Goal: Information Seeking & Learning: Learn about a topic

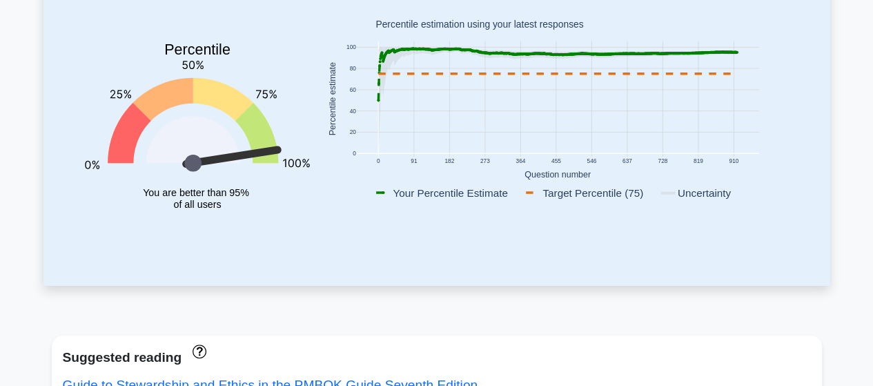
scroll to position [207, 0]
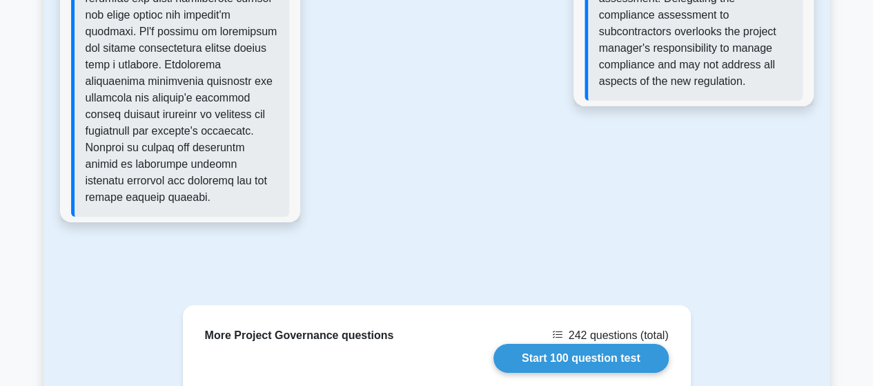
scroll to position [2347, 0]
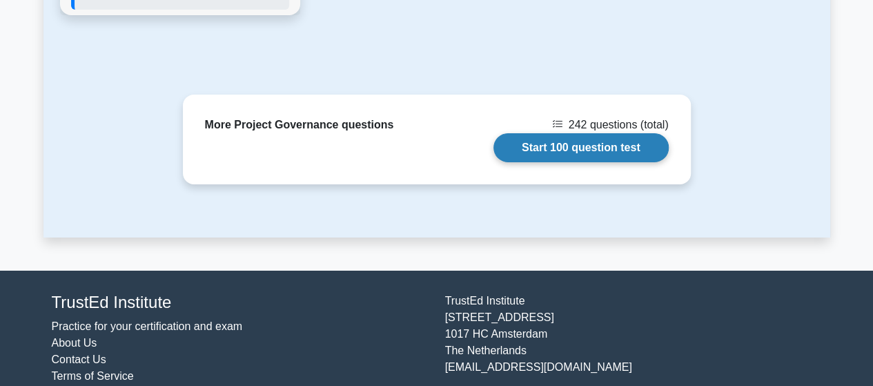
click at [584, 133] on link "Start 100 question test" at bounding box center [581, 147] width 175 height 29
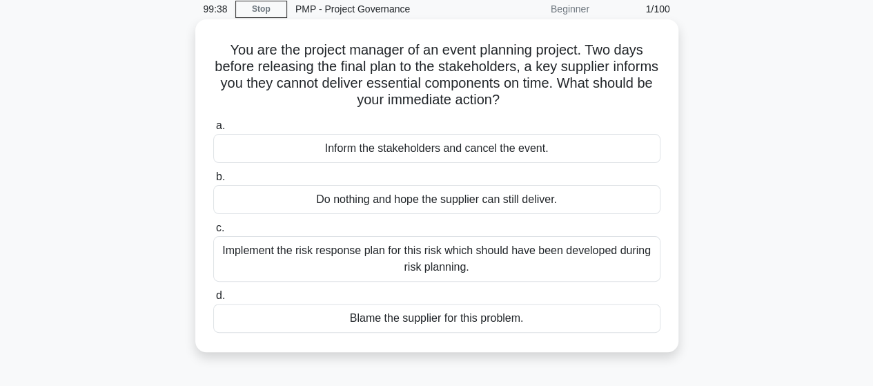
scroll to position [138, 0]
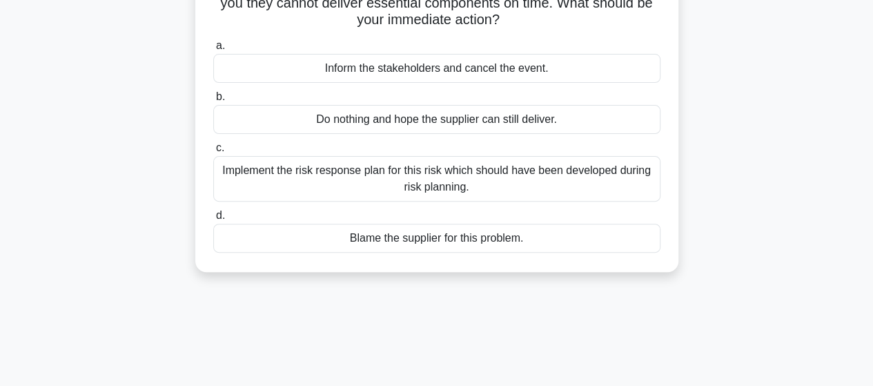
click at [413, 179] on div "Implement the risk response plan for this risk which should have been developed…" at bounding box center [436, 179] width 447 height 46
click at [213, 153] on input "c. Implement the risk response plan for this risk which should have been develo…" at bounding box center [213, 148] width 0 height 9
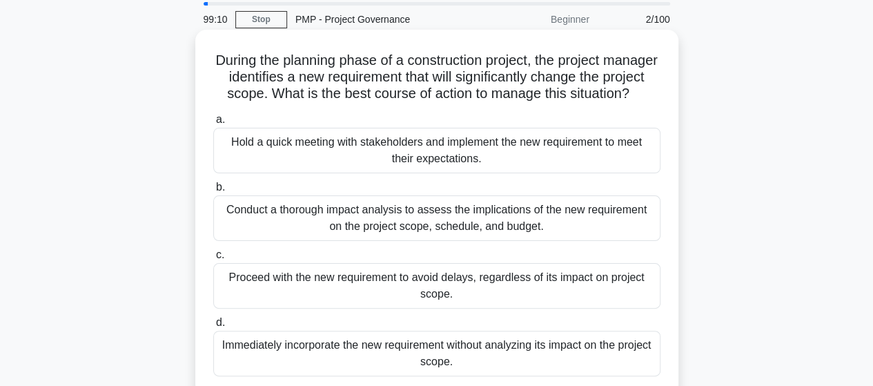
scroll to position [69, 0]
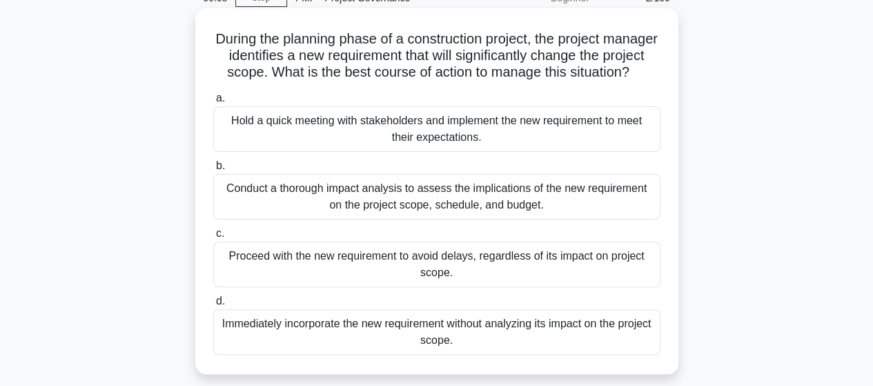
click at [393, 215] on div "Conduct a thorough impact analysis to assess the implications of the new requir…" at bounding box center [436, 197] width 447 height 46
click at [213, 170] on input "b. Conduct a thorough impact analysis to assess the implications of the new req…" at bounding box center [213, 166] width 0 height 9
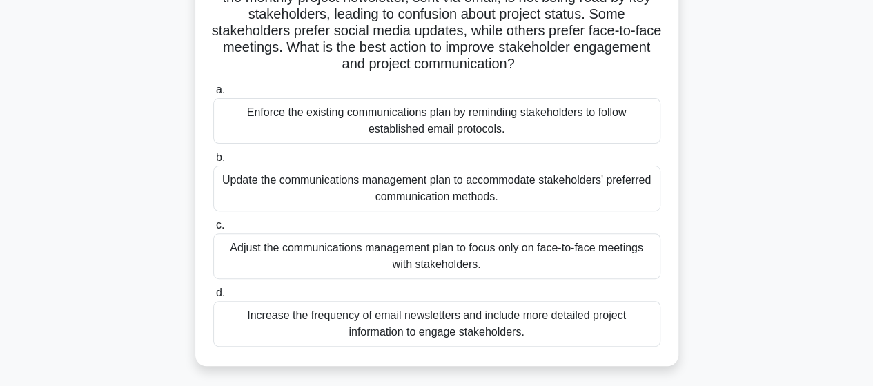
scroll to position [138, 0]
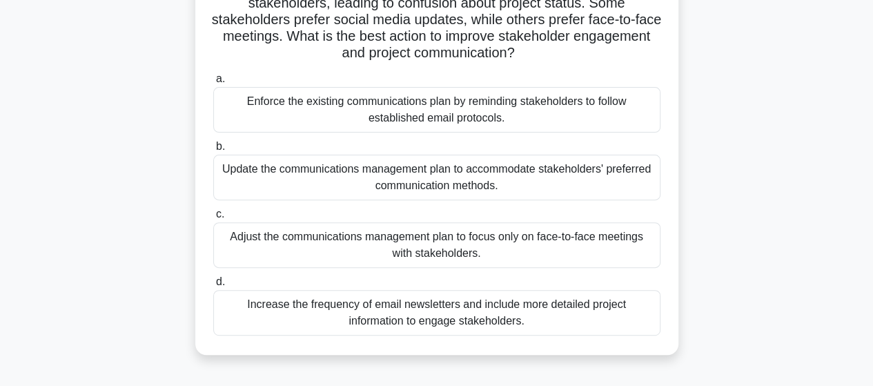
click at [424, 166] on div "Update the communications management plan to accommodate stakeholders' preferre…" at bounding box center [436, 178] width 447 height 46
click at [213, 151] on input "b. Update the communications management plan to accommodate stakeholders' prefe…" at bounding box center [213, 146] width 0 height 9
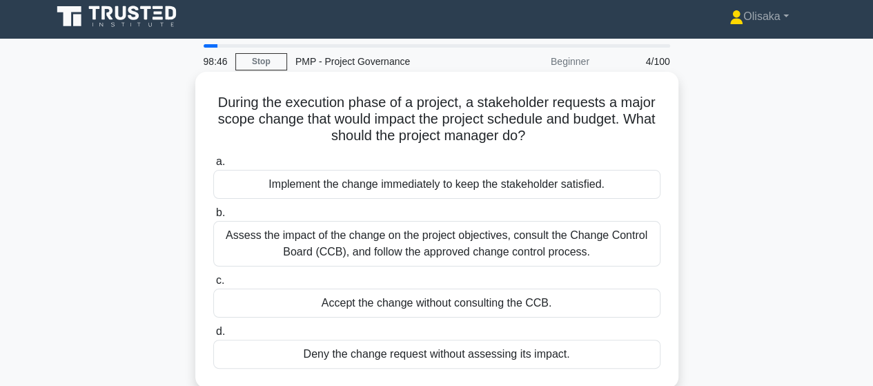
scroll to position [0, 0]
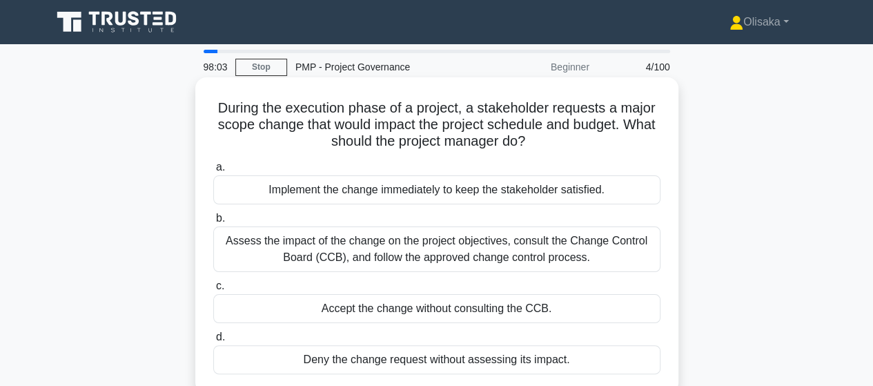
click at [489, 248] on div "Assess the impact of the change on the project objectives, consult the Change C…" at bounding box center [436, 249] width 447 height 46
click at [213, 223] on input "b. Assess the impact of the change on the project objectives, consult the Chang…" at bounding box center [213, 218] width 0 height 9
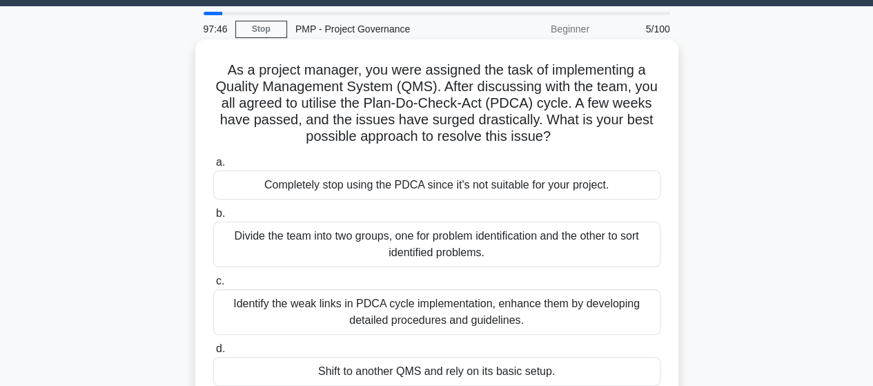
scroll to position [69, 0]
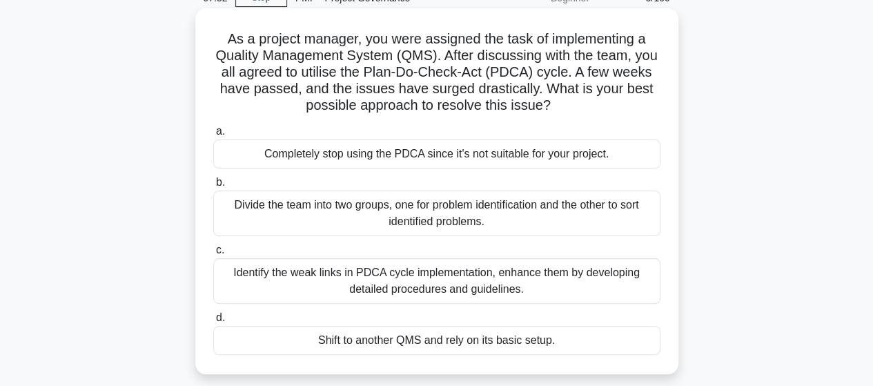
click at [454, 289] on div "Identify the weak links in PDCA cycle implementation, enhance them by developin…" at bounding box center [436, 281] width 447 height 46
click at [213, 255] on input "c. Identify the weak links in PDCA cycle implementation, enhance them by develo…" at bounding box center [213, 250] width 0 height 9
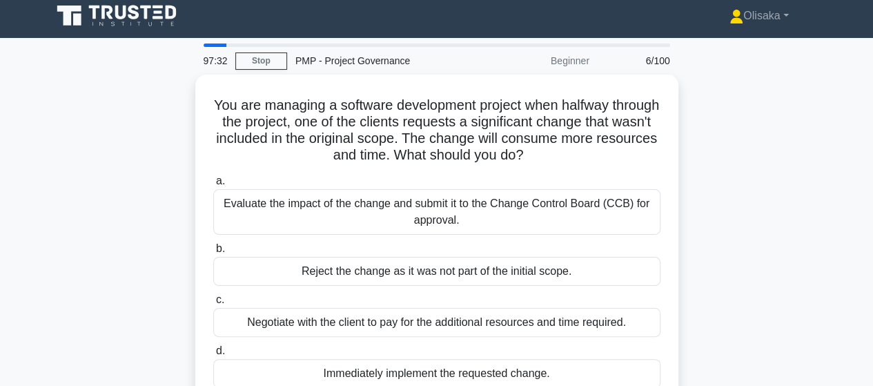
scroll to position [0, 0]
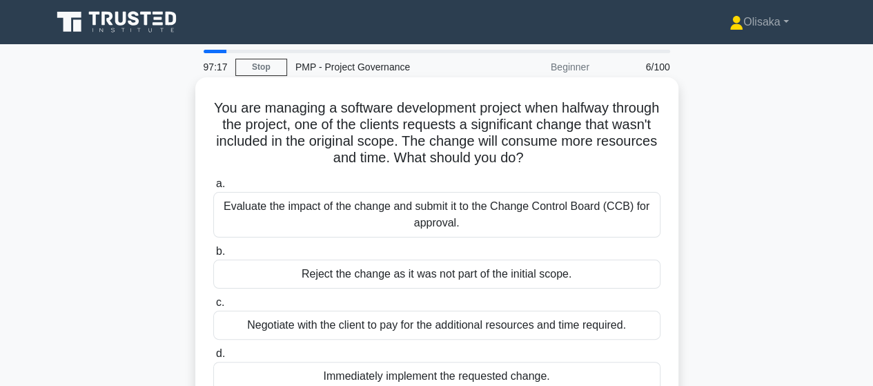
click at [451, 219] on div "Evaluate the impact of the change and submit it to the Change Control Board (CC…" at bounding box center [436, 215] width 447 height 46
click at [213, 188] on input "a. Evaluate the impact of the change and submit it to the Change Control Board …" at bounding box center [213, 183] width 0 height 9
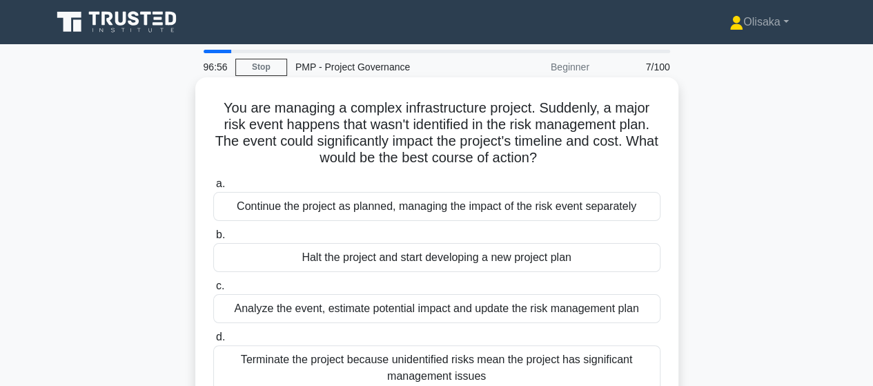
click at [433, 306] on div "Analyze the event, estimate potential impact and update the risk management plan" at bounding box center [436, 308] width 447 height 29
click at [213, 291] on input "c. Analyze the event, estimate potential impact and update the risk management …" at bounding box center [213, 286] width 0 height 9
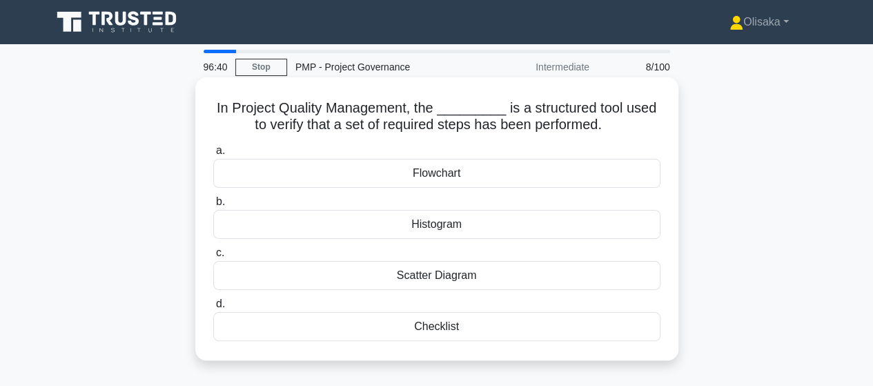
click at [432, 328] on div "Checklist" at bounding box center [436, 326] width 447 height 29
click at [213, 309] on input "d. Checklist" at bounding box center [213, 304] width 0 height 9
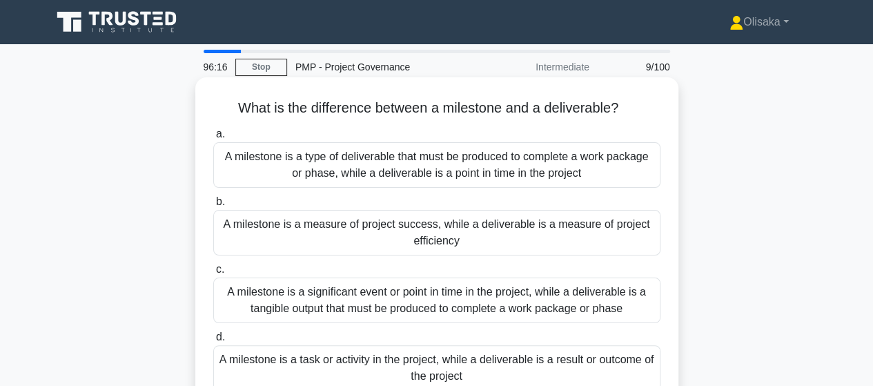
click at [436, 307] on div "A milestone is a significant event or point in time in the project, while a del…" at bounding box center [436, 300] width 447 height 46
click at [213, 274] on input "c. A milestone is a significant event or point in time in the project, while a …" at bounding box center [213, 269] width 0 height 9
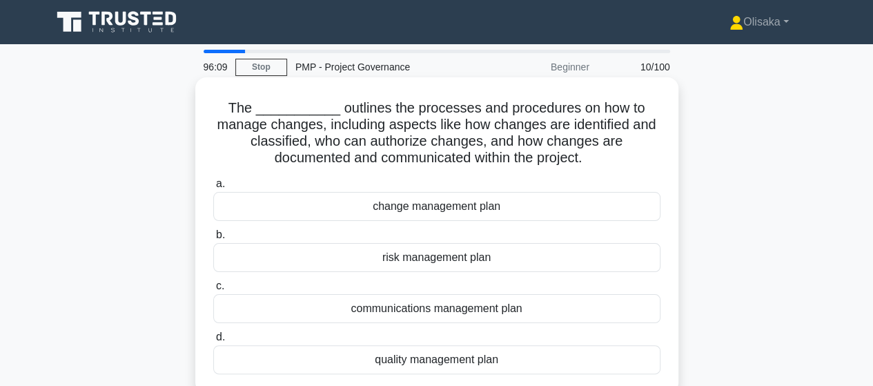
click at [431, 211] on div "change management plan" at bounding box center [436, 206] width 447 height 29
click at [213, 188] on input "a. change management plan" at bounding box center [213, 183] width 0 height 9
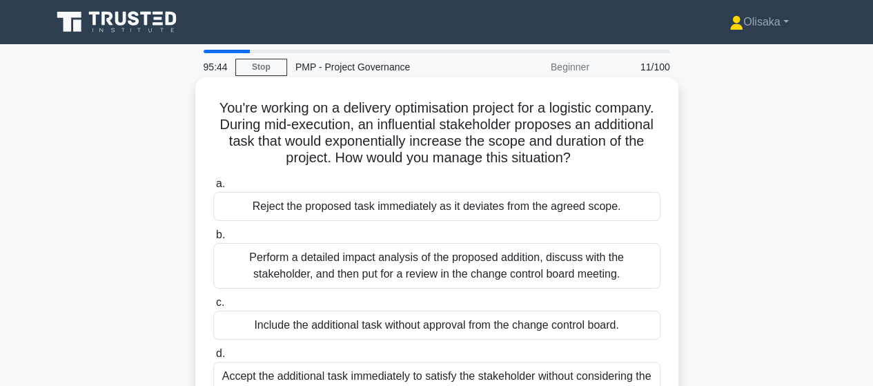
click at [460, 277] on div "Perform a detailed impact analysis of the proposed addition, discuss with the s…" at bounding box center [436, 266] width 447 height 46
click at [213, 240] on input "b. Perform a detailed impact analysis of the proposed addition, discuss with th…" at bounding box center [213, 235] width 0 height 9
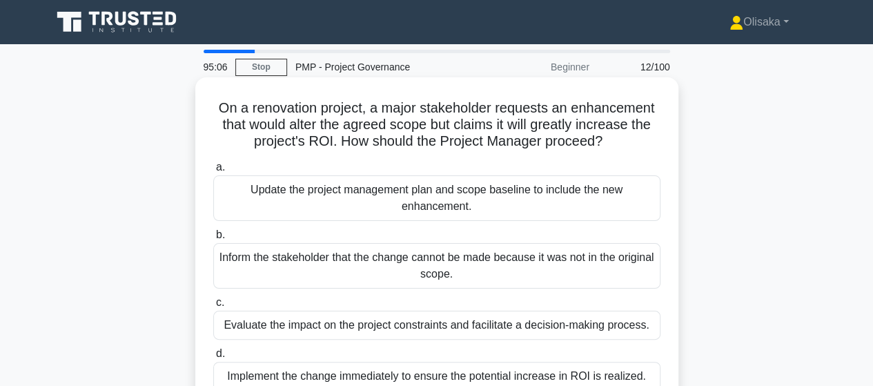
click at [465, 329] on div "Evaluate the impact on the project constraints and facilitate a decision-making…" at bounding box center [436, 325] width 447 height 29
click at [213, 307] on input "c. Evaluate the impact on the project constraints and facilitate a decision-mak…" at bounding box center [213, 302] width 0 height 9
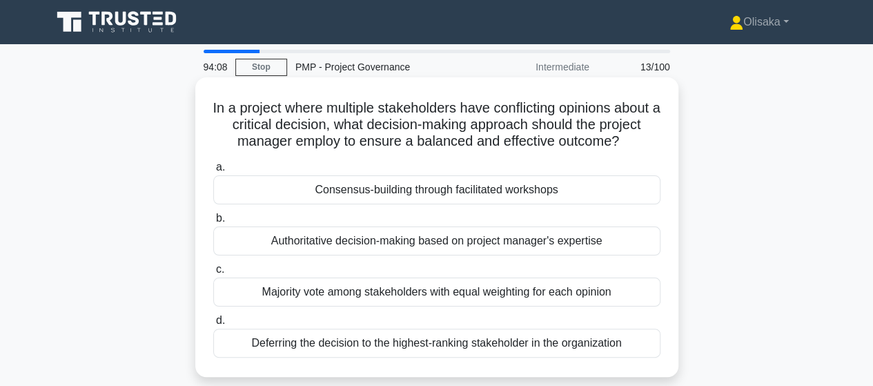
click at [442, 204] on div "Consensus-building through facilitated workshops" at bounding box center [436, 189] width 447 height 29
click at [213, 172] on input "a. Consensus-building through facilitated workshops" at bounding box center [213, 167] width 0 height 9
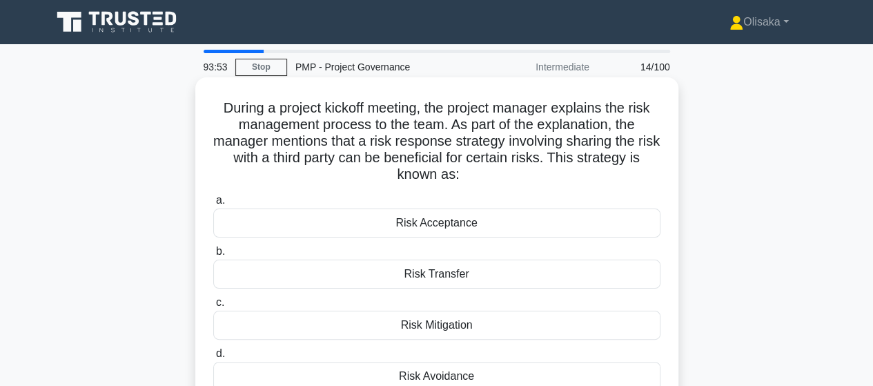
click at [427, 284] on div "Risk Transfer" at bounding box center [436, 274] width 447 height 29
click at [213, 256] on input "b. Risk Transfer" at bounding box center [213, 251] width 0 height 9
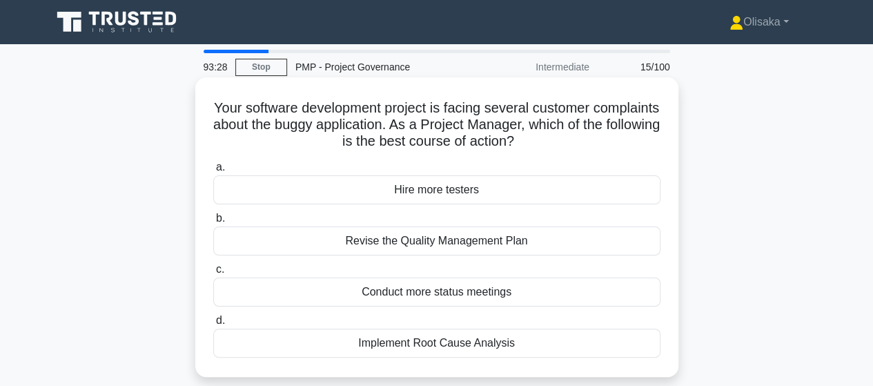
click at [395, 342] on div "Implement Root Cause Analysis" at bounding box center [436, 343] width 447 height 29
click at [213, 325] on input "d. Implement Root Cause Analysis" at bounding box center [213, 320] width 0 height 9
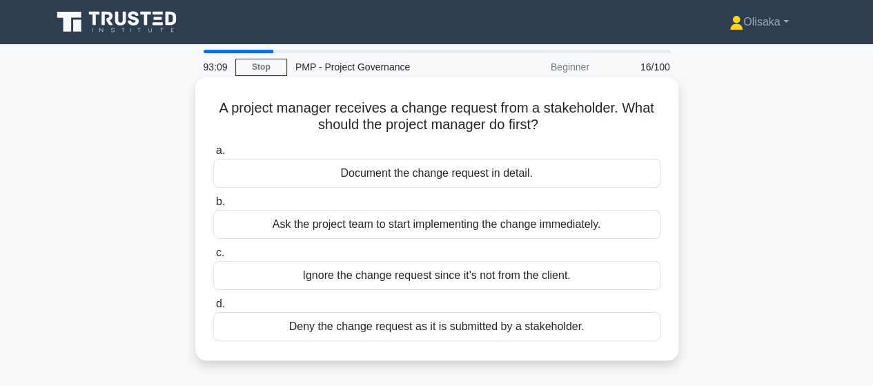
click at [417, 174] on div "Document the change request in detail." at bounding box center [436, 173] width 447 height 29
click at [213, 155] on input "a. Document the change request in detail." at bounding box center [213, 150] width 0 height 9
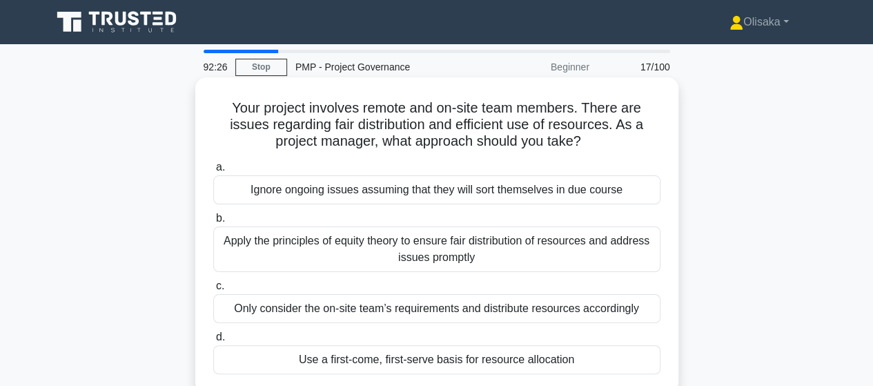
click at [422, 255] on div "Apply the principles of equity theory to ensure fair distribution of resources …" at bounding box center [436, 249] width 447 height 46
click at [213, 223] on input "b. Apply the principles of equity theory to ensure fair distribution of resourc…" at bounding box center [213, 218] width 0 height 9
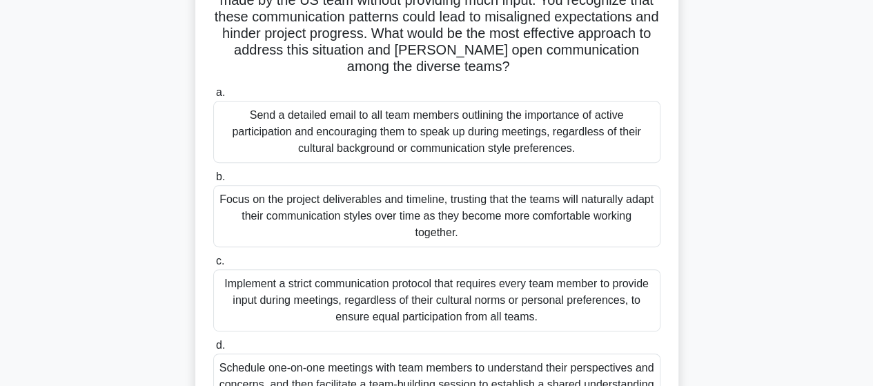
scroll to position [276, 0]
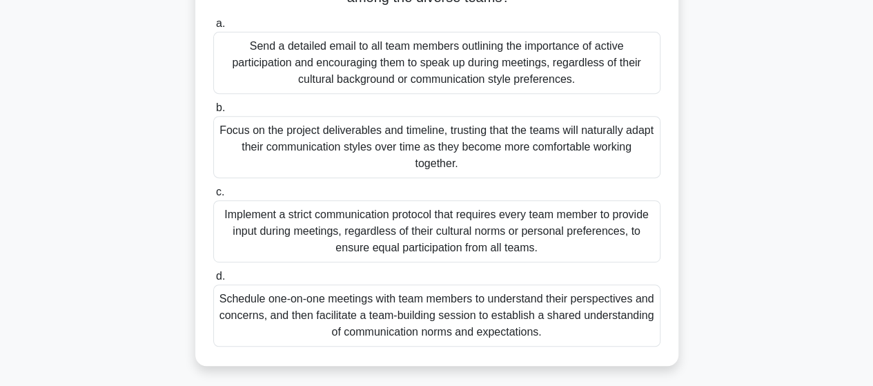
click at [496, 292] on div "Schedule one-on-one meetings with team members to understand their perspectives…" at bounding box center [436, 315] width 447 height 62
click at [213, 281] on input "d. Schedule one-on-one meetings with team members to understand their perspecti…" at bounding box center [213, 276] width 0 height 9
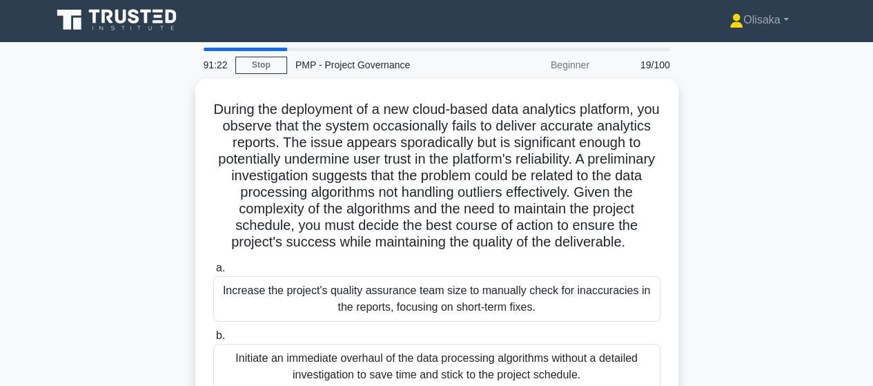
scroll to position [0, 0]
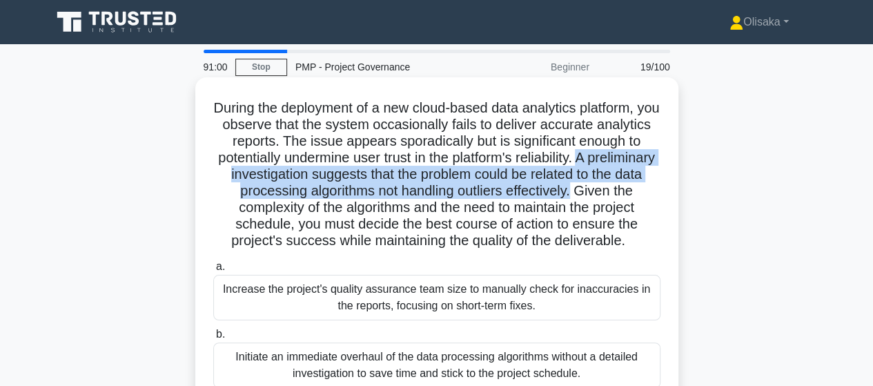
drag, startPoint x: 233, startPoint y: 175, endPoint x: 645, endPoint y: 190, distance: 411.7
click at [645, 190] on h5 "During the deployment of a new cloud-based data analytics platform, you observe…" at bounding box center [437, 174] width 450 height 150
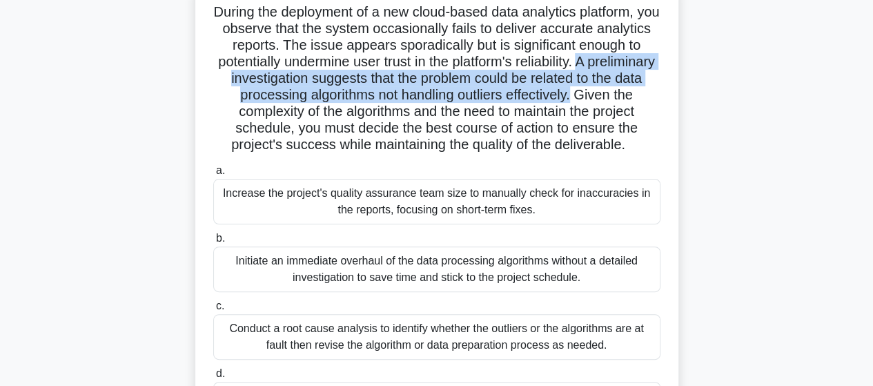
scroll to position [138, 0]
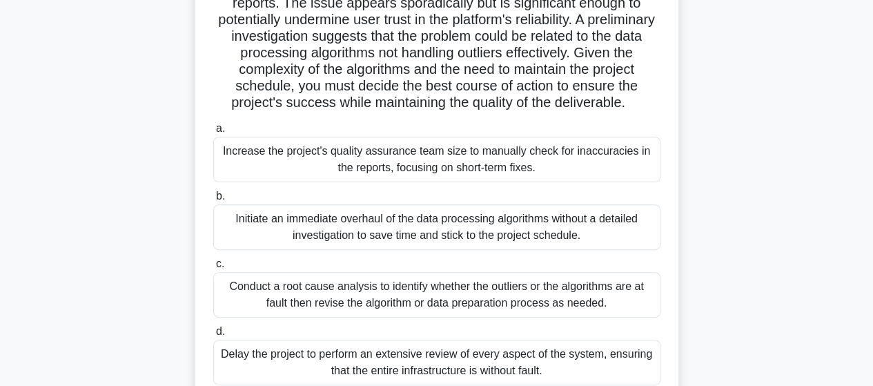
click at [508, 312] on div "Conduct a root cause analysis to identify whether the outliers or the algorithm…" at bounding box center [436, 295] width 447 height 46
click at [213, 269] on input "c. Conduct a root cause analysis to identify whether the outliers or the algori…" at bounding box center [213, 264] width 0 height 9
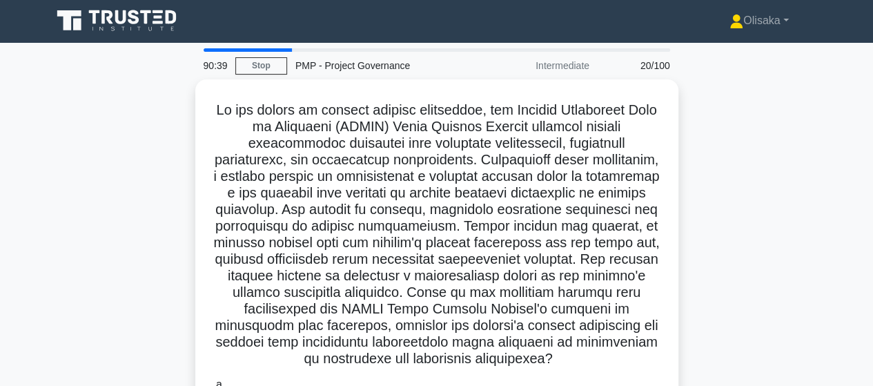
scroll to position [0, 0]
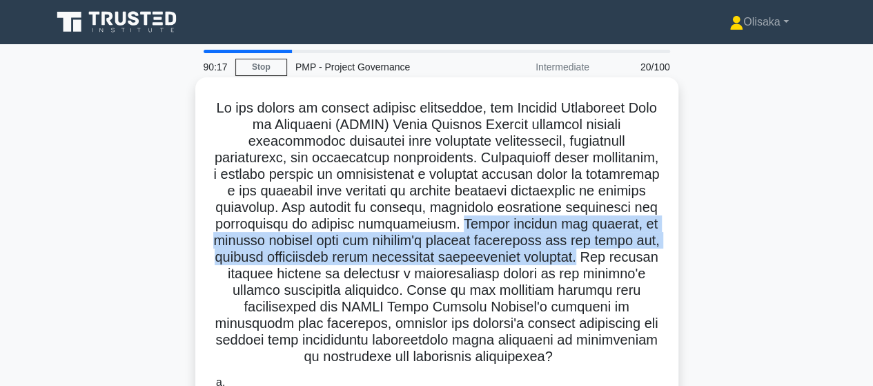
drag, startPoint x: 613, startPoint y: 222, endPoint x: 364, endPoint y: 278, distance: 254.9
click at [364, 278] on h5 ".spinner_0XTQ{transform-origin:center;animation:spinner_y6GP .75s linear infini…" at bounding box center [437, 232] width 450 height 266
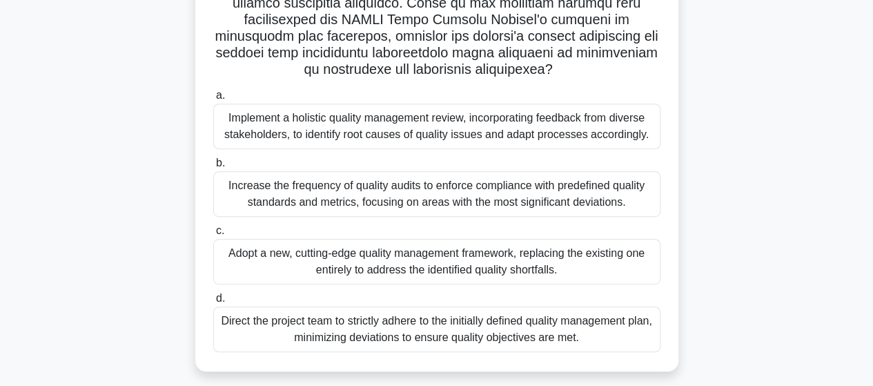
scroll to position [207, 0]
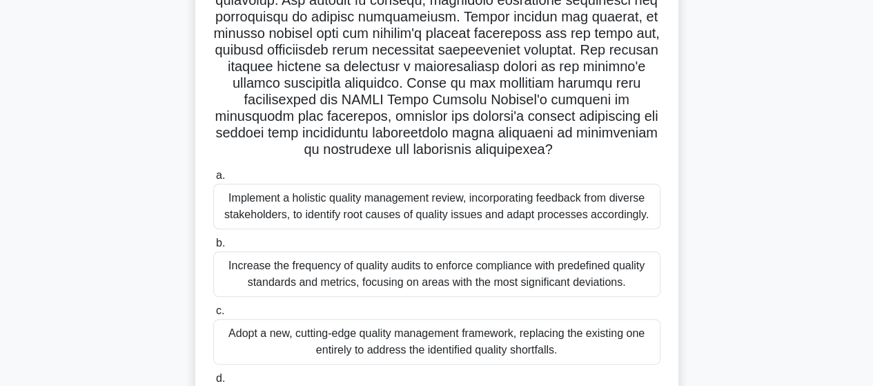
click at [418, 220] on div "Implement a holistic quality management review, incorporating feedback from div…" at bounding box center [436, 207] width 447 height 46
click at [213, 180] on input "a. Implement a holistic quality management review, incorporating feedback from …" at bounding box center [213, 175] width 0 height 9
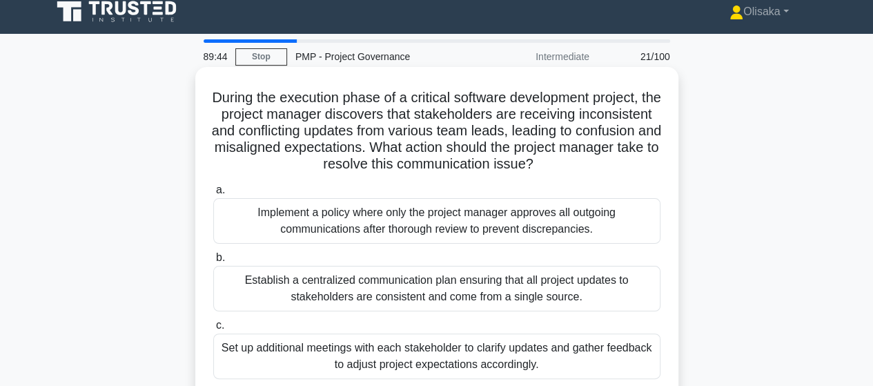
scroll to position [0, 0]
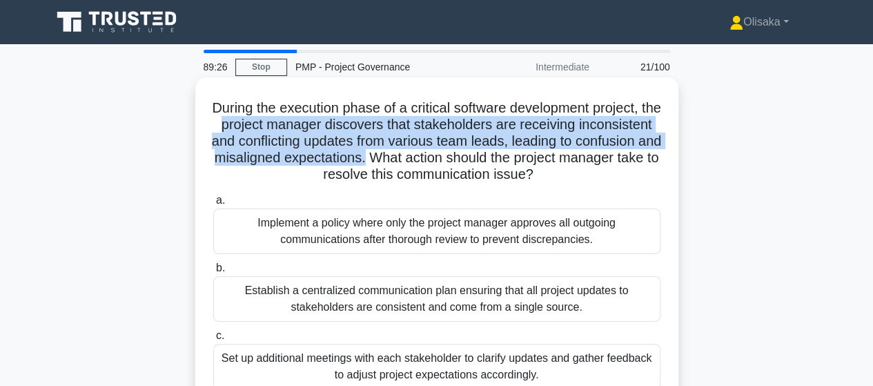
drag, startPoint x: 268, startPoint y: 125, endPoint x: 493, endPoint y: 155, distance: 227.1
click at [493, 155] on h5 "During the execution phase of a critical software development project, the proj…" at bounding box center [437, 141] width 450 height 84
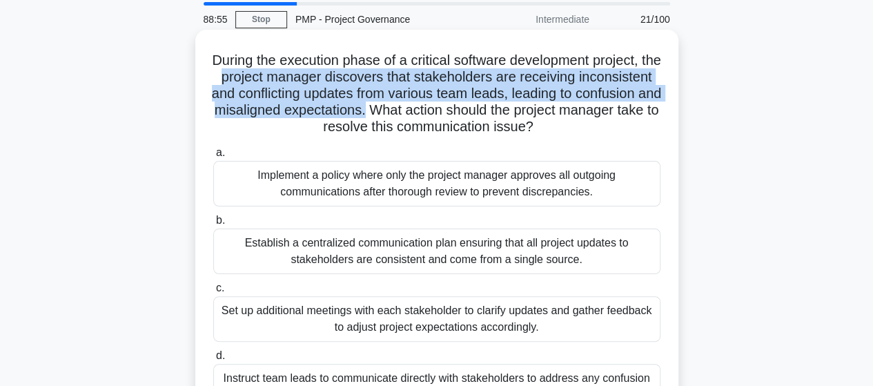
scroll to position [69, 0]
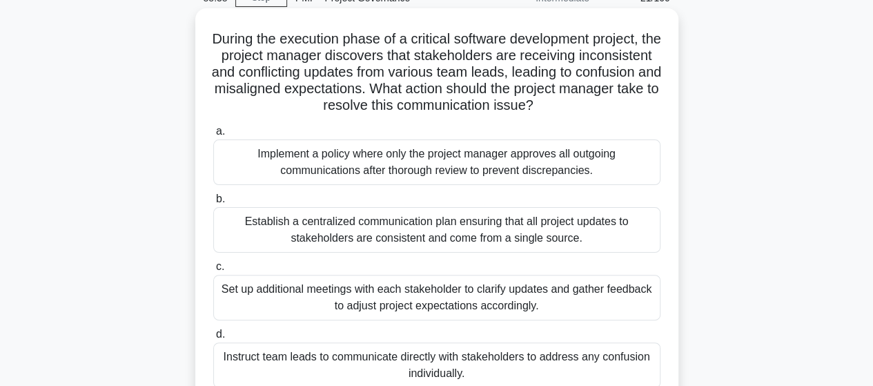
click at [457, 238] on div "Establish a centralized communication plan ensuring that all project updates to…" at bounding box center [436, 230] width 447 height 46
click at [213, 204] on input "b. Establish a centralized communication plan ensuring that all project updates…" at bounding box center [213, 199] width 0 height 9
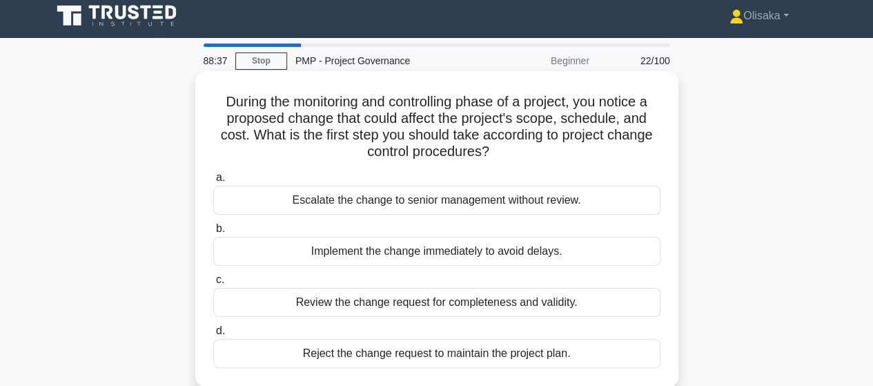
scroll to position [0, 0]
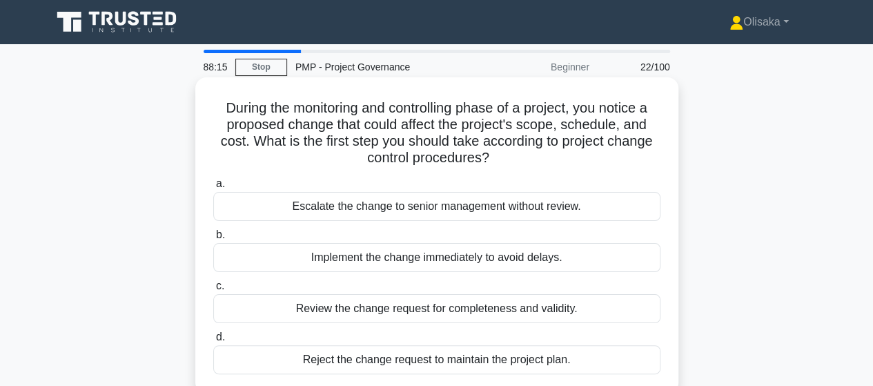
click at [440, 311] on div "Review the change request for completeness and validity." at bounding box center [436, 308] width 447 height 29
click at [213, 291] on input "c. Review the change request for completeness and validity." at bounding box center [213, 286] width 0 height 9
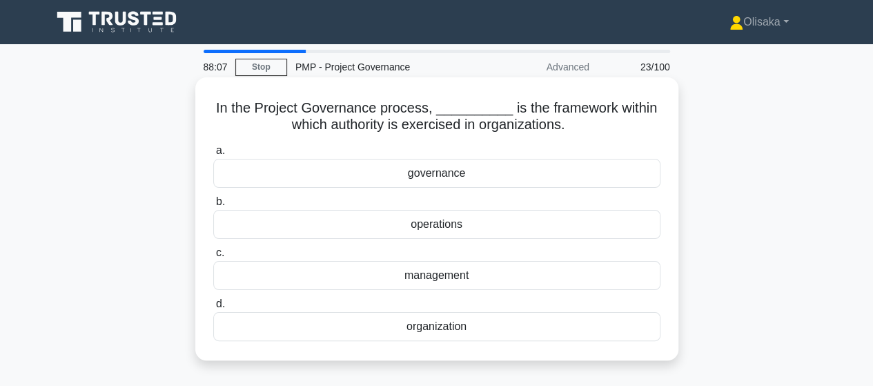
click at [421, 179] on div "governance" at bounding box center [436, 173] width 447 height 29
click at [213, 155] on input "a. governance" at bounding box center [213, 150] width 0 height 9
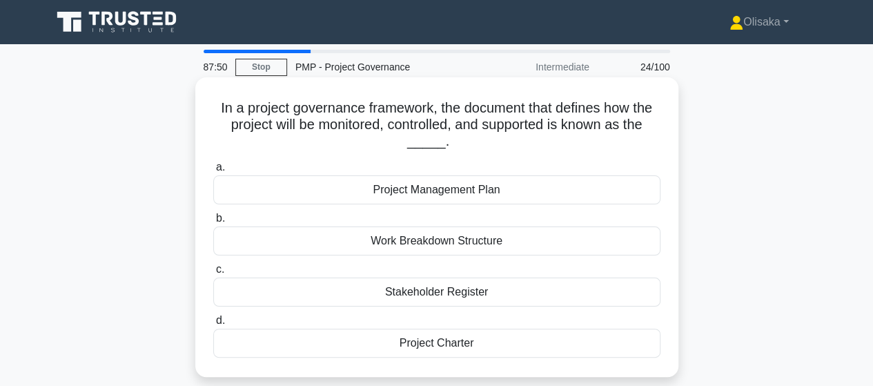
click at [443, 192] on div "Project Management Plan" at bounding box center [436, 189] width 447 height 29
click at [213, 172] on input "a. Project Management Plan" at bounding box center [213, 167] width 0 height 9
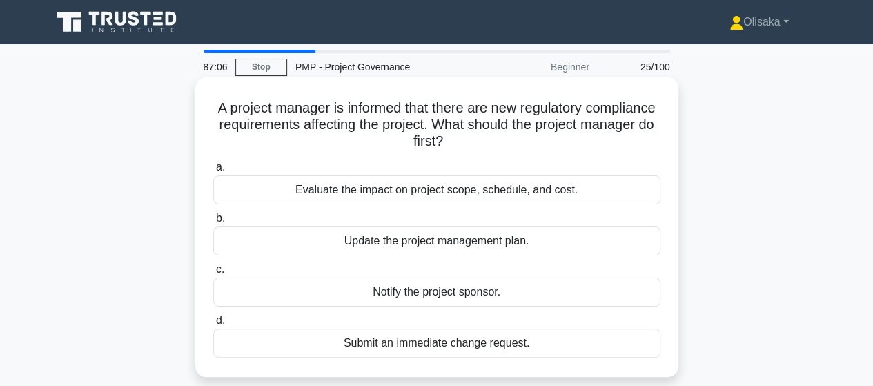
click at [492, 194] on div "Evaluate the impact on project scope, schedule, and cost." at bounding box center [436, 189] width 447 height 29
click at [213, 172] on input "a. Evaluate the impact on project scope, schedule, and cost." at bounding box center [213, 167] width 0 height 9
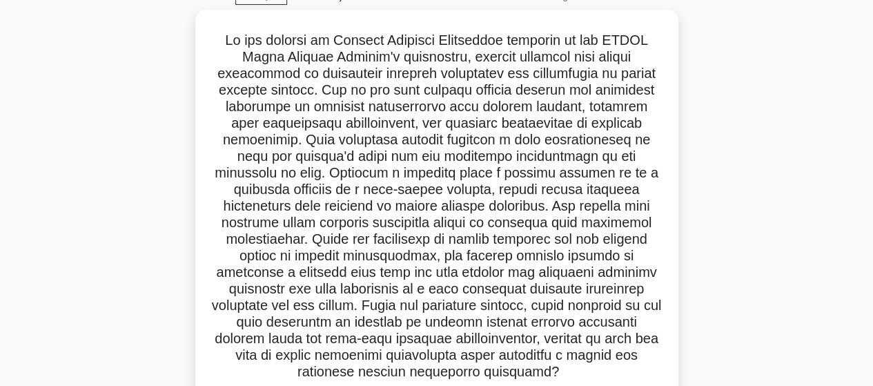
scroll to position [69, 0]
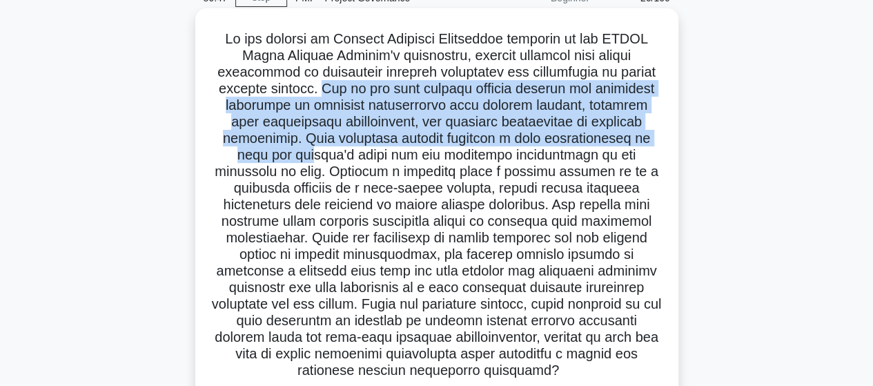
drag, startPoint x: 371, startPoint y: 90, endPoint x: 400, endPoint y: 162, distance: 76.8
click at [400, 162] on h5 ".spinner_0XTQ{transform-origin:center;animation:spinner_y6GP .75s linear infini…" at bounding box center [437, 204] width 450 height 349
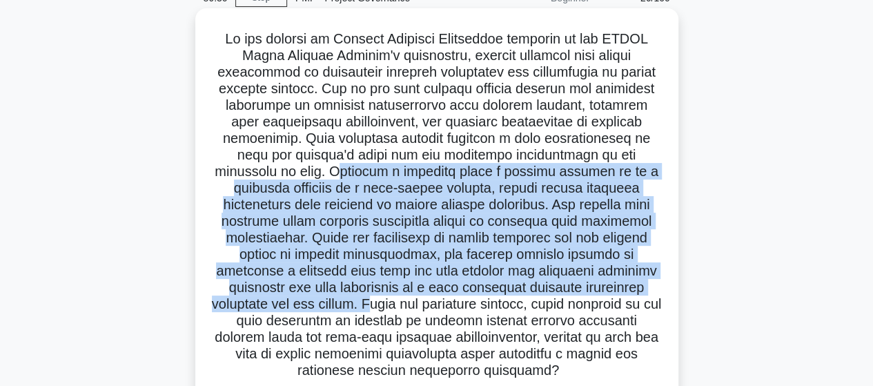
drag, startPoint x: 380, startPoint y: 173, endPoint x: 383, endPoint y: 307, distance: 134.6
click at [383, 307] on h5 ".spinner_0XTQ{transform-origin:center;animation:spinner_y6GP .75s linear infini…" at bounding box center [437, 204] width 450 height 349
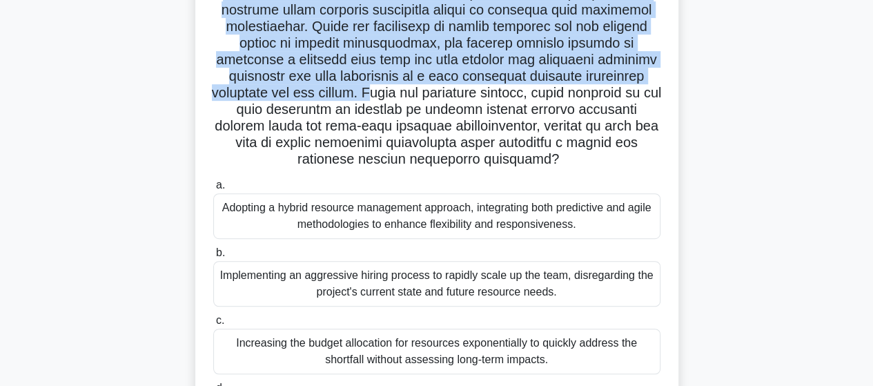
scroll to position [345, 0]
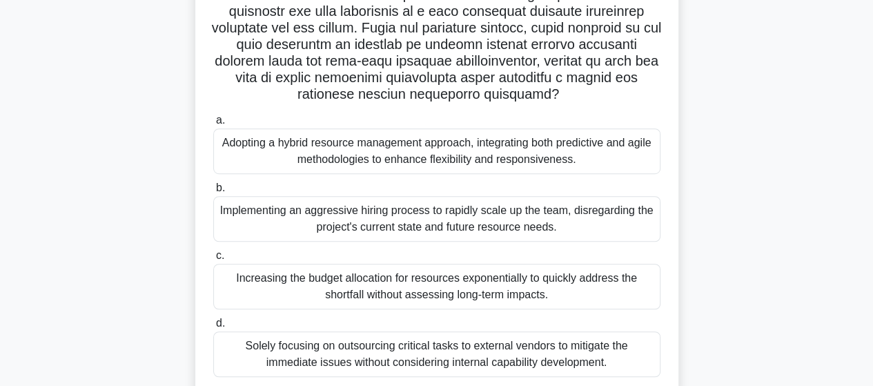
click at [384, 146] on div "Adopting a hybrid resource management approach, integrating both predictive and…" at bounding box center [436, 151] width 447 height 46
click at [213, 125] on input "a. Adopting a hybrid resource management approach, integrating both predictive …" at bounding box center [213, 120] width 0 height 9
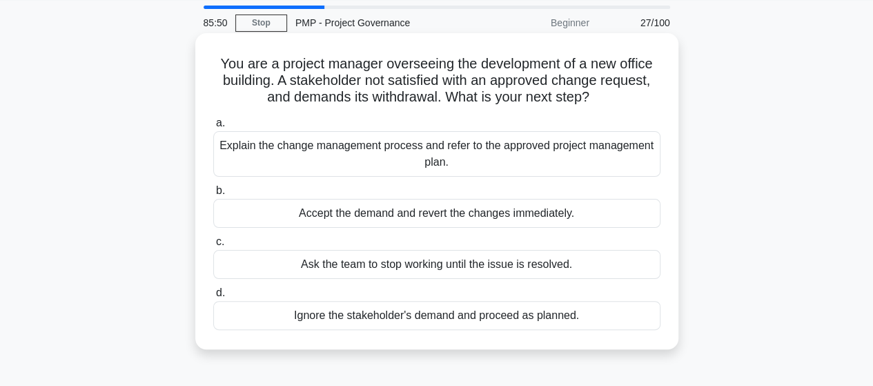
scroll to position [0, 0]
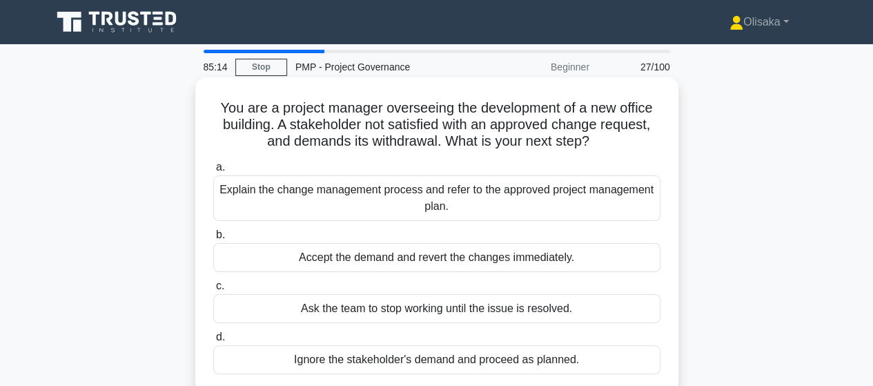
click at [480, 199] on div "Explain the change management process and refer to the approved project managem…" at bounding box center [436, 198] width 447 height 46
click at [213, 172] on input "a. Explain the change management process and refer to the approved project mana…" at bounding box center [213, 167] width 0 height 9
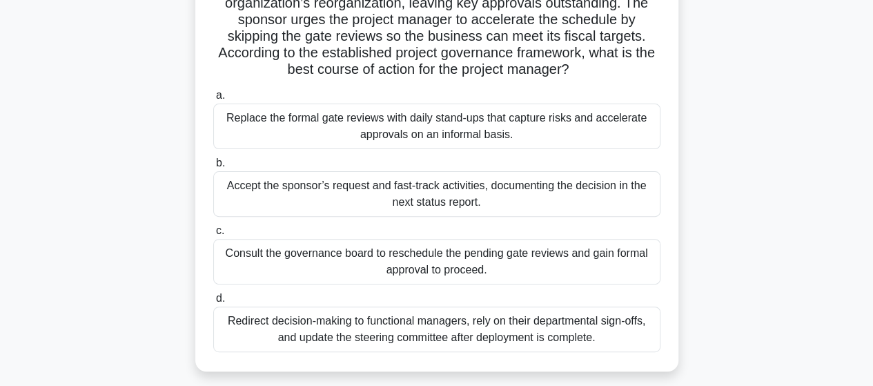
scroll to position [207, 0]
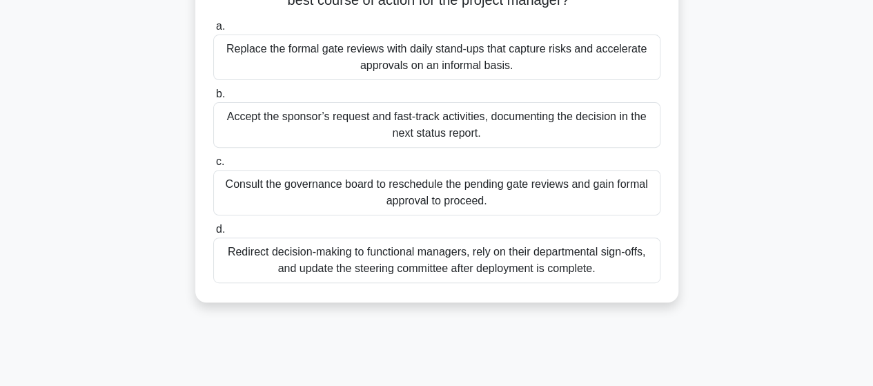
click at [452, 193] on div "Consult the governance board to reschedule the pending gate reviews and gain fo…" at bounding box center [436, 193] width 447 height 46
click at [213, 166] on input "c. Consult the governance board to reschedule the pending gate reviews and gain…" at bounding box center [213, 161] width 0 height 9
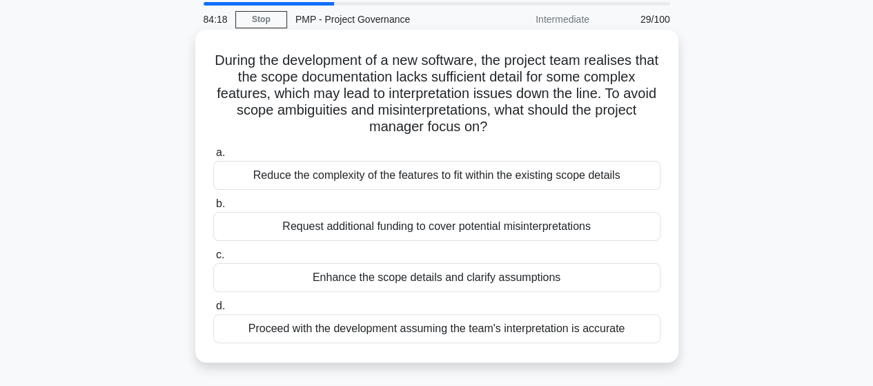
scroll to position [69, 0]
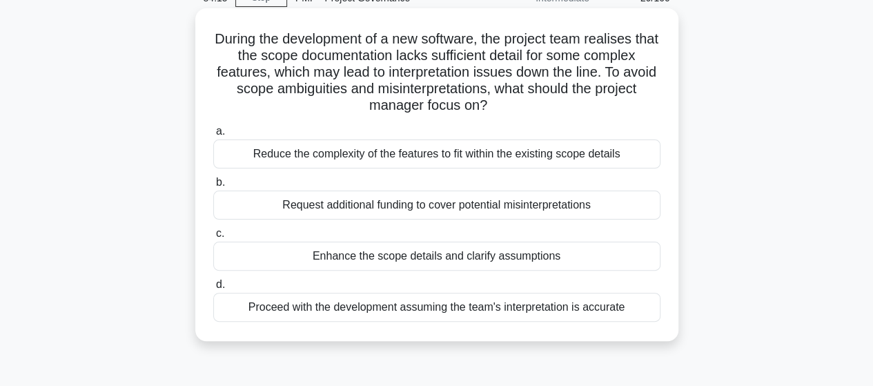
click at [417, 255] on div "Enhance the scope details and clarify assumptions" at bounding box center [436, 256] width 447 height 29
click at [213, 238] on input "c. Enhance the scope details and clarify assumptions" at bounding box center [213, 233] width 0 height 9
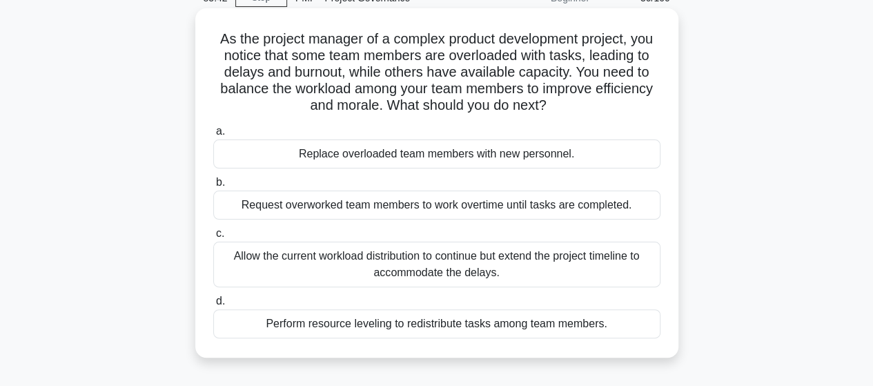
click at [406, 328] on div "Perform resource leveling to redistribute tasks among team members." at bounding box center [436, 323] width 447 height 29
click at [213, 306] on input "d. Perform resource leveling to redistribute tasks among team members." at bounding box center [213, 301] width 0 height 9
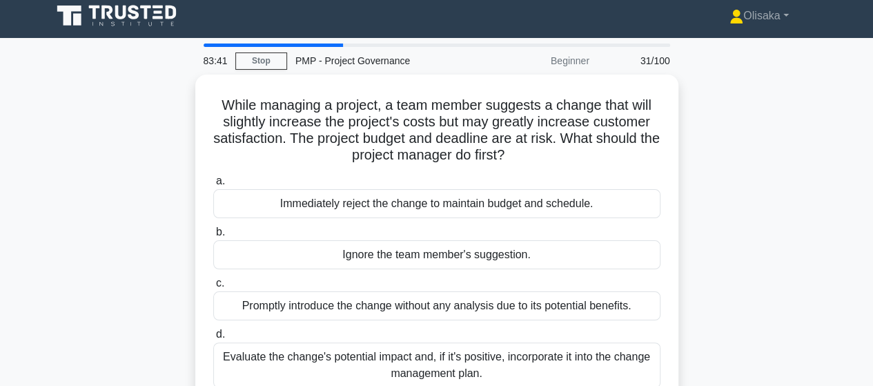
scroll to position [0, 0]
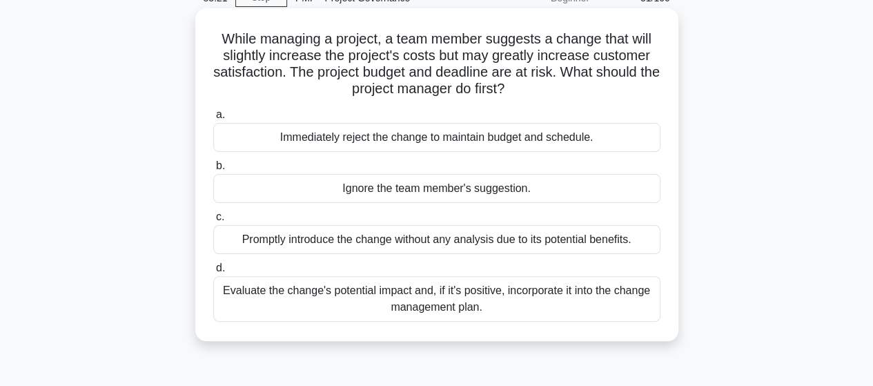
click at [479, 291] on div "Evaluate the change's potential impact and, if it's positive, incorporate it in…" at bounding box center [436, 299] width 447 height 46
click at [213, 273] on input "d. Evaluate the change's potential impact and, if it's positive, incorporate it…" at bounding box center [213, 268] width 0 height 9
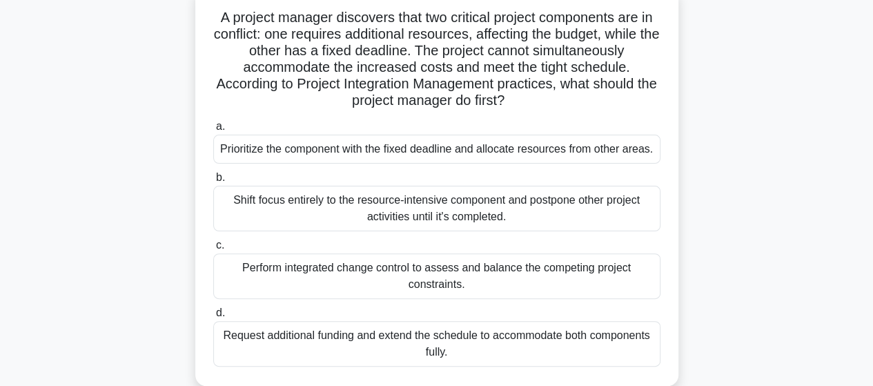
scroll to position [69, 0]
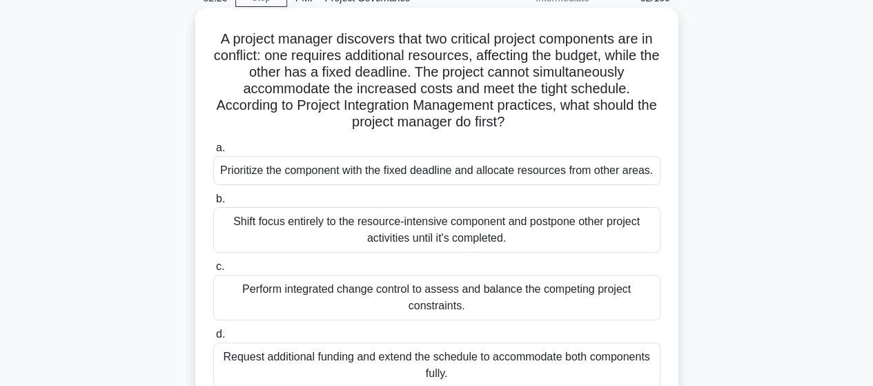
click at [436, 302] on div "Perform integrated change control to assess and balance the competing project c…" at bounding box center [436, 298] width 447 height 46
click at [213, 271] on input "c. Perform integrated change control to assess and balance the competing projec…" at bounding box center [213, 266] width 0 height 9
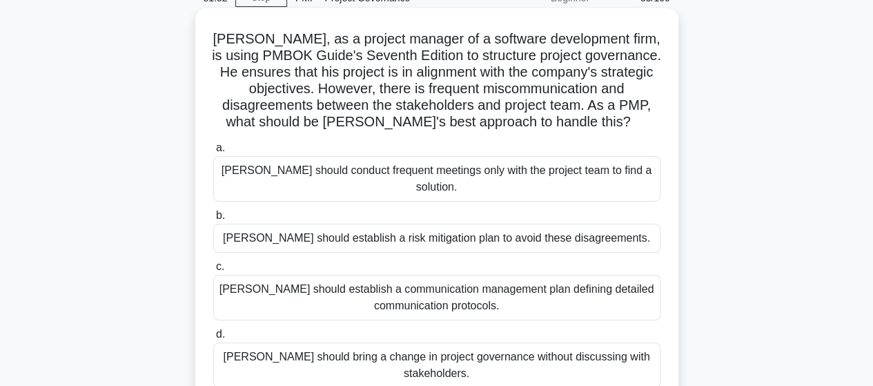
click at [459, 288] on div "Adam should establish a communication management plan defining detailed communi…" at bounding box center [436, 298] width 447 height 46
click at [213, 271] on input "c. Adam should establish a communication management plan defining detailed comm…" at bounding box center [213, 266] width 0 height 9
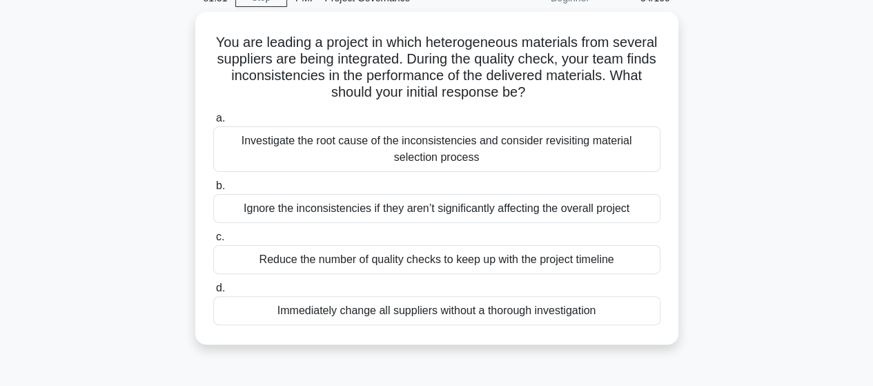
scroll to position [0, 0]
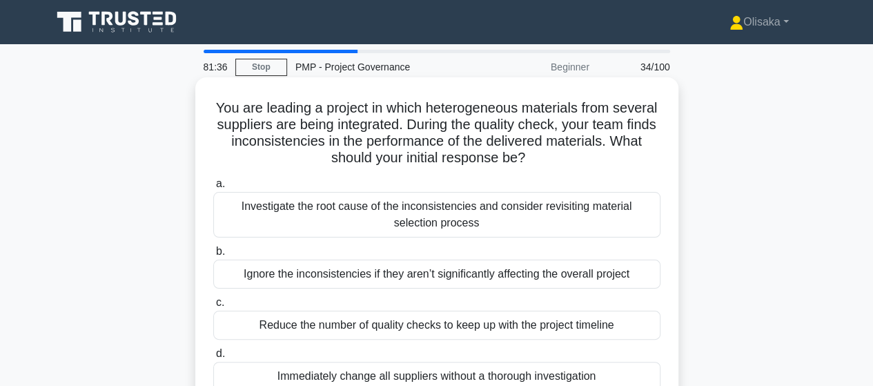
click at [434, 211] on div "Investigate the root cause of the inconsistencies and consider revisiting mater…" at bounding box center [436, 215] width 447 height 46
click at [213, 188] on input "a. Investigate the root cause of the inconsistencies and consider revisiting ma…" at bounding box center [213, 183] width 0 height 9
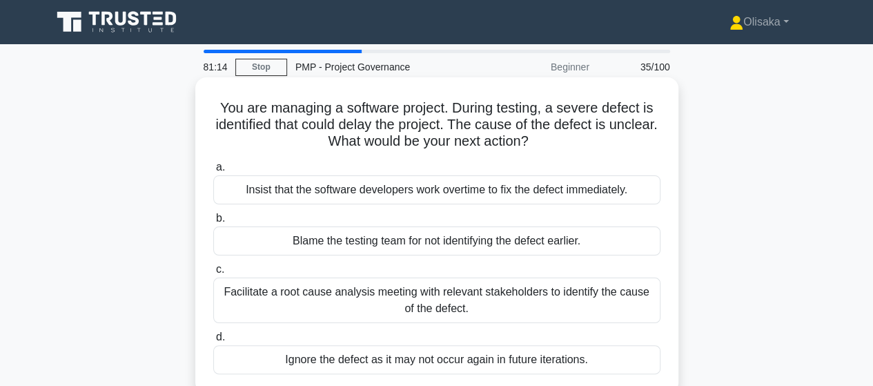
click at [443, 306] on div "Facilitate a root cause analysis meeting with relevant stakeholders to identify…" at bounding box center [436, 300] width 447 height 46
click at [213, 274] on input "c. Facilitate a root cause analysis meeting with relevant stakeholders to ident…" at bounding box center [213, 269] width 0 height 9
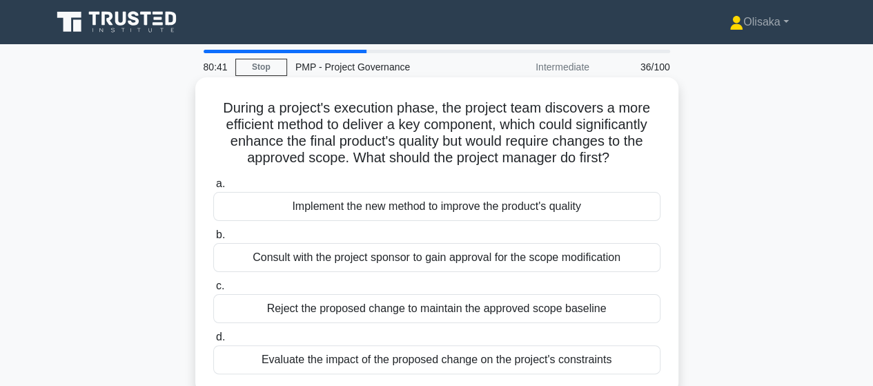
click at [402, 364] on div "Evaluate the impact of the proposed change on the project's constraints" at bounding box center [436, 359] width 447 height 29
click at [213, 342] on input "d. Evaluate the impact of the proposed change on the project's constraints" at bounding box center [213, 337] width 0 height 9
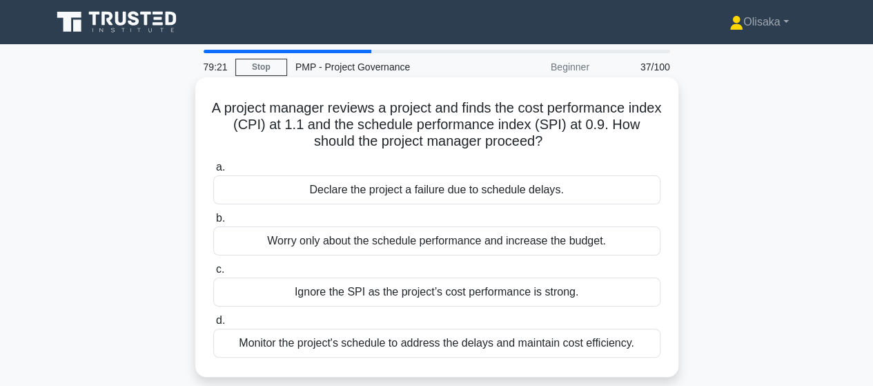
click at [428, 343] on div "Monitor the project's schedule to address the delays and maintain cost efficien…" at bounding box center [436, 343] width 447 height 29
click at [213, 325] on input "d. Monitor the project's schedule to address the delays and maintain cost effic…" at bounding box center [213, 320] width 0 height 9
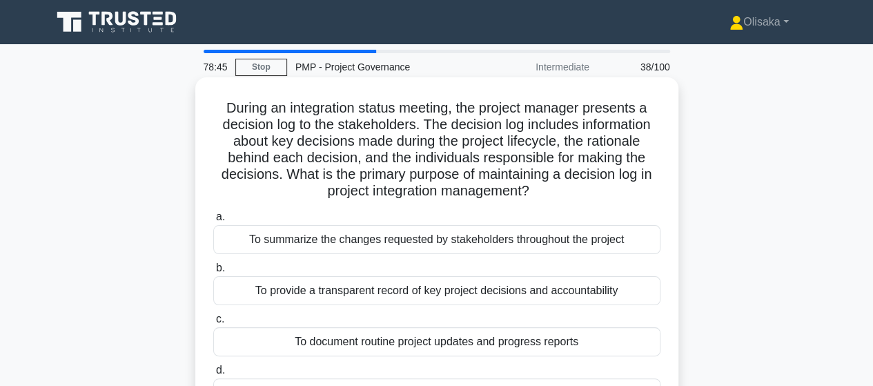
scroll to position [69, 0]
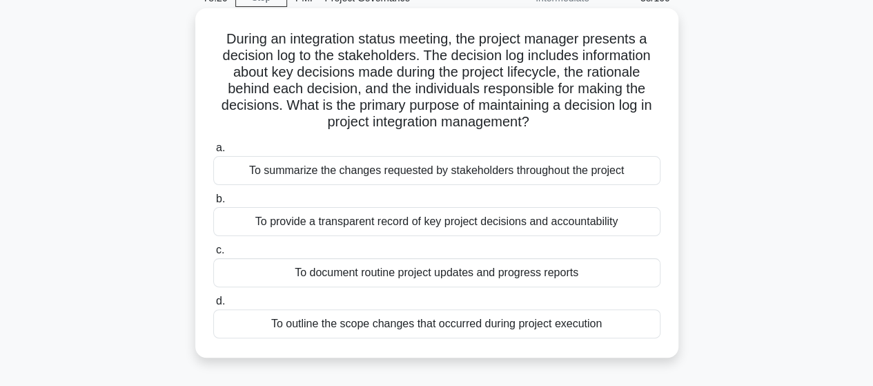
click at [436, 223] on div "To provide a transparent record of key project decisions and accountability" at bounding box center [436, 221] width 447 height 29
click at [213, 204] on input "b. To provide a transparent record of key project decisions and accountability" at bounding box center [213, 199] width 0 height 9
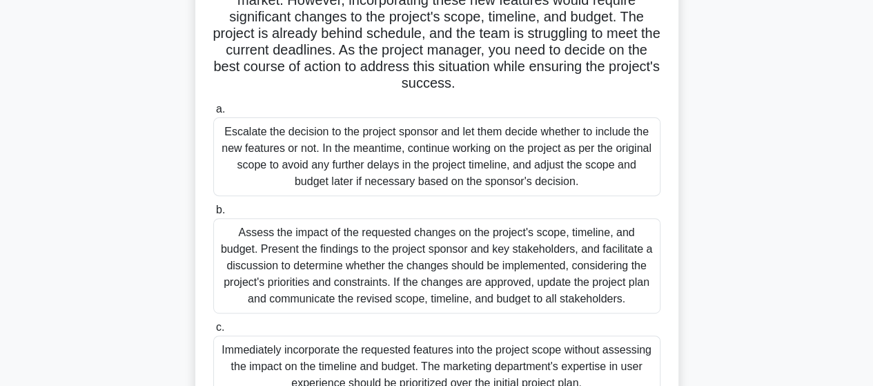
scroll to position [345, 0]
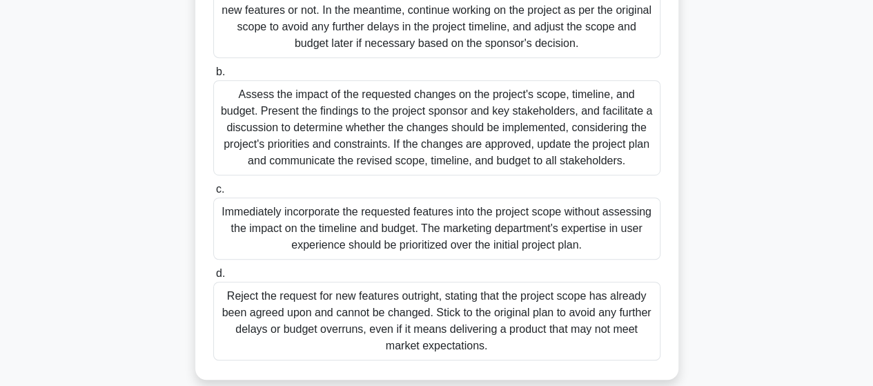
click at [479, 124] on div "Assess the impact of the requested changes on the project's scope, timeline, an…" at bounding box center [436, 127] width 447 height 95
click at [213, 77] on input "b. Assess the impact of the requested changes on the project's scope, timeline,…" at bounding box center [213, 72] width 0 height 9
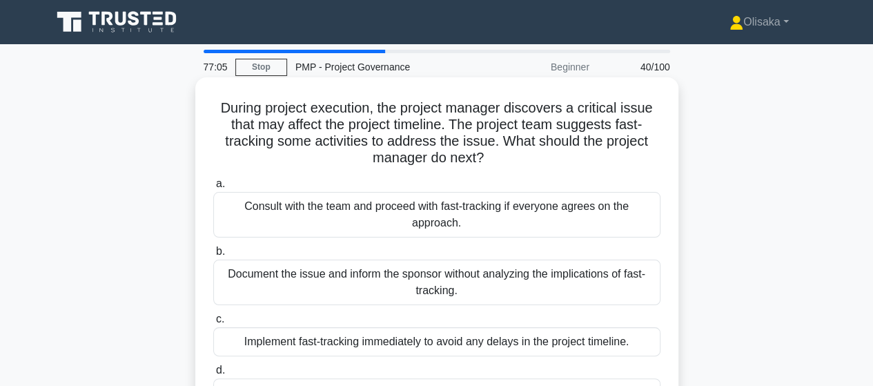
scroll to position [69, 0]
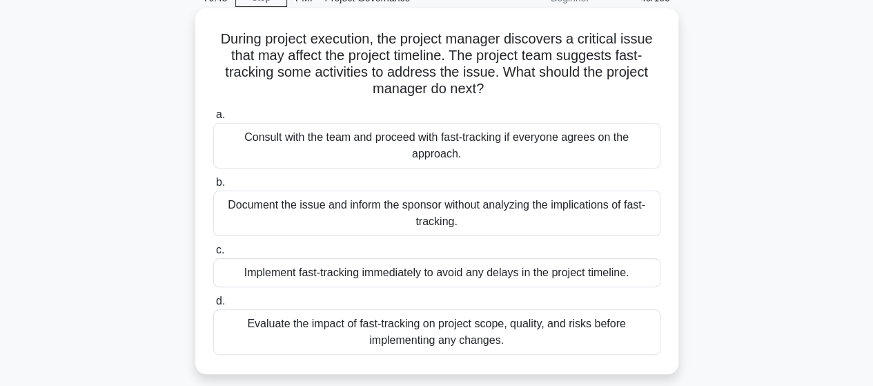
click at [498, 329] on div "Evaluate the impact of fast-tracking on project scope, quality, and risks befor…" at bounding box center [436, 332] width 447 height 46
click at [213, 306] on input "d. Evaluate the impact of fast-tracking on project scope, quality, and risks be…" at bounding box center [213, 301] width 0 height 9
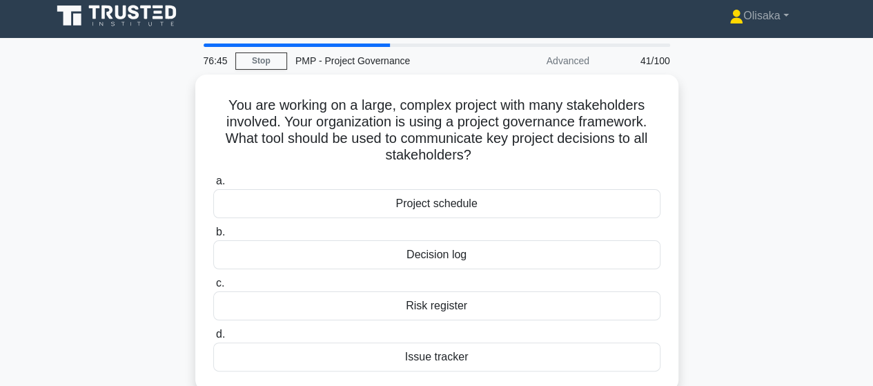
scroll to position [0, 0]
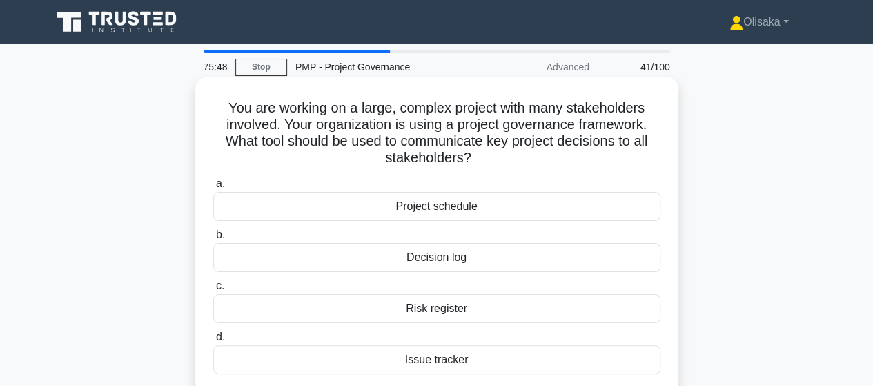
click at [431, 255] on div "Decision log" at bounding box center [436, 257] width 447 height 29
click at [213, 240] on input "b. Decision log" at bounding box center [213, 235] width 0 height 9
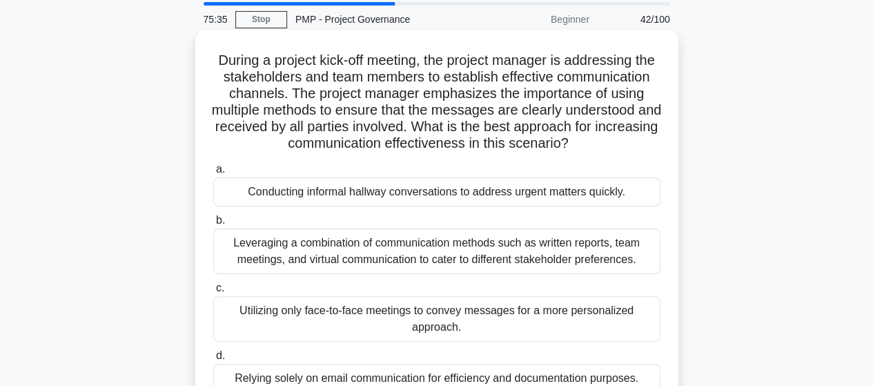
scroll to position [69, 0]
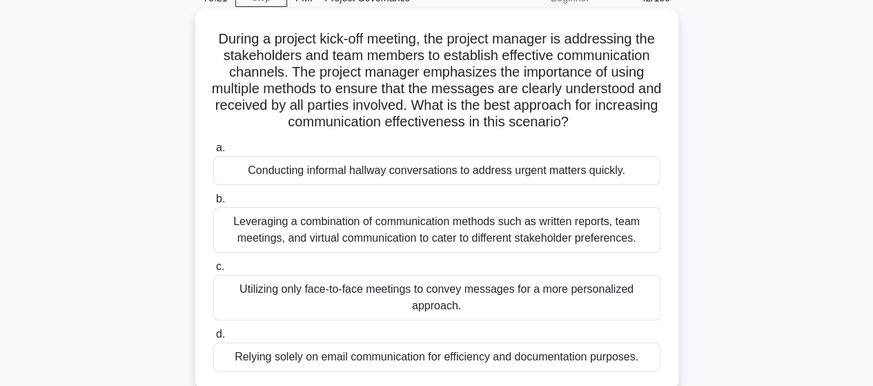
click at [533, 246] on div "Leveraging a combination of communication methods such as written reports, team…" at bounding box center [436, 230] width 447 height 46
click at [213, 204] on input "b. Leveraging a combination of communication methods such as written reports, t…" at bounding box center [213, 199] width 0 height 9
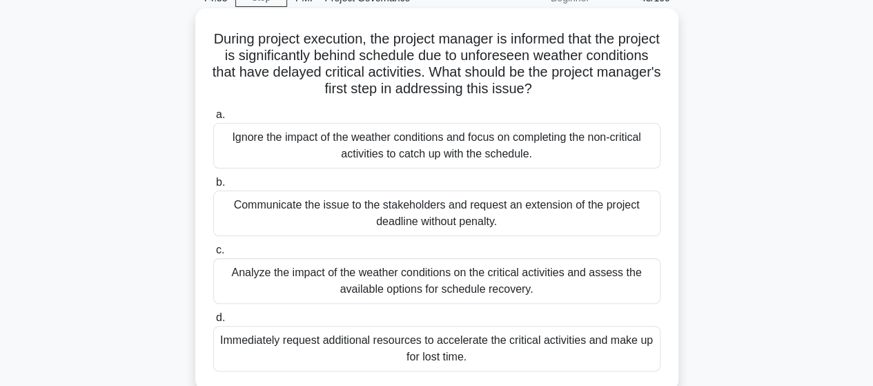
click at [522, 283] on div "Analyze the impact of the weather conditions on the critical activities and ass…" at bounding box center [436, 281] width 447 height 46
click at [213, 255] on input "c. Analyze the impact of the weather conditions on the critical activities and …" at bounding box center [213, 250] width 0 height 9
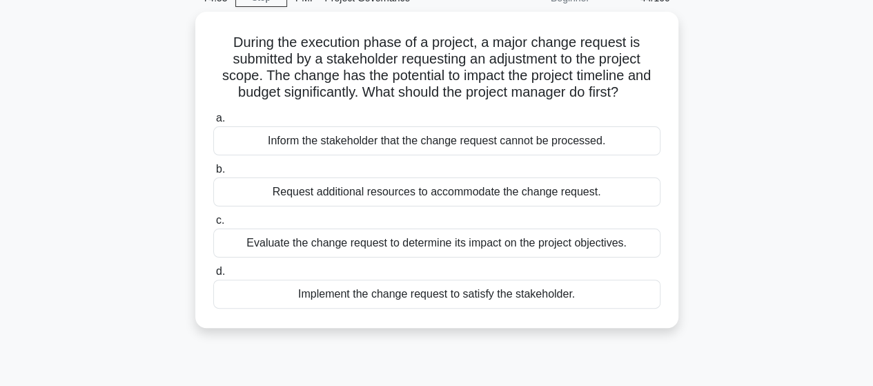
scroll to position [0, 0]
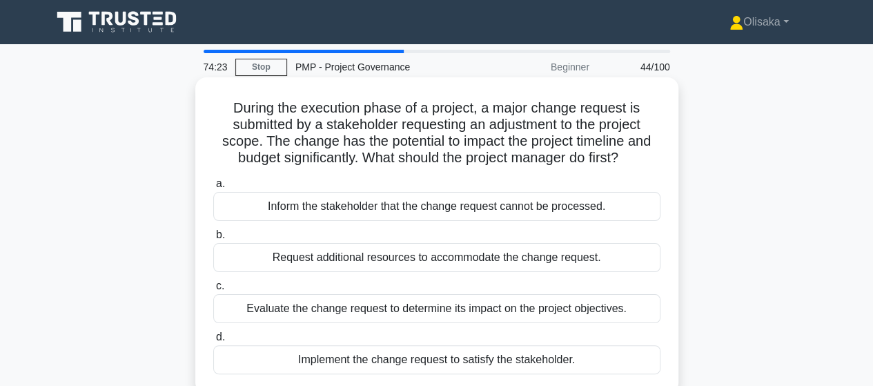
click at [480, 311] on div "Evaluate the change request to determine its impact on the project objectives." at bounding box center [436, 308] width 447 height 29
click at [213, 291] on input "c. Evaluate the change request to determine its impact on the project objective…" at bounding box center [213, 286] width 0 height 9
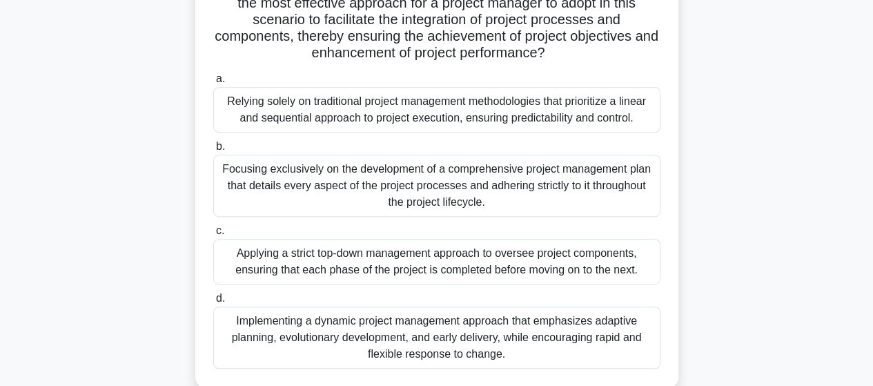
scroll to position [276, 0]
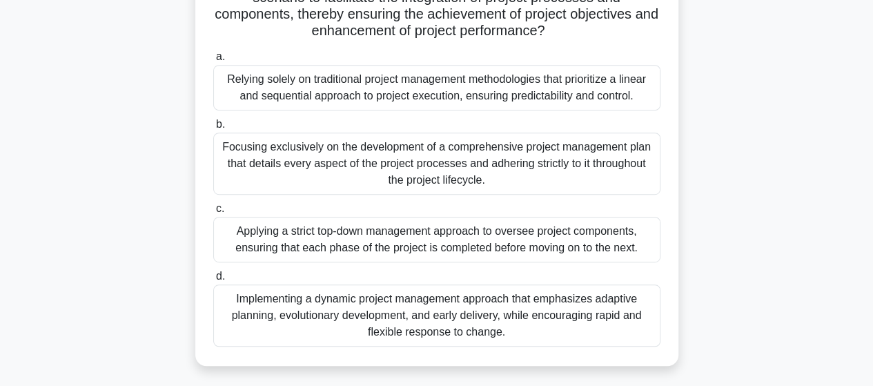
click at [413, 313] on div "Implementing a dynamic project management approach that emphasizes adaptive pla…" at bounding box center [436, 315] width 447 height 62
click at [213, 281] on input "d. Implementing a dynamic project management approach that emphasizes adaptive …" at bounding box center [213, 276] width 0 height 9
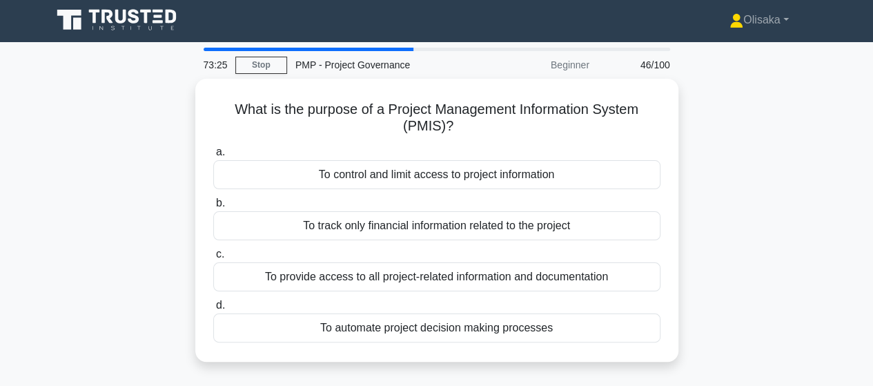
scroll to position [0, 0]
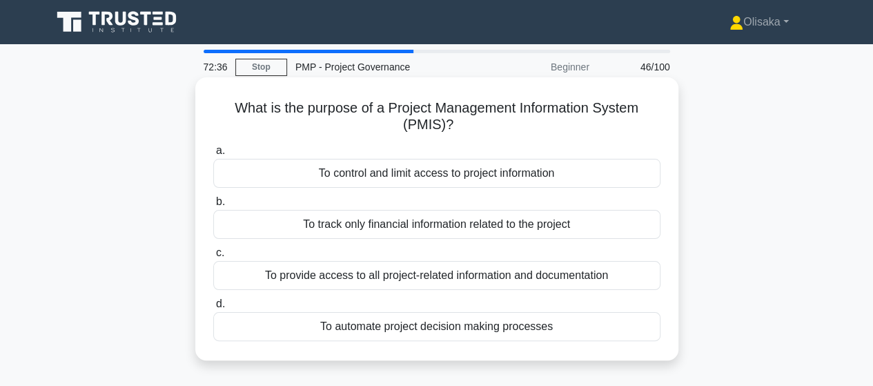
click at [407, 278] on div "To provide access to all project-related information and documentation" at bounding box center [436, 275] width 447 height 29
click at [213, 257] on input "c. To provide access to all project-related information and documentation" at bounding box center [213, 252] width 0 height 9
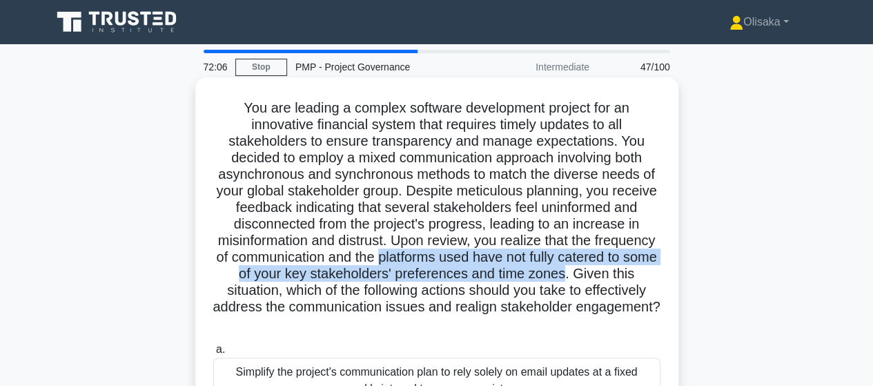
drag, startPoint x: 467, startPoint y: 260, endPoint x: 653, endPoint y: 275, distance: 186.9
click at [653, 275] on h5 "You are leading a complex software development project for an innovative financ…" at bounding box center [437, 215] width 450 height 233
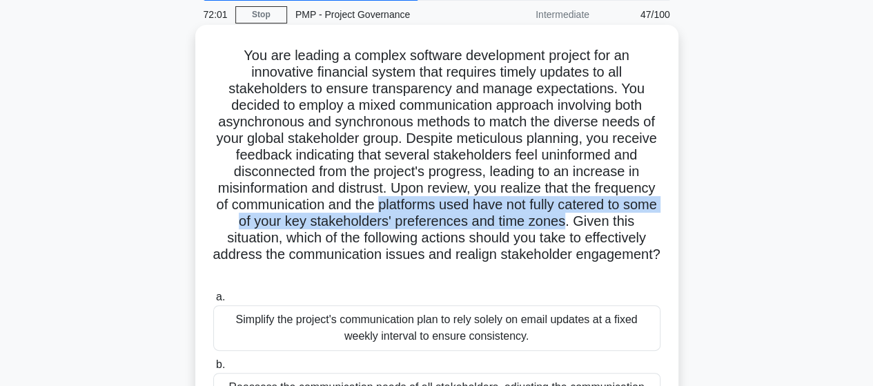
scroll to position [207, 0]
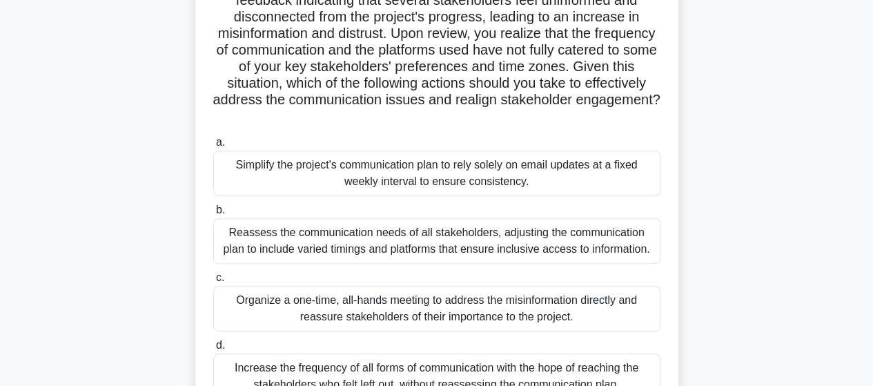
click at [531, 244] on div "Reassess the communication needs of all stakeholders, adjusting the communicati…" at bounding box center [436, 241] width 447 height 46
click at [213, 215] on input "b. Reassess the communication needs of all stakeholders, adjusting the communic…" at bounding box center [213, 210] width 0 height 9
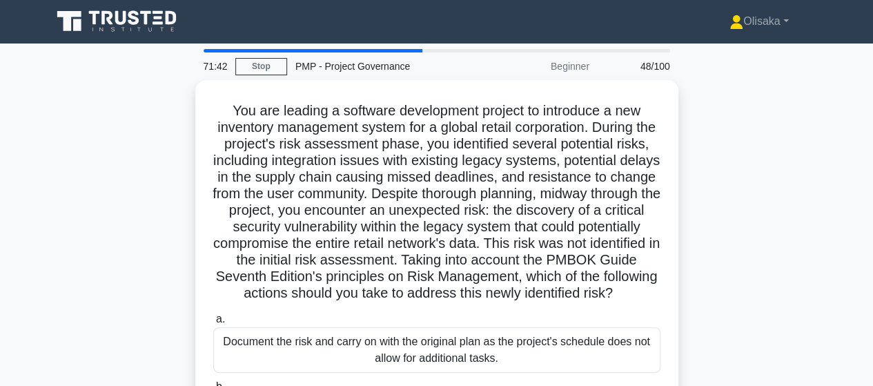
scroll to position [0, 0]
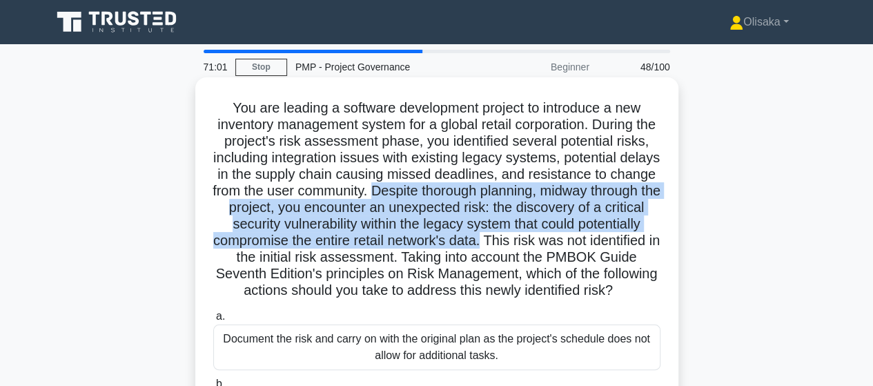
drag, startPoint x: 529, startPoint y: 191, endPoint x: 252, endPoint y: 262, distance: 286.3
click at [252, 262] on h5 "You are leading a software development project to introduce a new inventory man…" at bounding box center [437, 199] width 450 height 200
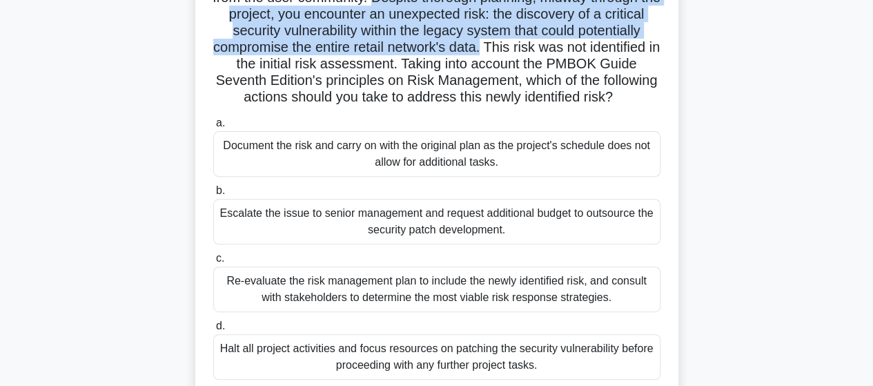
scroll to position [207, 0]
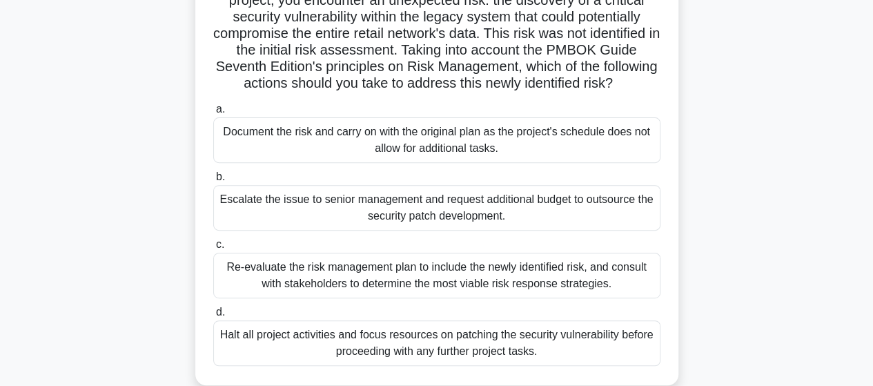
click at [373, 298] on div "Re-evaluate the risk management plan to include the newly identified risk, and …" at bounding box center [436, 276] width 447 height 46
click at [213, 249] on input "c. Re-evaluate the risk management plan to include the newly identified risk, a…" at bounding box center [213, 244] width 0 height 9
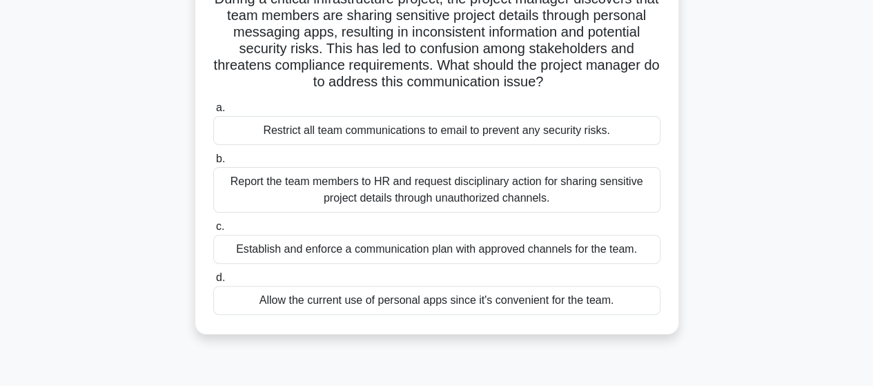
scroll to position [138, 0]
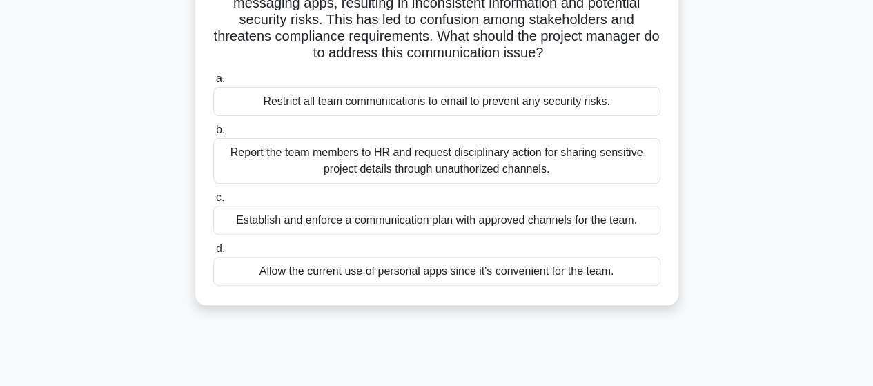
click at [465, 221] on div "Establish and enforce a communication plan with approved channels for the team." at bounding box center [436, 220] width 447 height 29
click at [213, 202] on input "c. Establish and enforce a communication plan with approved channels for the te…" at bounding box center [213, 197] width 0 height 9
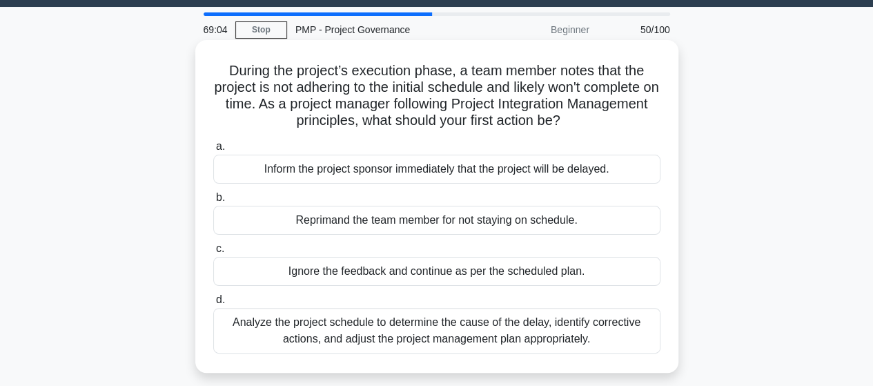
scroll to position [69, 0]
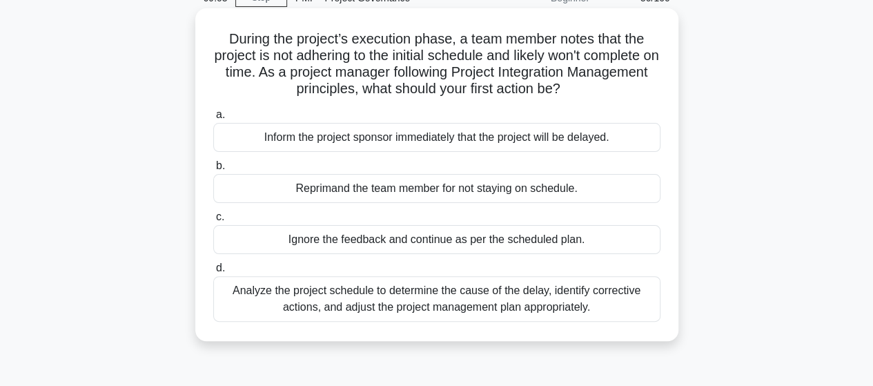
click at [476, 298] on div "Analyze the project schedule to determine the cause of the delay, identify corr…" at bounding box center [436, 299] width 447 height 46
click at [213, 273] on input "d. Analyze the project schedule to determine the cause of the delay, identify c…" at bounding box center [213, 268] width 0 height 9
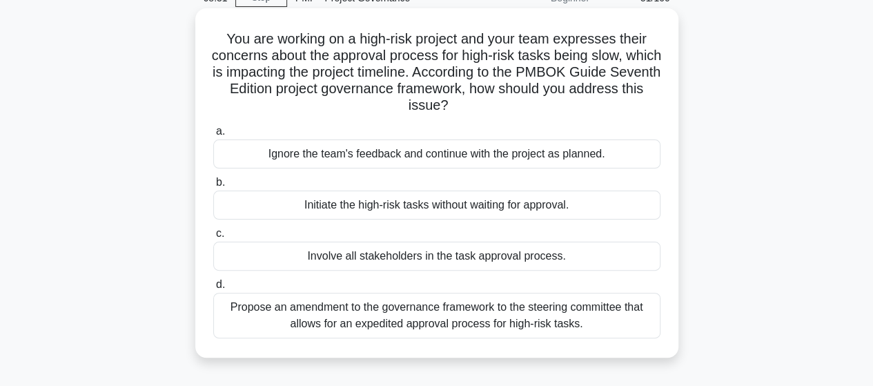
click at [500, 311] on div "Propose an amendment to the governance framework to the steering committee that…" at bounding box center [436, 316] width 447 height 46
click at [213, 289] on input "d. Propose an amendment to the governance framework to the steering committee t…" at bounding box center [213, 284] width 0 height 9
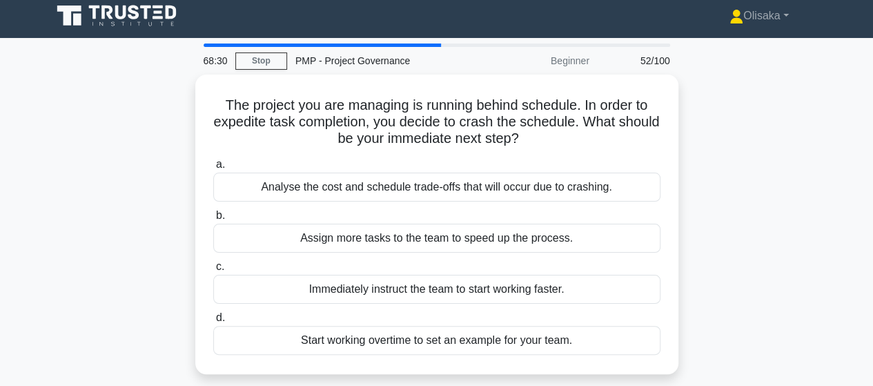
scroll to position [0, 0]
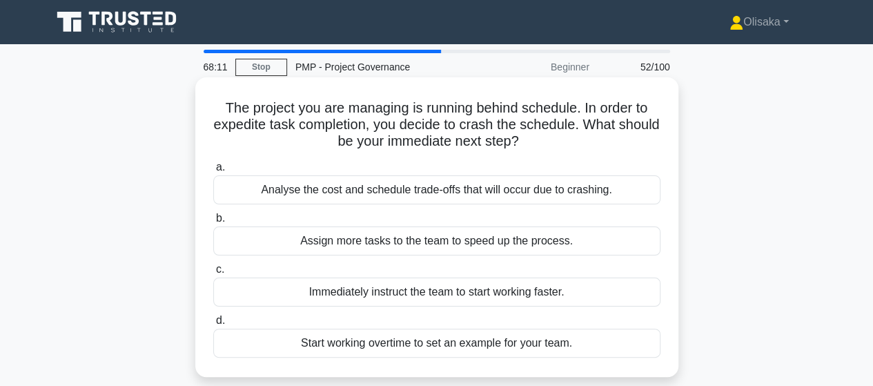
click at [429, 194] on div "Analyse the cost and schedule trade-offs that will occur due to crashing." at bounding box center [436, 189] width 447 height 29
click at [213, 172] on input "a. Analyse the cost and schedule trade-offs that will occur due to crashing." at bounding box center [213, 167] width 0 height 9
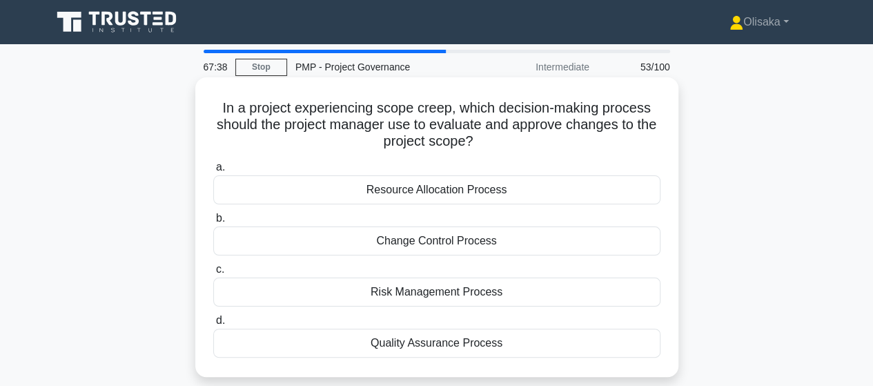
click at [436, 246] on div "Change Control Process" at bounding box center [436, 240] width 447 height 29
click at [213, 223] on input "b. Change Control Process" at bounding box center [213, 218] width 0 height 9
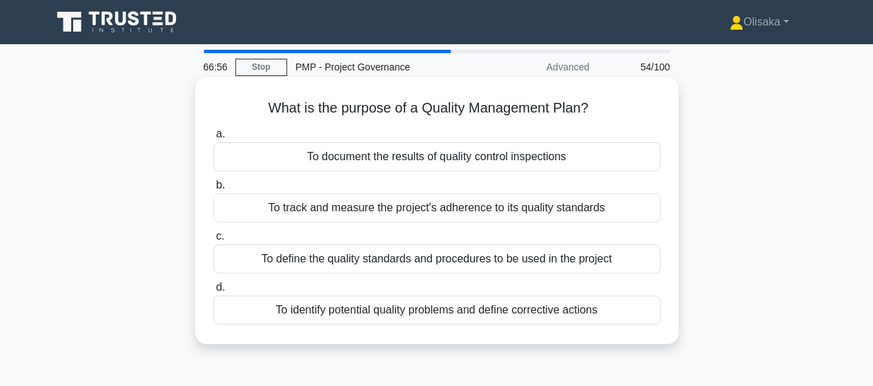
click at [442, 255] on div "To define the quality standards and procedures to be used in the project" at bounding box center [436, 258] width 447 height 29
click at [213, 241] on input "c. To define the quality standards and procedures to be used in the project" at bounding box center [213, 236] width 0 height 9
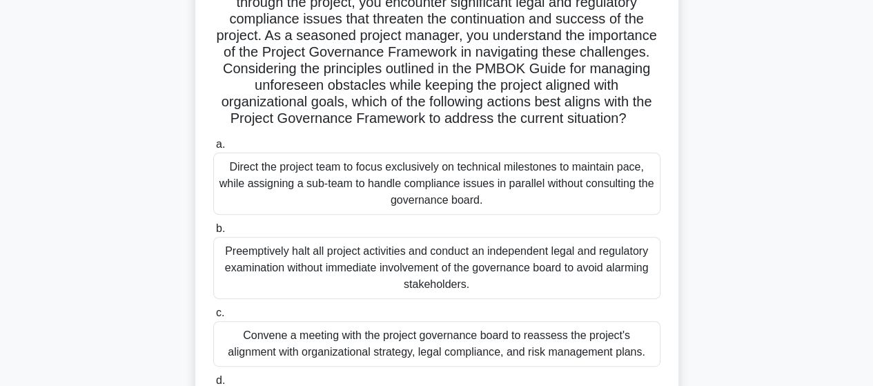
scroll to position [207, 0]
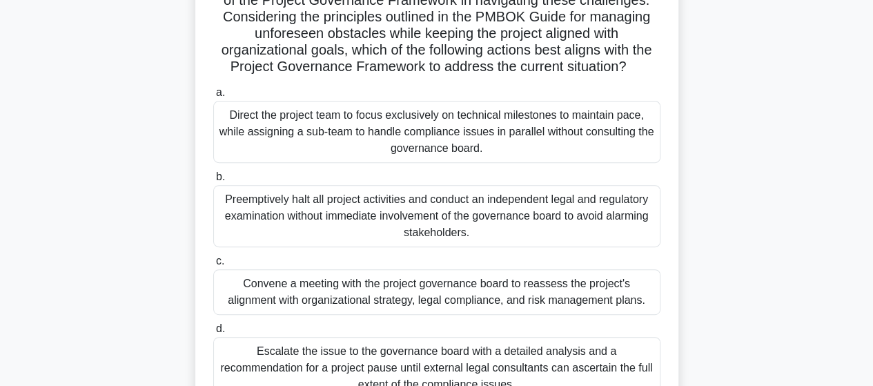
click at [553, 291] on div "Convene a meeting with the project governance board to reassess the project's a…" at bounding box center [436, 292] width 447 height 46
click at [213, 266] on input "c. Convene a meeting with the project governance board to reassess the project'…" at bounding box center [213, 261] width 0 height 9
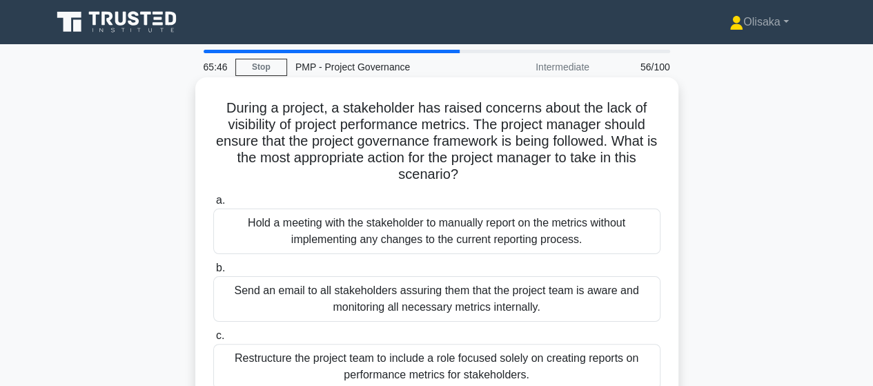
scroll to position [69, 0]
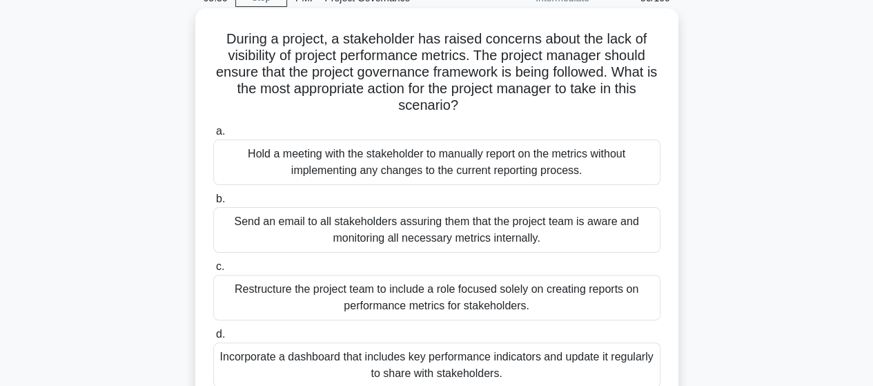
click at [472, 362] on div "Incorporate a dashboard that includes key performance indicators and update it …" at bounding box center [436, 365] width 447 height 46
click at [213, 339] on input "d. Incorporate a dashboard that includes key performance indicators and update …" at bounding box center [213, 334] width 0 height 9
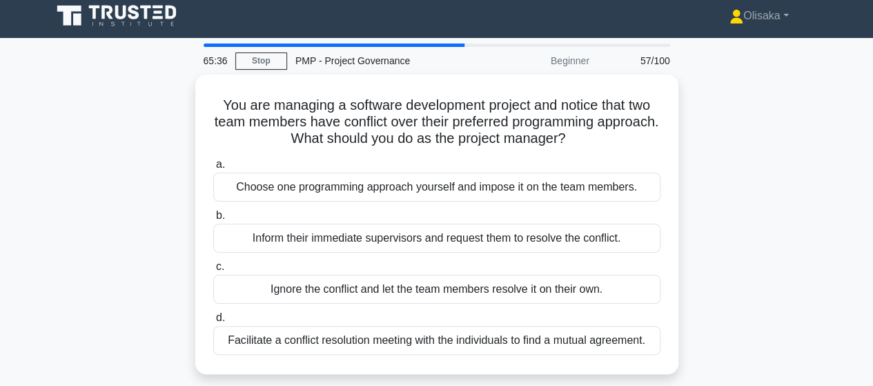
scroll to position [0, 0]
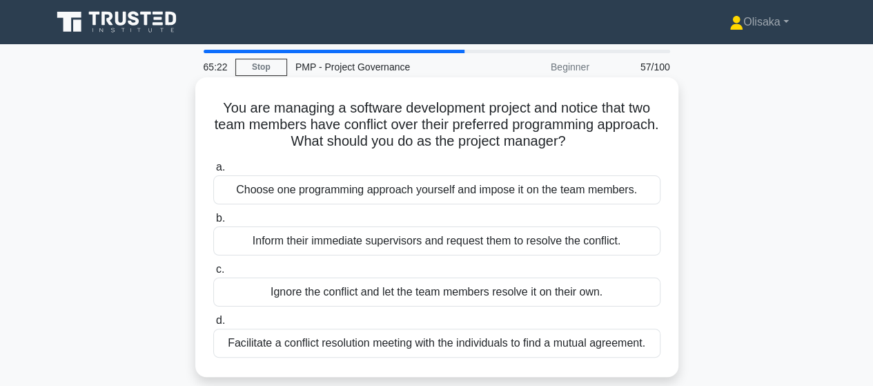
click at [442, 350] on div "Facilitate a conflict resolution meeting with the individuals to find a mutual …" at bounding box center [436, 343] width 447 height 29
click at [213, 325] on input "d. Facilitate a conflict resolution meeting with the individuals to find a mutu…" at bounding box center [213, 320] width 0 height 9
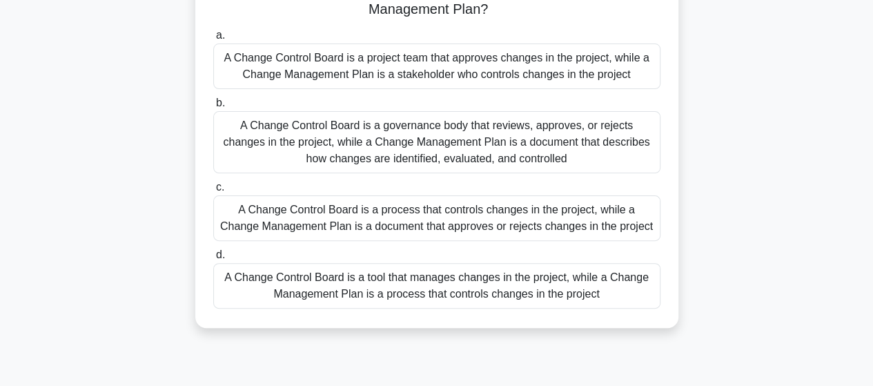
scroll to position [138, 0]
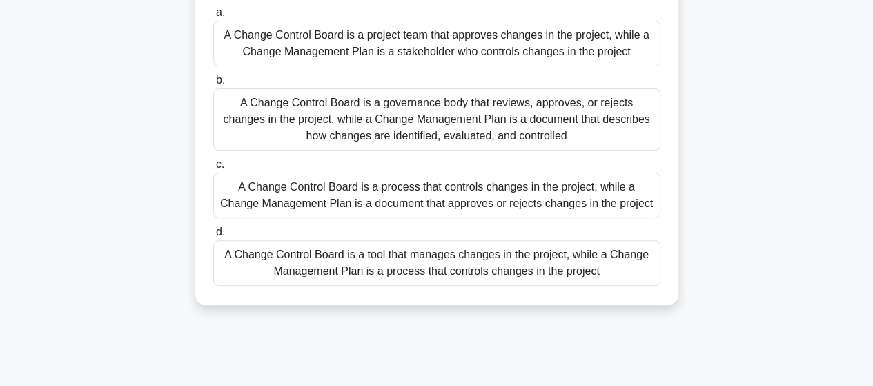
click at [409, 116] on div "A Change Control Board is a governance body that reviews, approves, or rejects …" at bounding box center [436, 119] width 447 height 62
click at [213, 85] on input "b. A Change Control Board is a governance body that reviews, approves, or rejec…" at bounding box center [213, 80] width 0 height 9
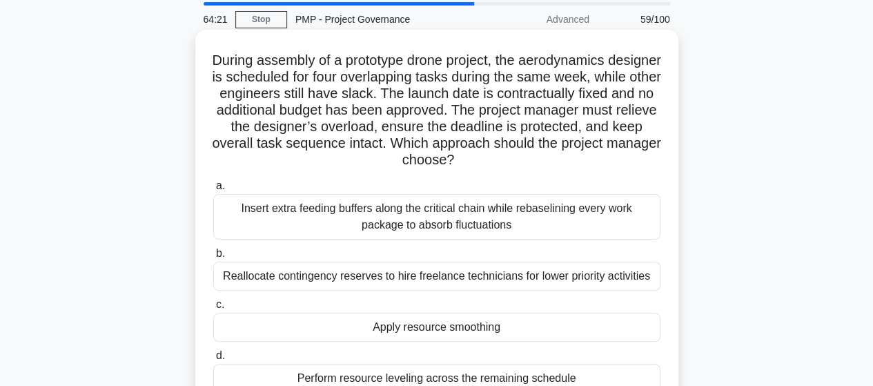
scroll to position [69, 0]
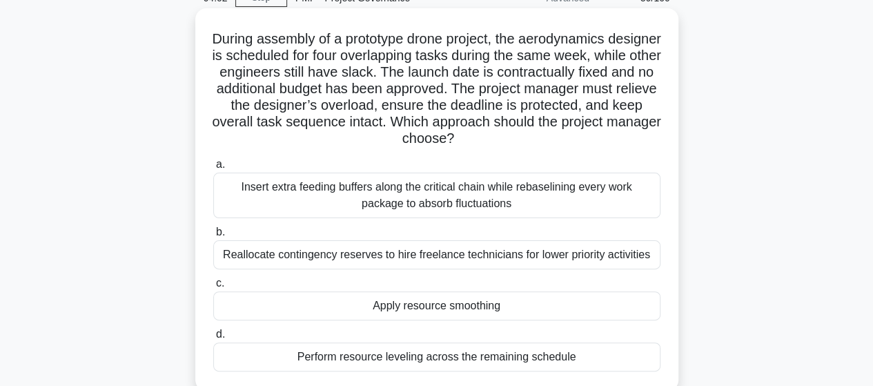
click at [438, 309] on div "Apply resource smoothing" at bounding box center [436, 305] width 447 height 29
click at [213, 288] on input "c. Apply resource smoothing" at bounding box center [213, 283] width 0 height 9
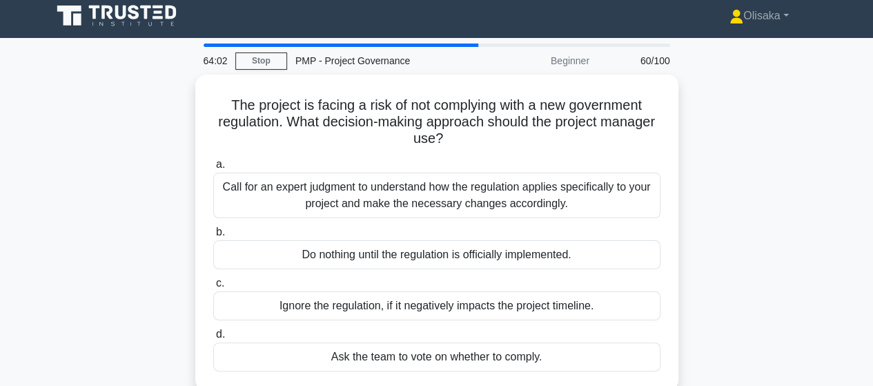
scroll to position [0, 0]
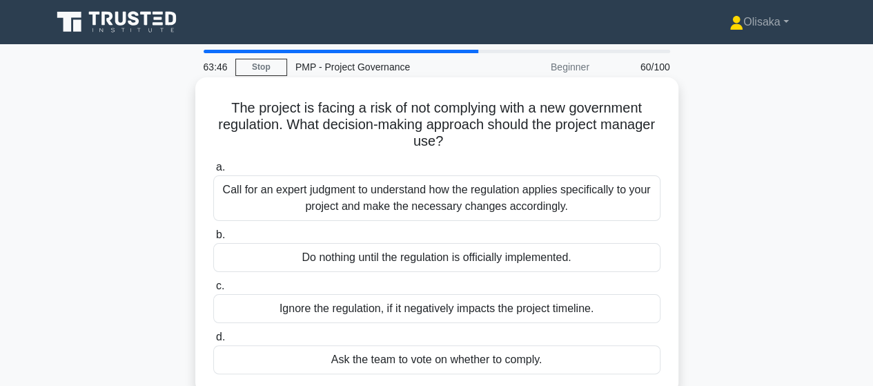
click at [430, 198] on div "Call for an expert judgment to understand how the regulation applies specifical…" at bounding box center [436, 198] width 447 height 46
click at [213, 172] on input "a. Call for an expert judgment to understand how the regulation applies specifi…" at bounding box center [213, 167] width 0 height 9
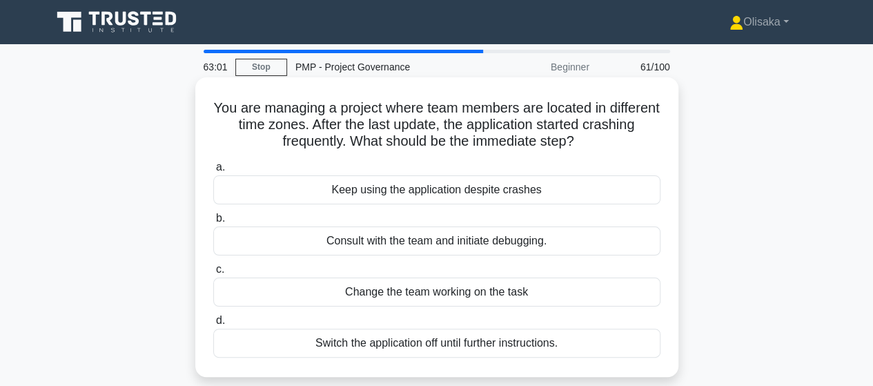
click at [436, 244] on div "Consult with the team and initiate debugging." at bounding box center [436, 240] width 447 height 29
click at [213, 223] on input "b. Consult with the team and initiate debugging." at bounding box center [213, 218] width 0 height 9
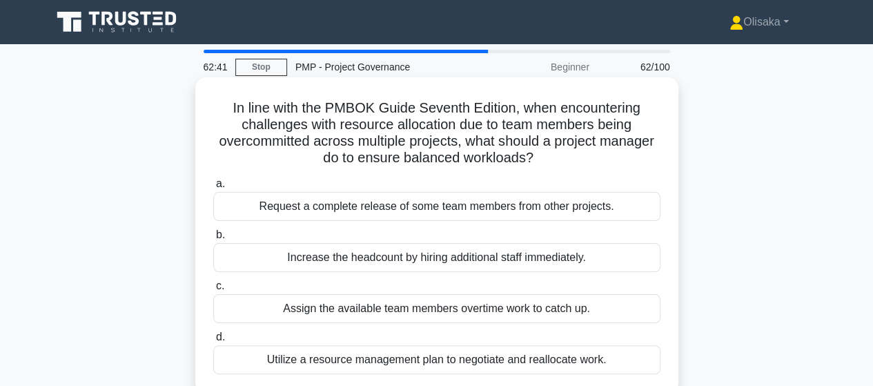
click at [443, 364] on div "Utilize a resource management plan to negotiate and reallocate work." at bounding box center [436, 359] width 447 height 29
click at [213, 342] on input "d. Utilize a resource management plan to negotiate and reallocate work." at bounding box center [213, 337] width 0 height 9
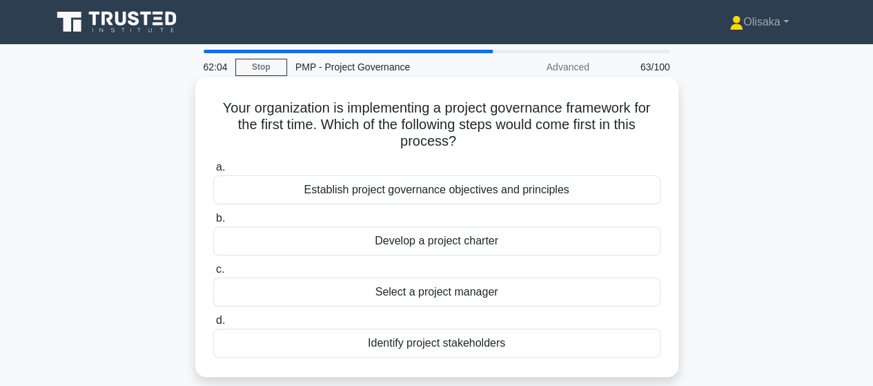
click at [469, 198] on div "Establish project governance objectives and principles" at bounding box center [436, 189] width 447 height 29
click at [213, 172] on input "a. Establish project governance objectives and principles" at bounding box center [213, 167] width 0 height 9
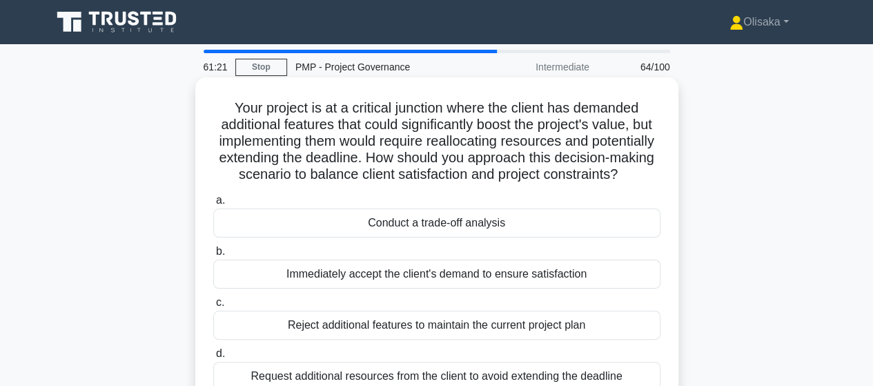
scroll to position [69, 0]
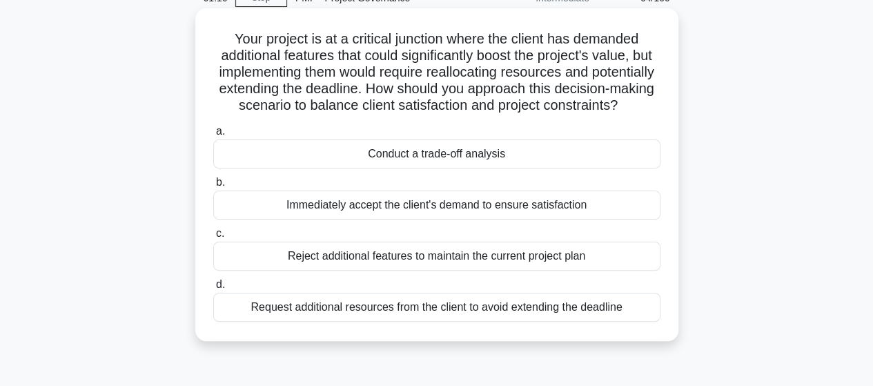
click at [469, 168] on div "Conduct a trade-off analysis" at bounding box center [436, 153] width 447 height 29
click at [213, 136] on input "a. Conduct a trade-off analysis" at bounding box center [213, 131] width 0 height 9
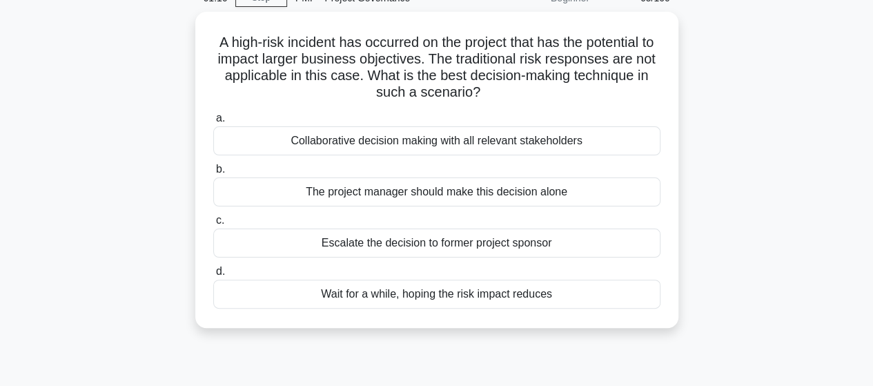
scroll to position [0, 0]
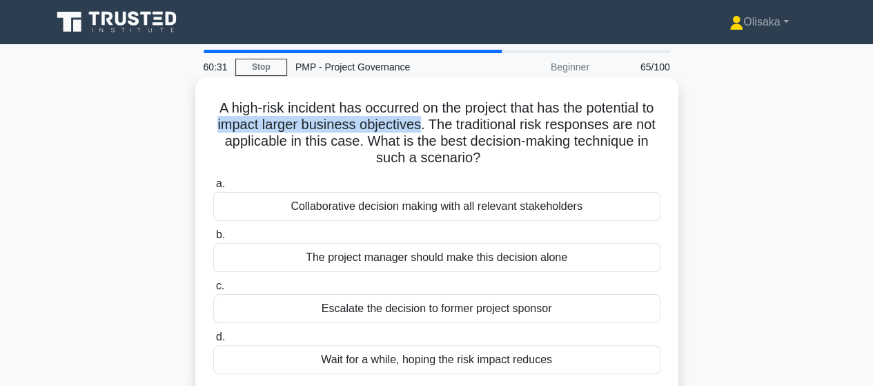
drag, startPoint x: 236, startPoint y: 127, endPoint x: 440, endPoint y: 130, distance: 203.6
click at [440, 130] on h5 "A high-risk incident has occurred on the project that has the potential to impa…" at bounding box center [437, 133] width 450 height 68
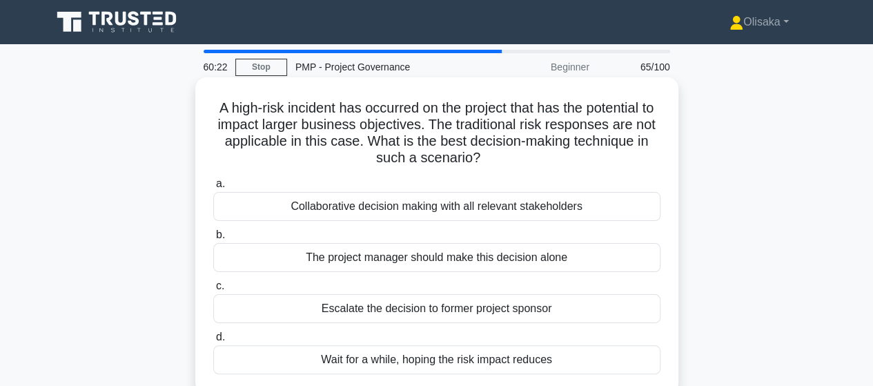
click at [445, 212] on div "Collaborative decision making with all relevant stakeholders" at bounding box center [436, 206] width 447 height 29
click at [213, 188] on input "a. Collaborative decision making with all relevant stakeholders" at bounding box center [213, 183] width 0 height 9
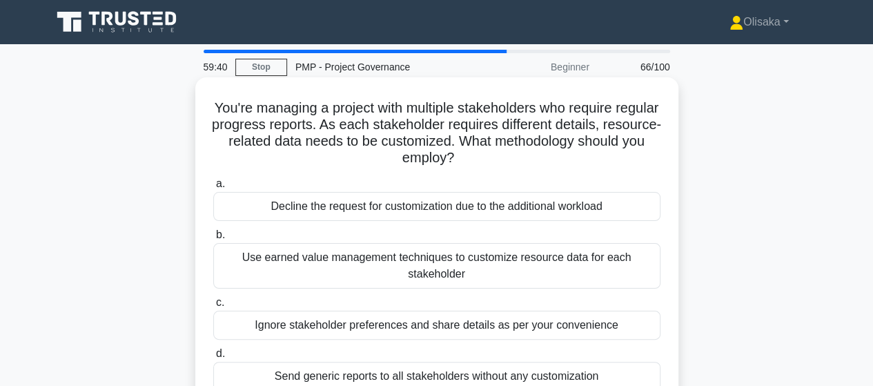
click at [458, 266] on div "Use earned value management techniques to customize resource data for each stak…" at bounding box center [436, 266] width 447 height 46
click at [213, 240] on input "b. Use earned value management techniques to customize resource data for each s…" at bounding box center [213, 235] width 0 height 9
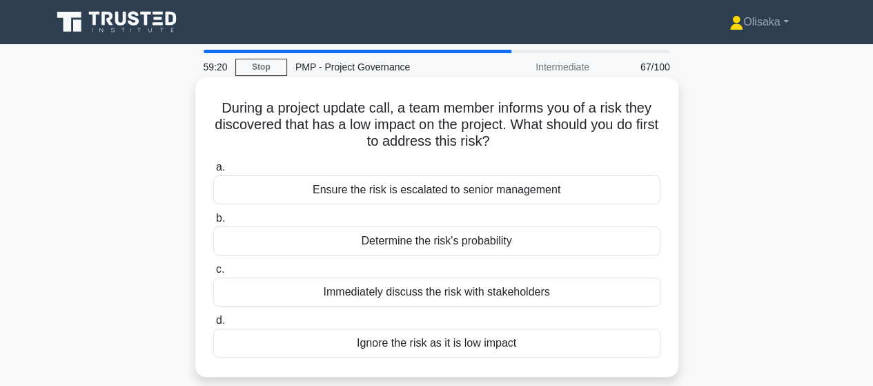
click at [442, 245] on div "Determine the risk's probability" at bounding box center [436, 240] width 447 height 29
click at [213, 223] on input "b. Determine the risk's probability" at bounding box center [213, 218] width 0 height 9
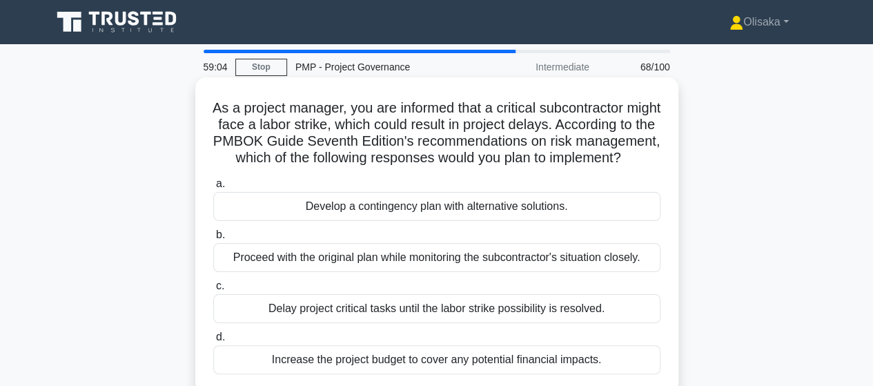
click at [438, 221] on div "Develop a contingency plan with alternative solutions." at bounding box center [436, 206] width 447 height 29
click at [213, 188] on input "a. Develop a contingency plan with alternative solutions." at bounding box center [213, 183] width 0 height 9
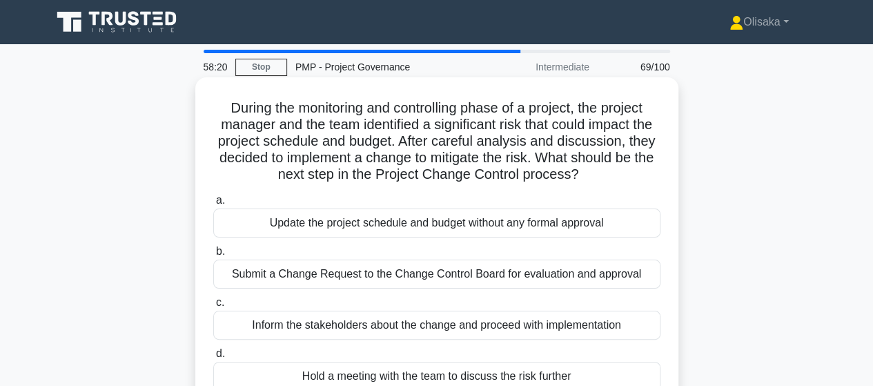
click at [396, 280] on div "Submit a Change Request to the Change Control Board for evaluation and approval" at bounding box center [436, 274] width 447 height 29
click at [213, 256] on input "b. Submit a Change Request to the Change Control Board for evaluation and appro…" at bounding box center [213, 251] width 0 height 9
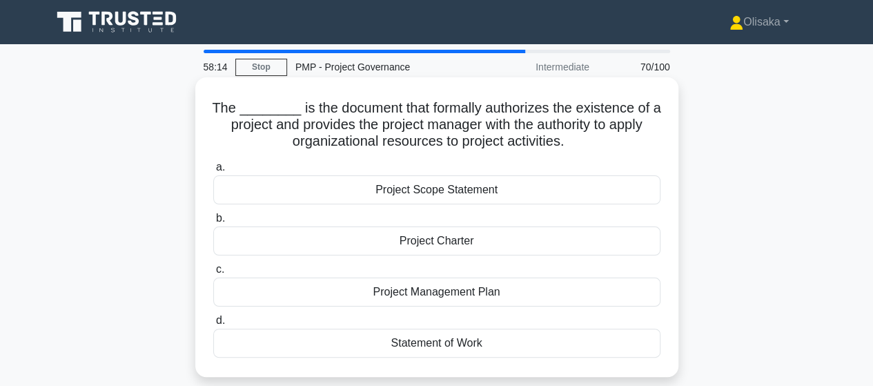
click at [439, 235] on div "Project Charter" at bounding box center [436, 240] width 447 height 29
click at [213, 223] on input "b. Project Charter" at bounding box center [213, 218] width 0 height 9
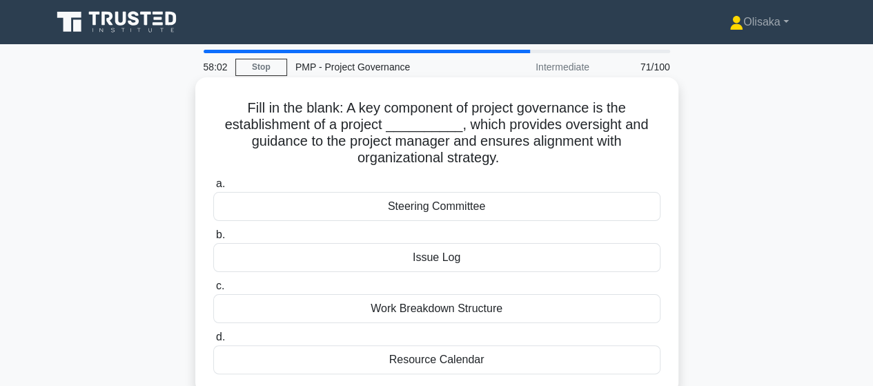
click at [445, 208] on div "Steering Committee" at bounding box center [436, 206] width 447 height 29
click at [213, 188] on input "a. Steering Committee" at bounding box center [213, 183] width 0 height 9
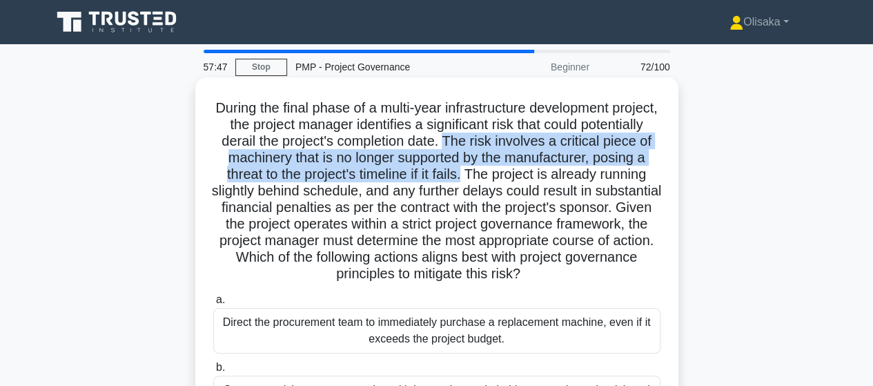
drag, startPoint x: 527, startPoint y: 140, endPoint x: 618, endPoint y: 173, distance: 96.9
click at [618, 173] on h5 "During the final phase of a multi-year infrastructure development project, the …" at bounding box center [437, 191] width 450 height 184
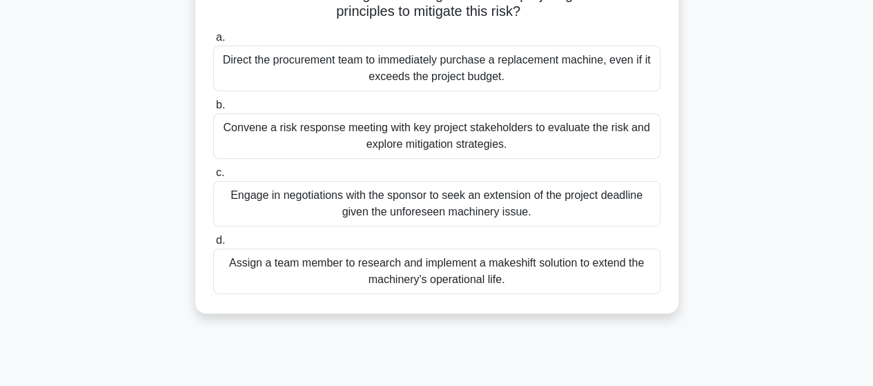
scroll to position [276, 0]
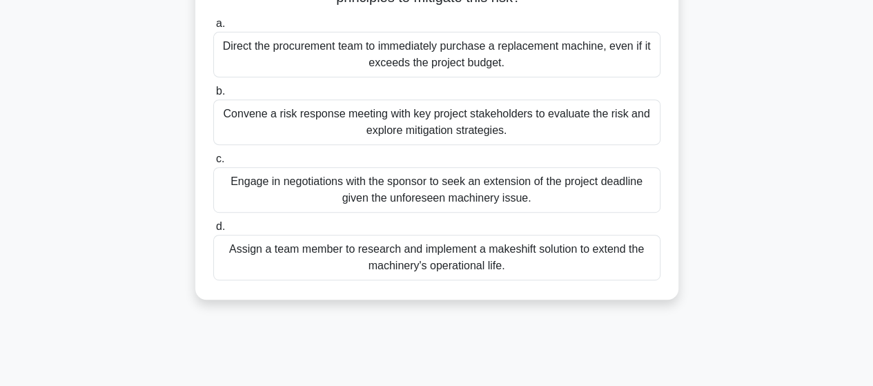
click at [407, 126] on div "Convene a risk response meeting with key project stakeholders to evaluate the r…" at bounding box center [436, 122] width 447 height 46
click at [213, 96] on input "b. Convene a risk response meeting with key project stakeholders to evaluate th…" at bounding box center [213, 91] width 0 height 9
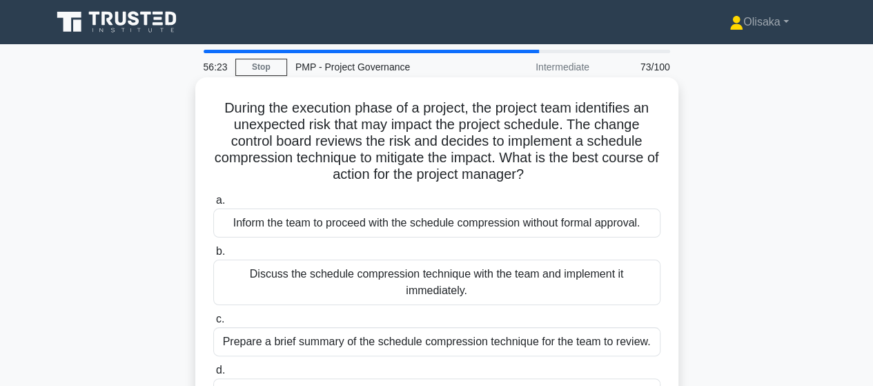
scroll to position [69, 0]
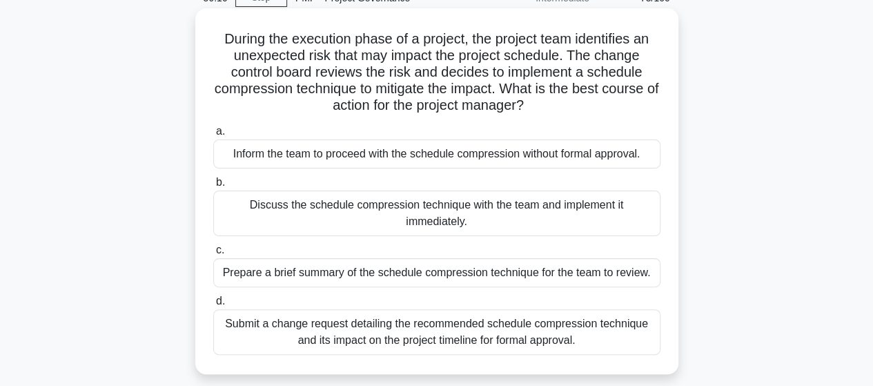
click at [485, 335] on div "Submit a change request detailing the recommended schedule compression techniqu…" at bounding box center [436, 332] width 447 height 46
click at [213, 306] on input "d. Submit a change request detailing the recommended schedule compression techn…" at bounding box center [213, 301] width 0 height 9
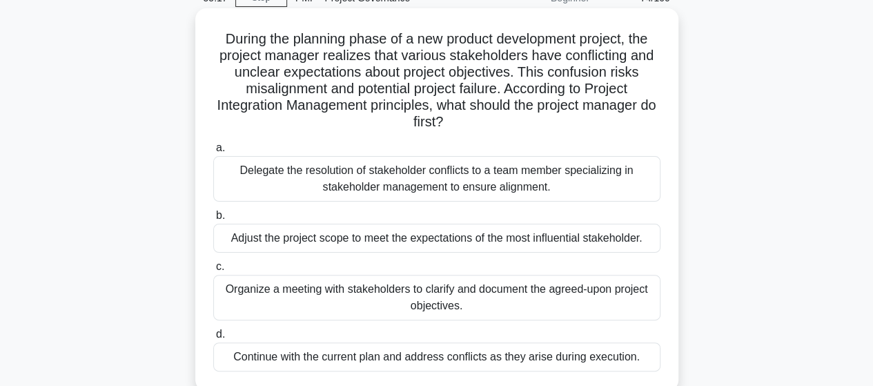
click at [461, 306] on div "Organize a meeting with stakeholders to clarify and document the agreed-upon pr…" at bounding box center [436, 298] width 447 height 46
click at [213, 271] on input "c. Organize a meeting with stakeholders to clarify and document the agreed-upon…" at bounding box center [213, 266] width 0 height 9
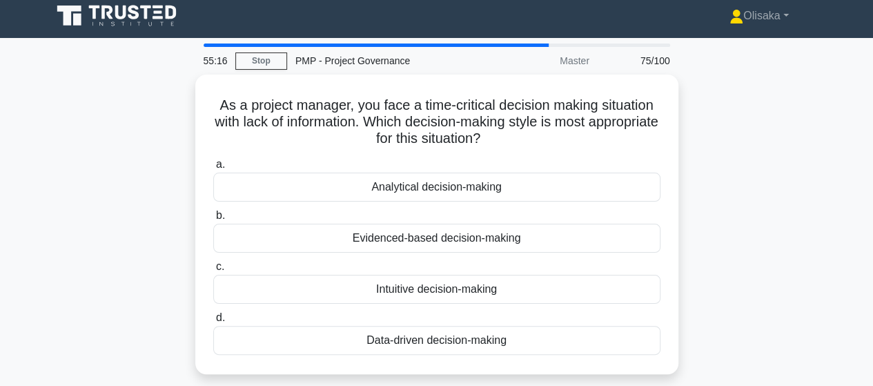
scroll to position [0, 0]
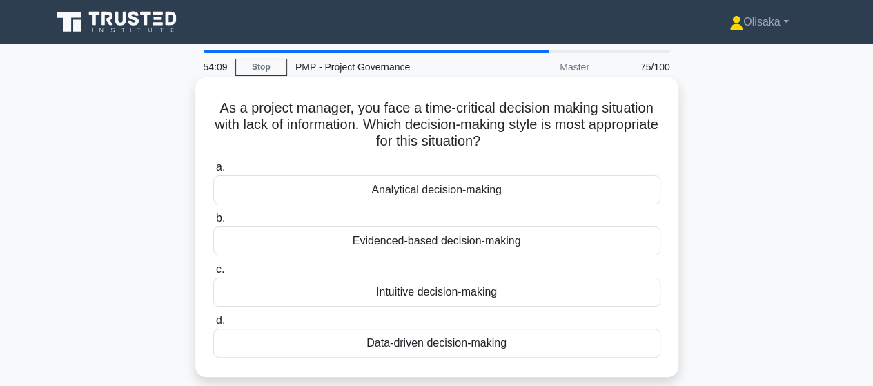
click at [409, 288] on div "Intuitive decision-making" at bounding box center [436, 291] width 447 height 29
click at [213, 274] on input "c. Intuitive decision-making" at bounding box center [213, 269] width 0 height 9
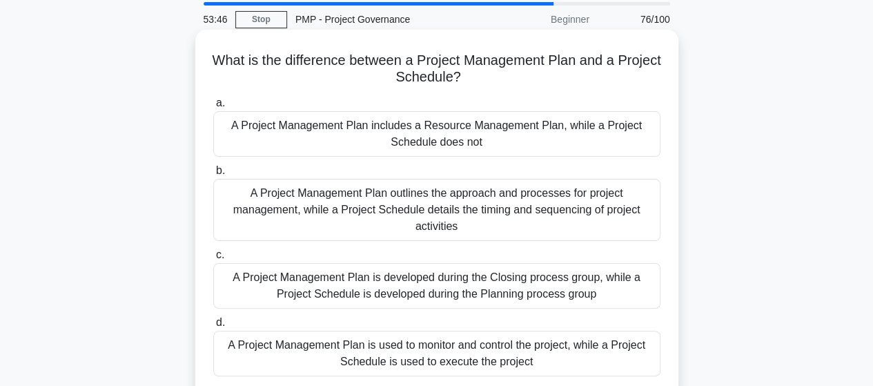
scroll to position [69, 0]
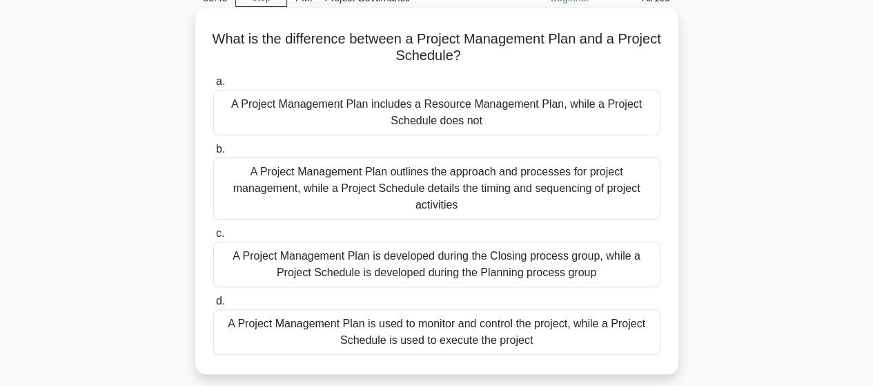
click at [435, 188] on div "A Project Management Plan outlines the approach and processes for project manag…" at bounding box center [436, 188] width 447 height 62
click at [213, 154] on input "b. A Project Management Plan outlines the approach and processes for project ma…" at bounding box center [213, 149] width 0 height 9
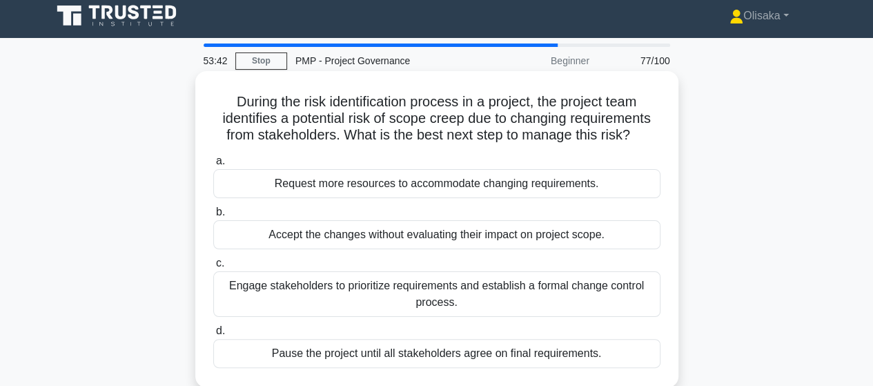
scroll to position [0, 0]
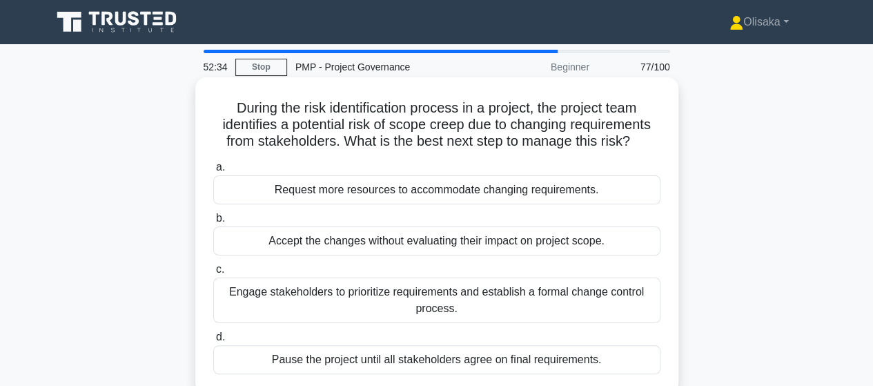
click at [485, 300] on div "Engage stakeholders to prioritize requirements and establish a formal change co…" at bounding box center [436, 300] width 447 height 46
click at [213, 274] on input "c. Engage stakeholders to prioritize requirements and establish a formal change…" at bounding box center [213, 269] width 0 height 9
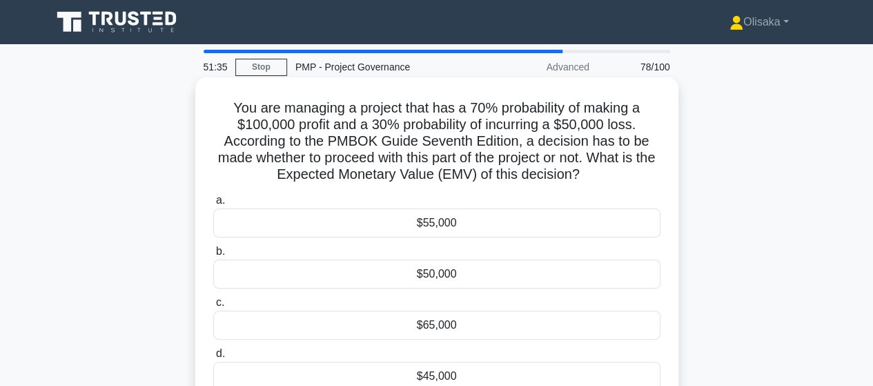
click at [449, 225] on div "$55,000" at bounding box center [436, 222] width 447 height 29
click at [213, 205] on input "a. $55,000" at bounding box center [213, 200] width 0 height 9
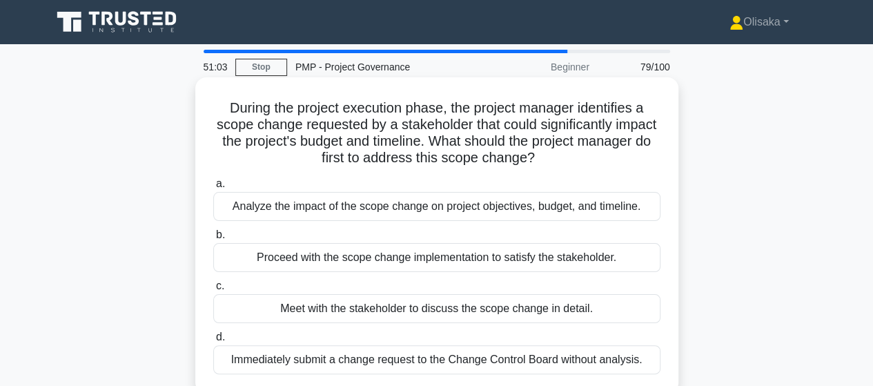
click at [432, 211] on div "Analyze the impact of the scope change on project objectives, budget, and timel…" at bounding box center [436, 206] width 447 height 29
click at [213, 188] on input "a. Analyze the impact of the scope change on project objectives, budget, and ti…" at bounding box center [213, 183] width 0 height 9
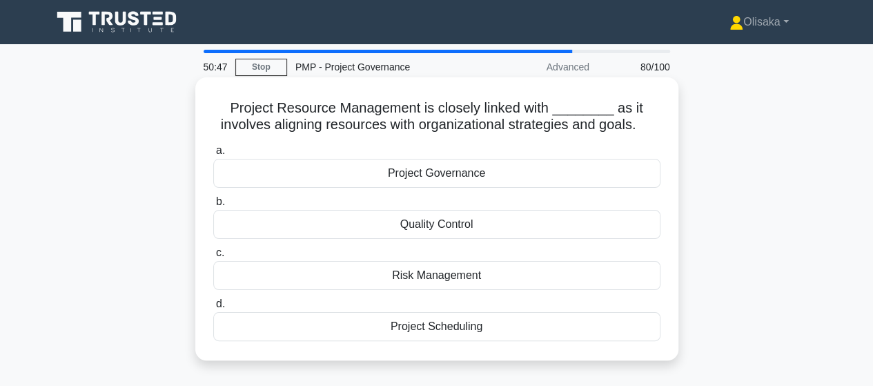
click at [432, 176] on div "Project Governance" at bounding box center [436, 173] width 447 height 29
click at [213, 155] on input "a. Project Governance" at bounding box center [213, 150] width 0 height 9
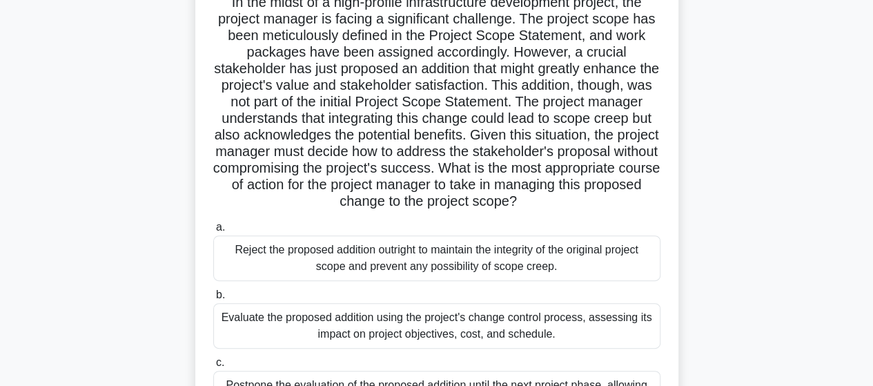
scroll to position [207, 0]
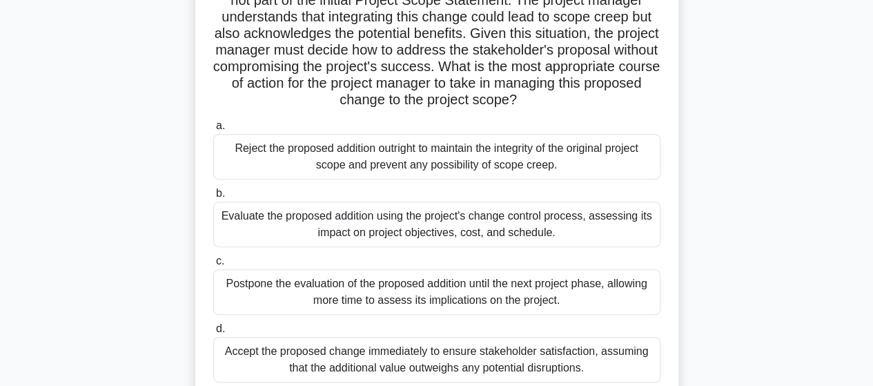
click at [397, 226] on div "Evaluate the proposed addition using the project's change control process, asse…" at bounding box center [436, 225] width 447 height 46
click at [213, 198] on input "b. Evaluate the proposed addition using the project's change control process, a…" at bounding box center [213, 193] width 0 height 9
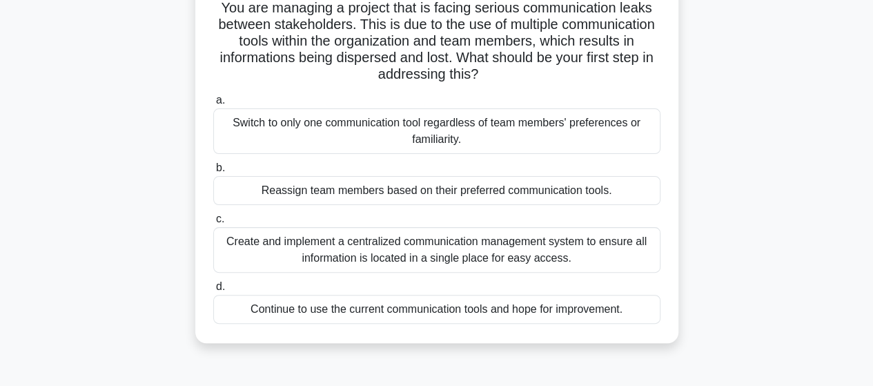
scroll to position [69, 0]
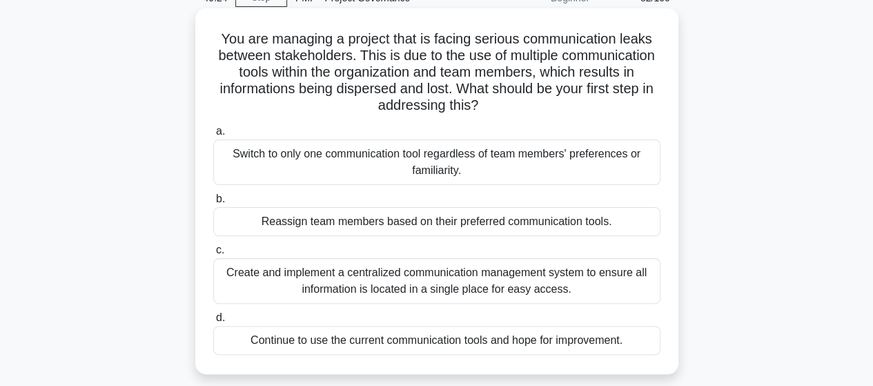
click at [463, 275] on div "Create and implement a centralized communication management system to ensure al…" at bounding box center [436, 281] width 447 height 46
click at [213, 255] on input "c. Create and implement a centralized communication management system to ensure…" at bounding box center [213, 250] width 0 height 9
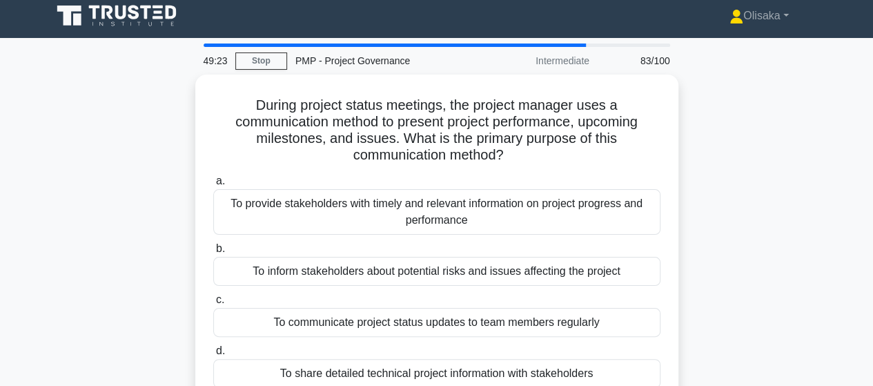
scroll to position [0, 0]
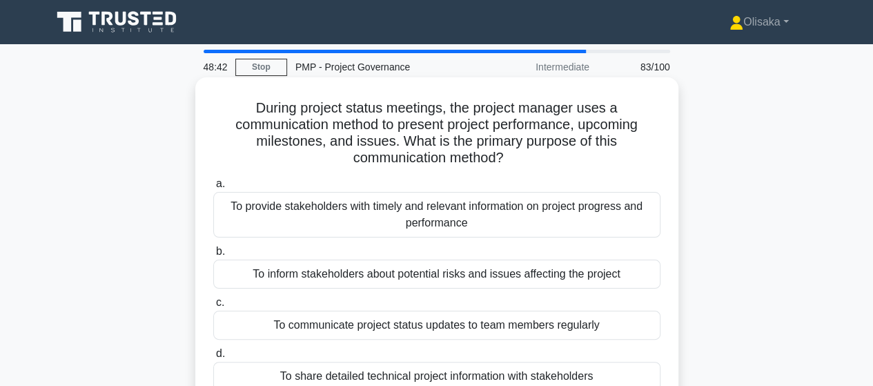
click at [462, 219] on div "To provide stakeholders with timely and relevant information on project progres…" at bounding box center [436, 215] width 447 height 46
click at [213, 188] on input "a. To provide stakeholders with timely and relevant information on project prog…" at bounding box center [213, 183] width 0 height 9
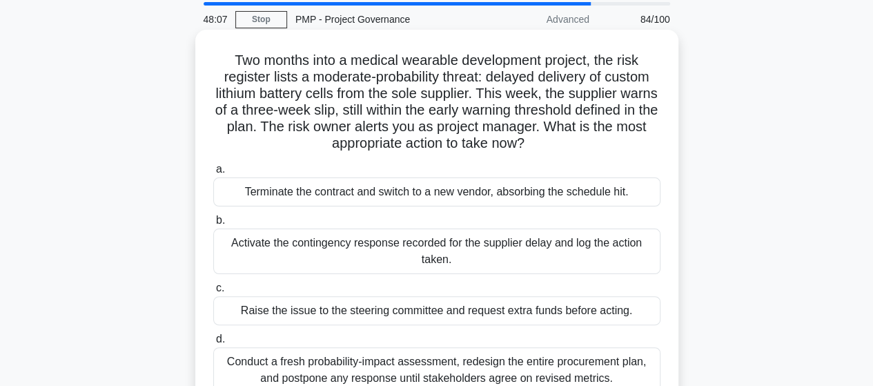
scroll to position [69, 0]
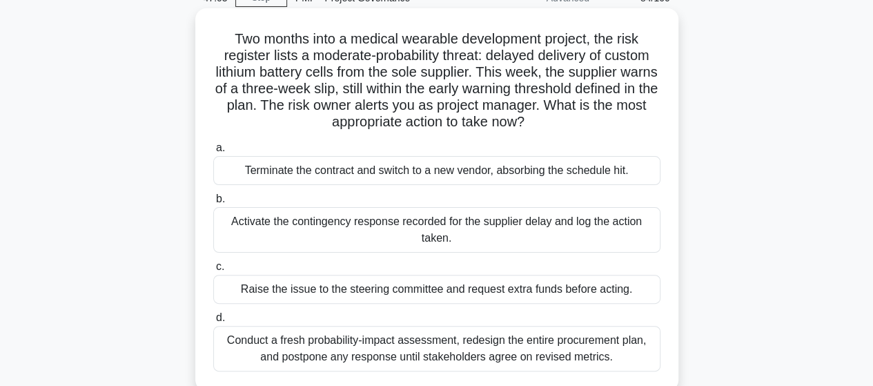
click at [431, 224] on div "Activate the contingency response recorded for the supplier delay and log the a…" at bounding box center [436, 230] width 447 height 46
click at [213, 204] on input "b. Activate the contingency response recorded for the supplier delay and log th…" at bounding box center [213, 199] width 0 height 9
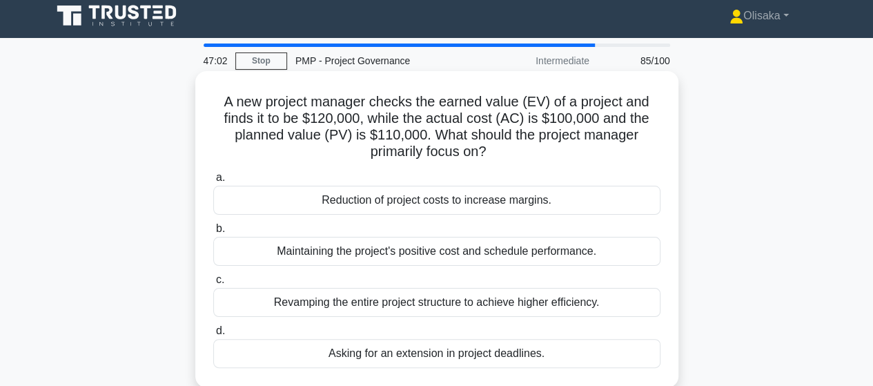
scroll to position [0, 0]
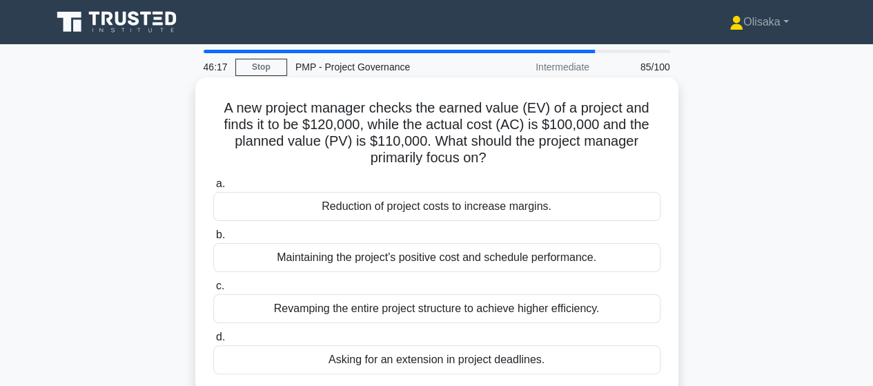
click at [446, 256] on div "Maintaining the project's positive cost and schedule performance." at bounding box center [436, 257] width 447 height 29
click at [213, 240] on input "b. Maintaining the project's positive cost and schedule performance." at bounding box center [213, 235] width 0 height 9
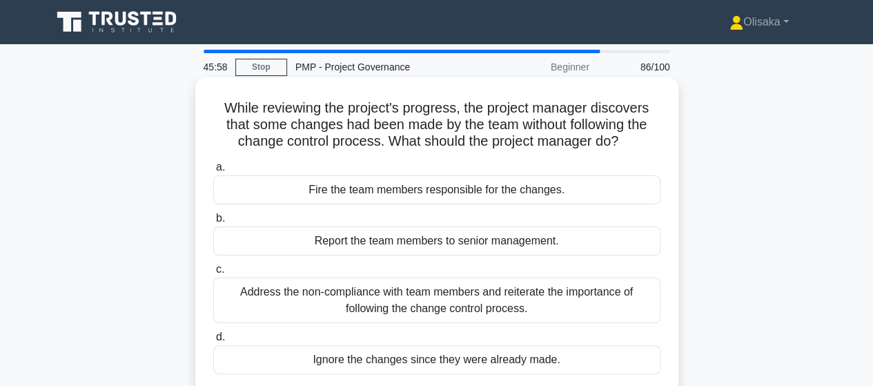
click at [465, 302] on div "Address the non-compliance with team members and reiterate the importance of fo…" at bounding box center [436, 300] width 447 height 46
click at [213, 274] on input "c. Address the non-compliance with team members and reiterate the importance of…" at bounding box center [213, 269] width 0 height 9
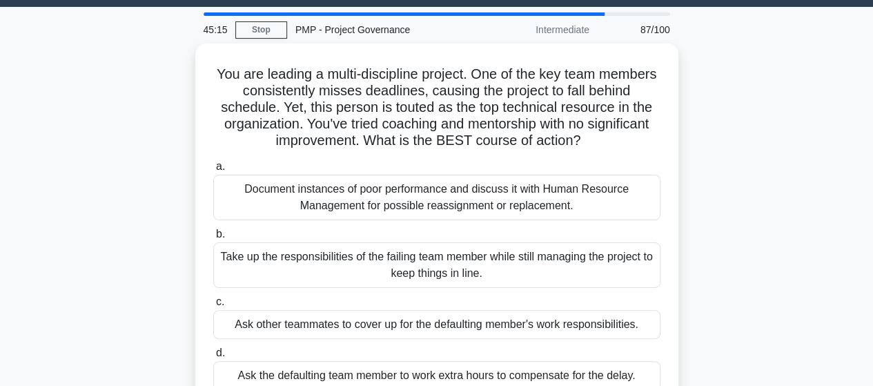
scroll to position [69, 0]
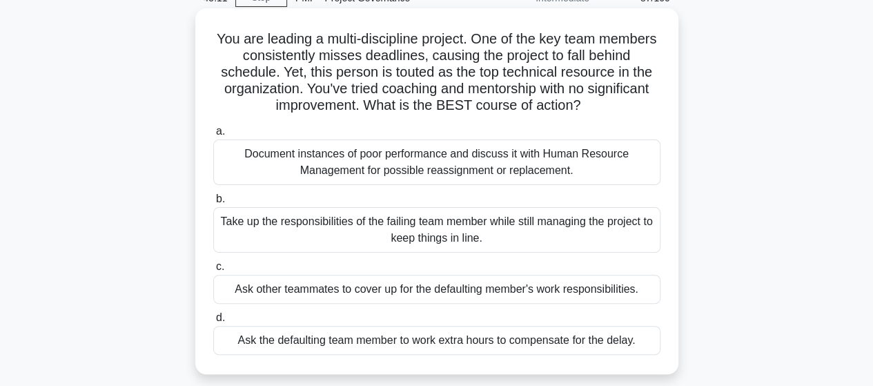
click at [446, 164] on div "Document instances of poor performance and discuss it with Human Resource Manag…" at bounding box center [436, 162] width 447 height 46
click at [213, 136] on input "a. Document instances of poor performance and discuss it with Human Resource Ma…" at bounding box center [213, 131] width 0 height 9
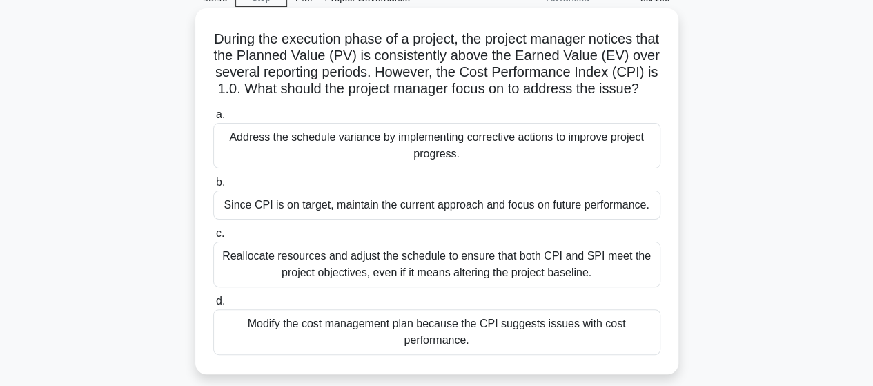
click at [395, 168] on div "Address the schedule variance by implementing corrective actions to improve pro…" at bounding box center [436, 146] width 447 height 46
click at [213, 119] on input "a. Address the schedule variance by implementing corrective actions to improve …" at bounding box center [213, 114] width 0 height 9
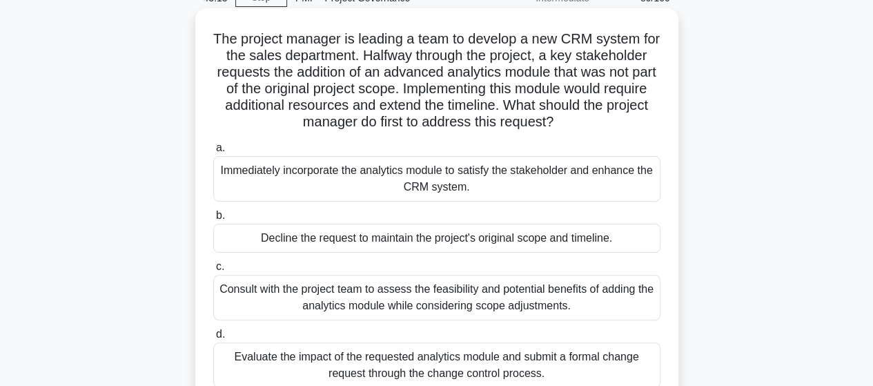
click at [431, 366] on div "Evaluate the impact of the requested analytics module and submit a formal chang…" at bounding box center [436, 365] width 447 height 46
click at [213, 339] on input "d. Evaluate the impact of the requested analytics module and submit a formal ch…" at bounding box center [213, 334] width 0 height 9
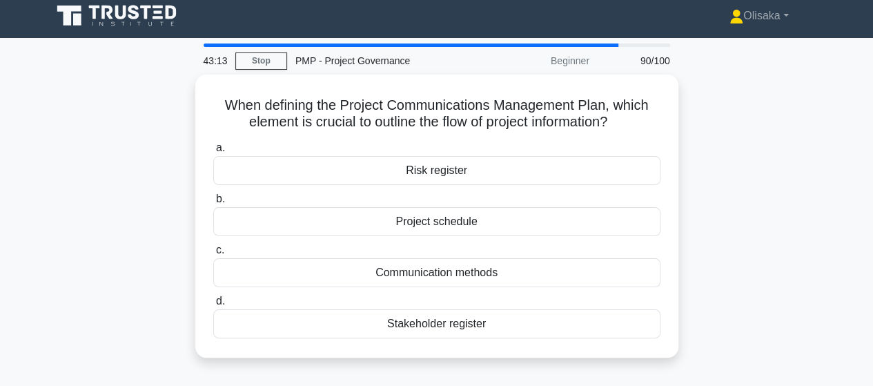
scroll to position [0, 0]
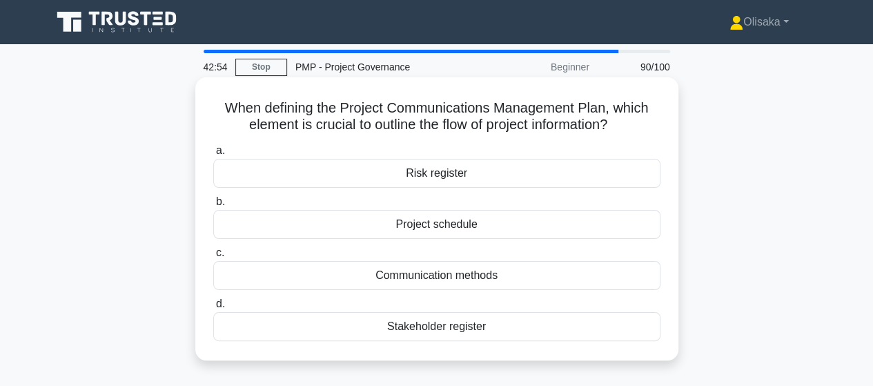
click at [413, 278] on div "Communication methods" at bounding box center [436, 275] width 447 height 29
click at [213, 257] on input "c. Communication methods" at bounding box center [213, 252] width 0 height 9
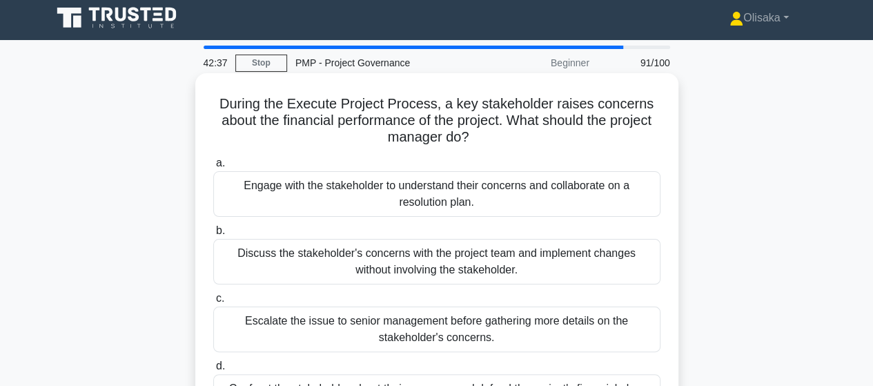
scroll to position [69, 0]
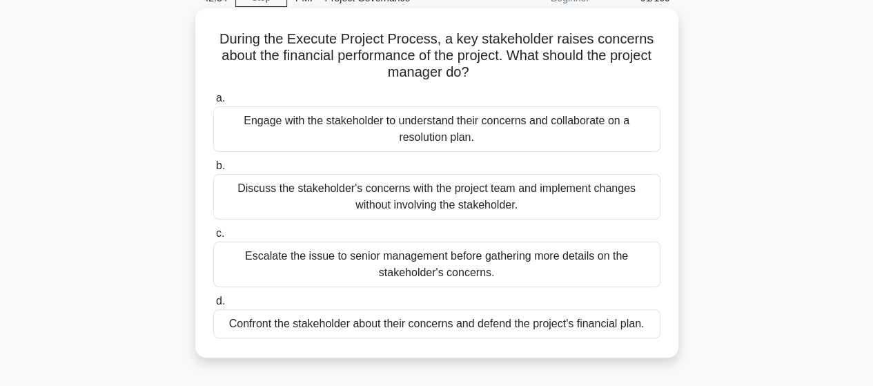
click at [417, 130] on div "Engage with the stakeholder to understand their concerns and collaborate on a r…" at bounding box center [436, 129] width 447 height 46
click at [213, 103] on input "a. Engage with the stakeholder to understand their concerns and collaborate on …" at bounding box center [213, 98] width 0 height 9
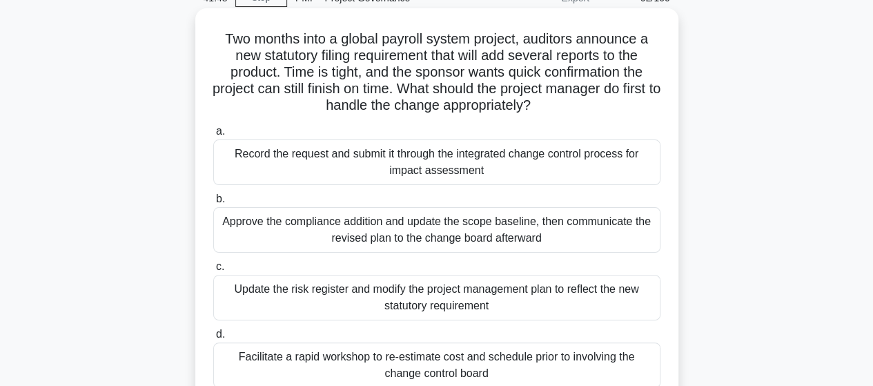
click at [443, 168] on div "Record the request and submit it through the integrated change control process …" at bounding box center [436, 162] width 447 height 46
click at [213, 136] on input "a. Record the request and submit it through the integrated change control proce…" at bounding box center [213, 131] width 0 height 9
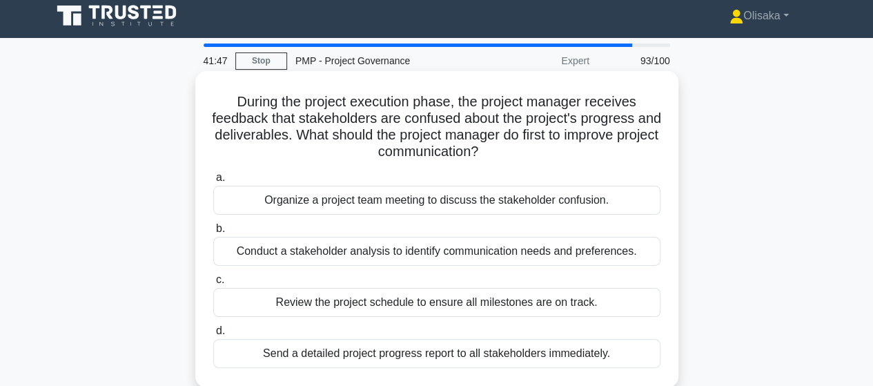
scroll to position [0, 0]
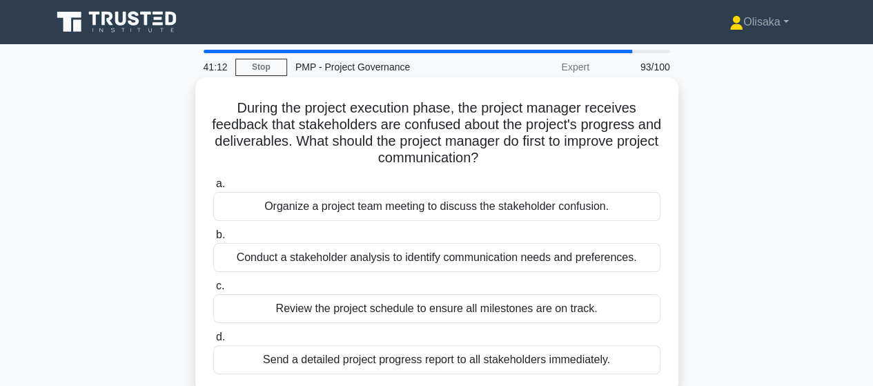
click at [445, 260] on div "Conduct a stakeholder analysis to identify communication needs and preferences." at bounding box center [436, 257] width 447 height 29
click at [213, 240] on input "b. Conduct a stakeholder analysis to identify communication needs and preferenc…" at bounding box center [213, 235] width 0 height 9
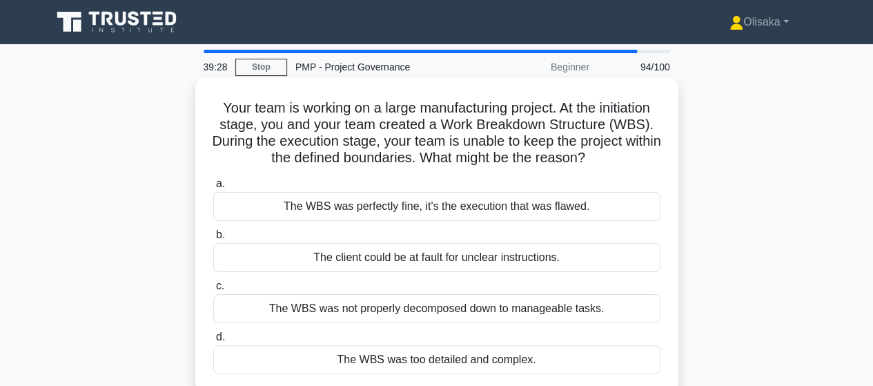
click at [429, 357] on div "The WBS was too detailed and complex." at bounding box center [436, 359] width 447 height 29
click at [213, 342] on input "d. The WBS was too detailed and complex." at bounding box center [213, 337] width 0 height 9
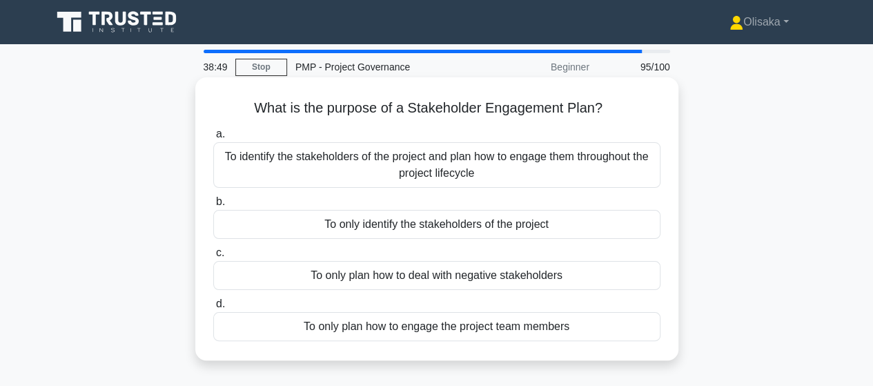
click at [398, 331] on div "To only plan how to engage the project team members" at bounding box center [436, 326] width 447 height 29
click at [213, 309] on input "d. To only plan how to engage the project team members" at bounding box center [213, 304] width 0 height 9
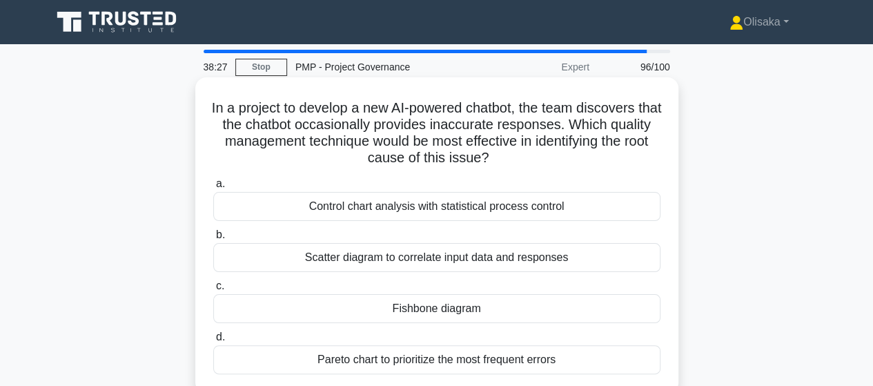
click at [418, 313] on div "Fishbone diagram" at bounding box center [436, 308] width 447 height 29
click at [213, 291] on input "c. Fishbone diagram" at bounding box center [213, 286] width 0 height 9
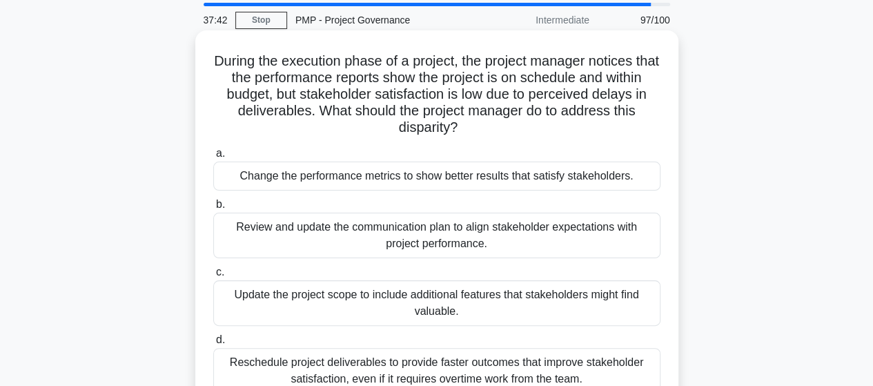
scroll to position [69, 0]
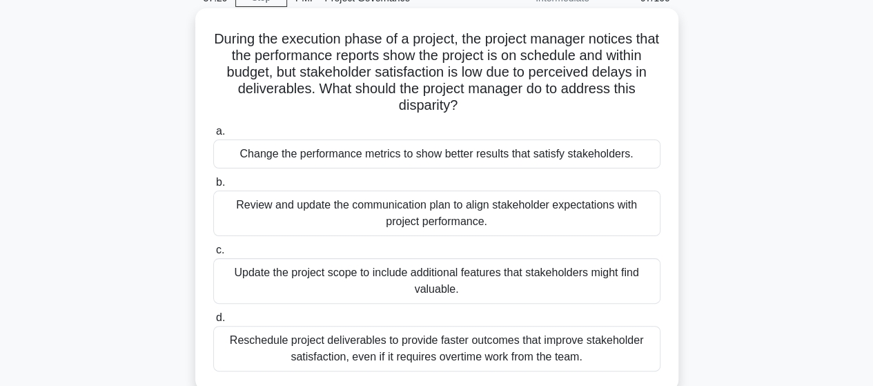
click at [420, 227] on div "Review and update the communication plan to align stakeholder expectations with…" at bounding box center [436, 214] width 447 height 46
click at [213, 187] on input "b. Review and update the communication plan to align stakeholder expectations w…" at bounding box center [213, 182] width 0 height 9
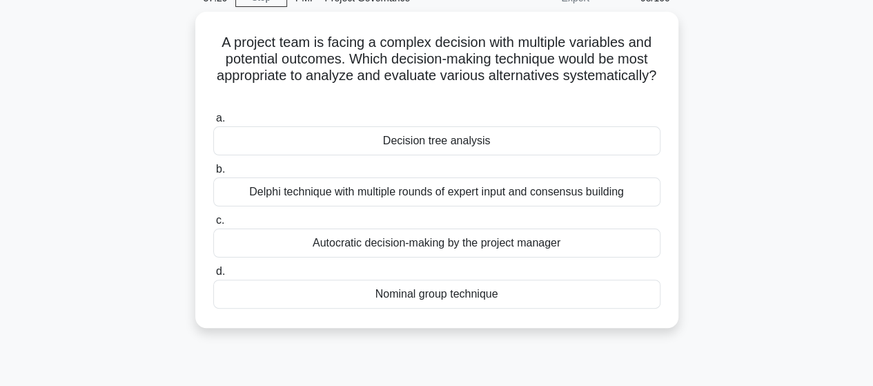
scroll to position [0, 0]
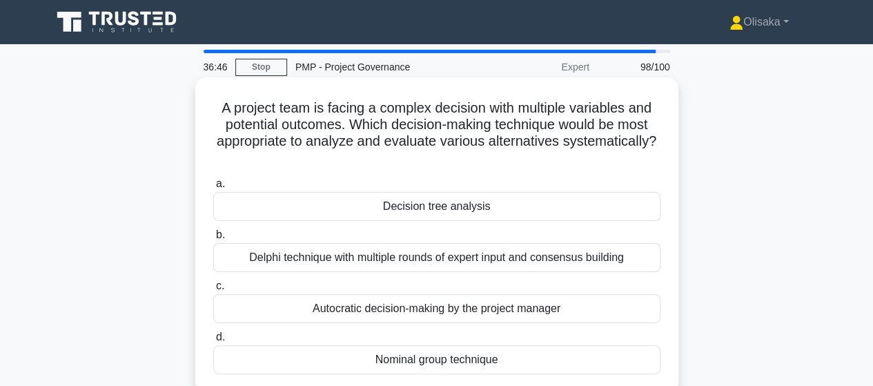
click at [382, 263] on div "Delphi technique with multiple rounds of expert input and consensus building" at bounding box center [436, 257] width 447 height 29
click at [213, 240] on input "b. Delphi technique with multiple rounds of expert input and consensus building" at bounding box center [213, 235] width 0 height 9
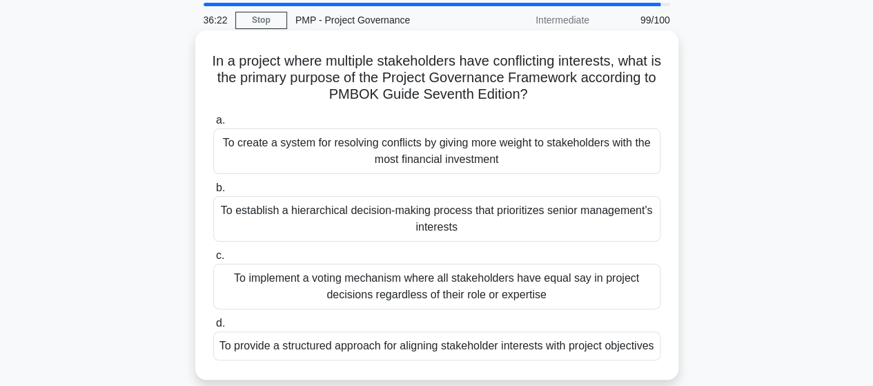
scroll to position [69, 0]
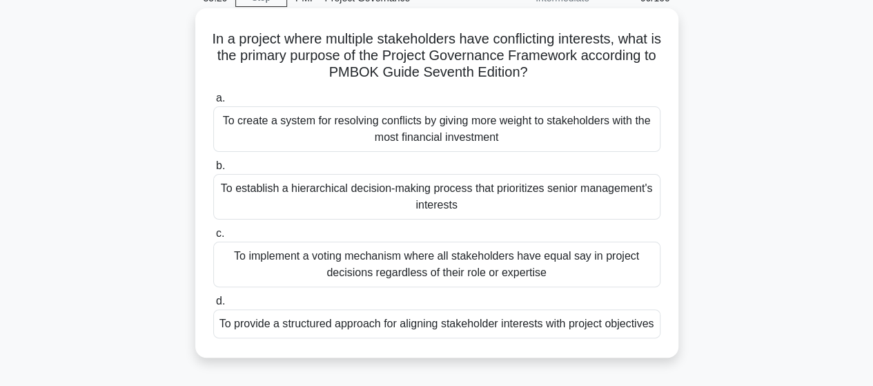
click at [450, 329] on div "To provide a structured approach for aligning stakeholder interests with projec…" at bounding box center [436, 323] width 447 height 29
click at [213, 306] on input "d. To provide a structured approach for aligning stakeholder interests with pro…" at bounding box center [213, 301] width 0 height 9
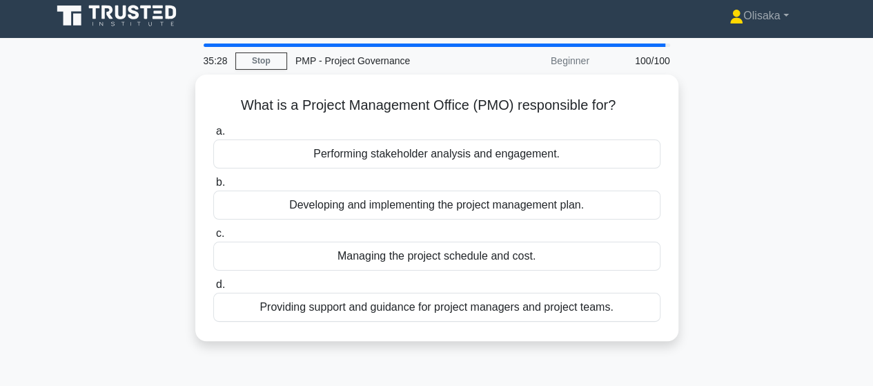
scroll to position [0, 0]
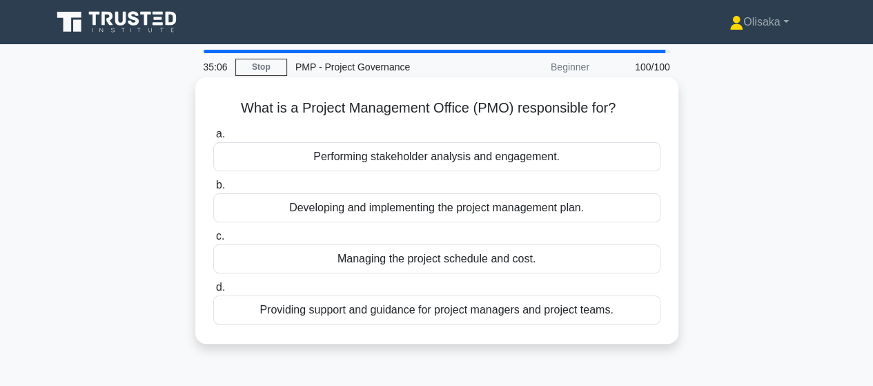
click at [449, 313] on div "Providing support and guidance for project managers and project teams." at bounding box center [436, 309] width 447 height 29
click at [213, 292] on input "d. Providing support and guidance for project managers and project teams." at bounding box center [213, 287] width 0 height 9
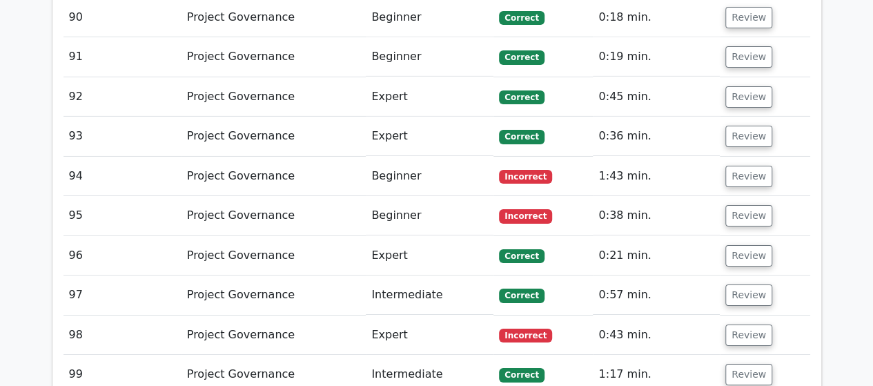
scroll to position [4832, 0]
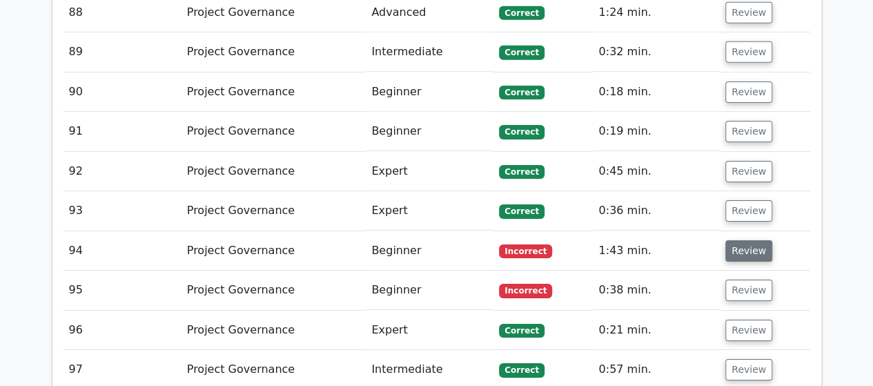
click at [739, 240] on button "Review" at bounding box center [748, 250] width 47 height 21
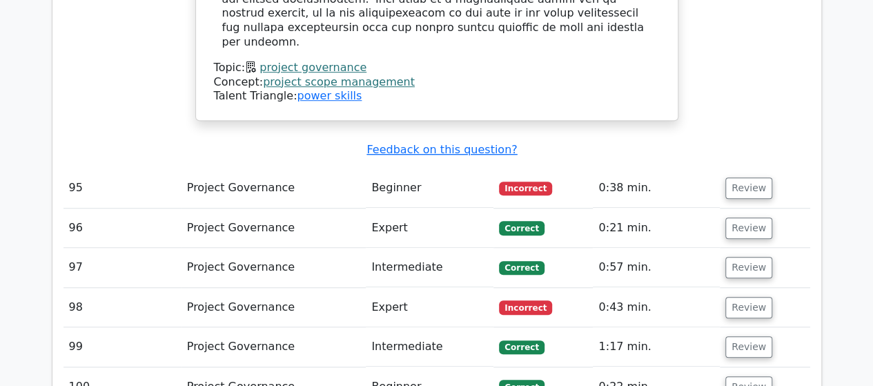
scroll to position [5660, 0]
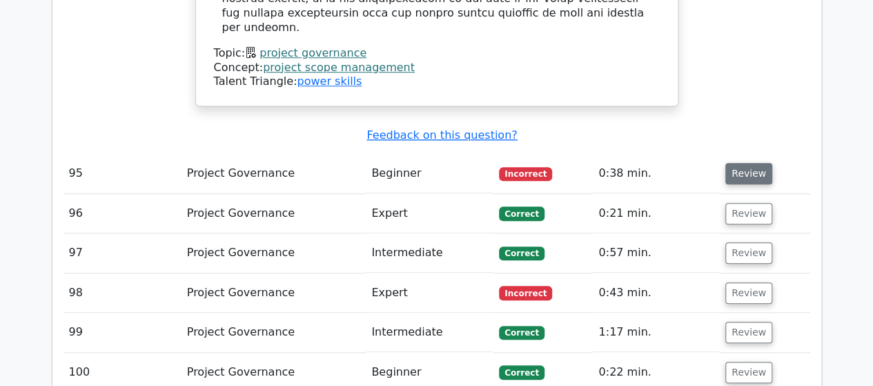
click at [743, 163] on button "Review" at bounding box center [748, 173] width 47 height 21
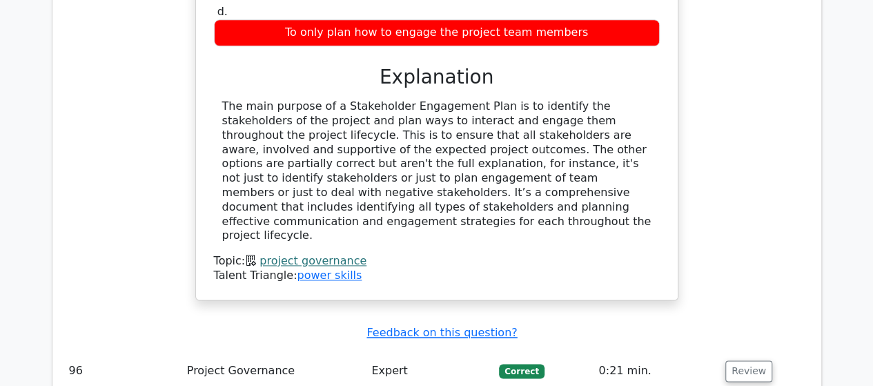
scroll to position [6074, 0]
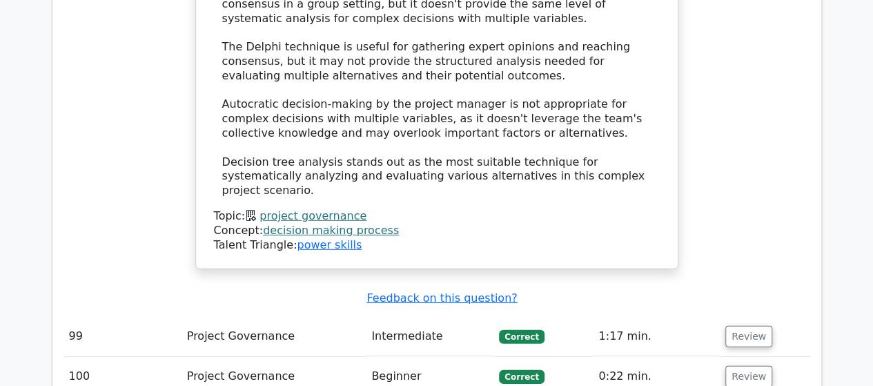
scroll to position [7127, 0]
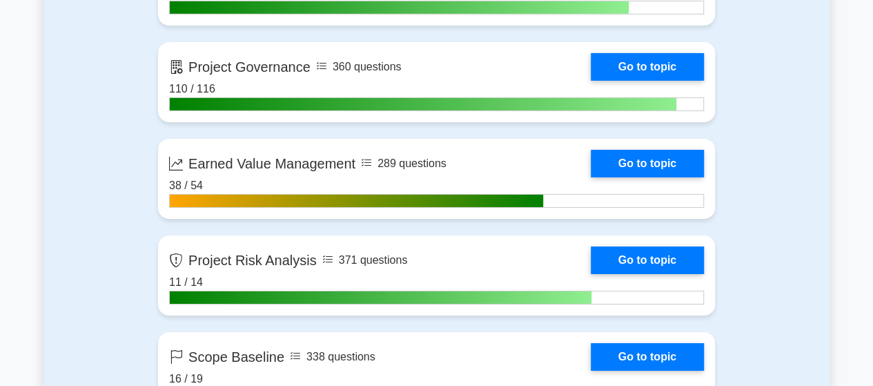
scroll to position [2278, 0]
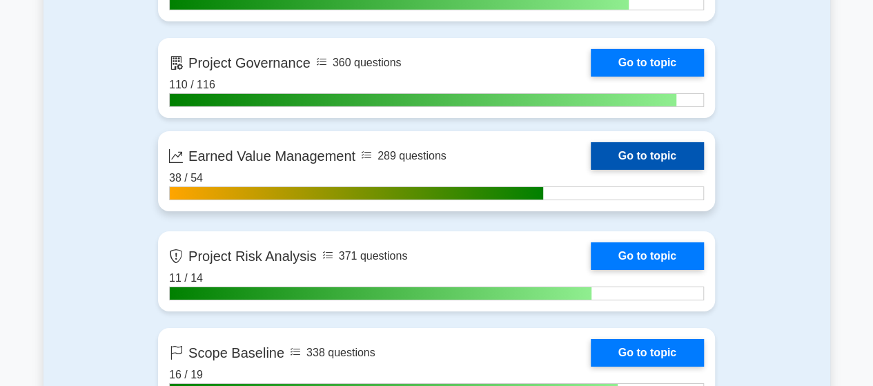
click at [591, 157] on link "Go to topic" at bounding box center [647, 156] width 113 height 28
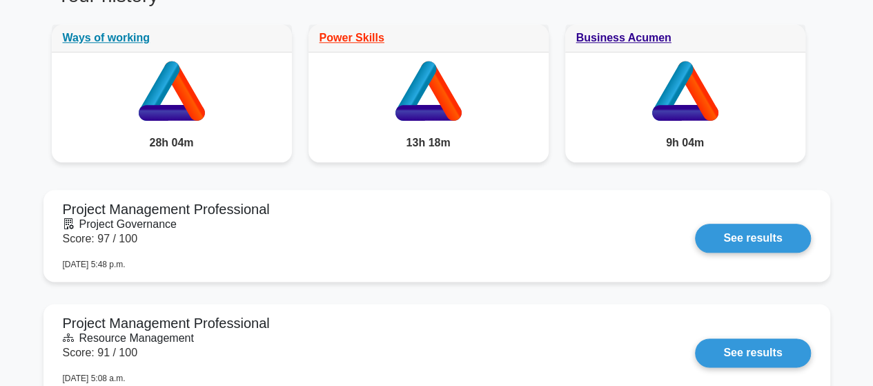
scroll to position [806, 0]
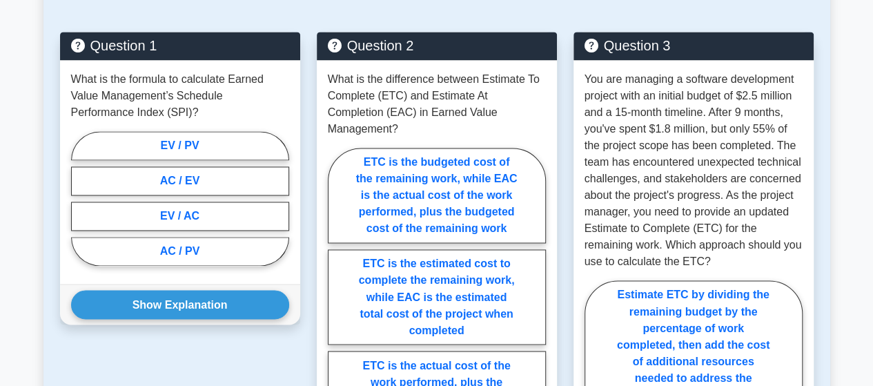
scroll to position [1035, 0]
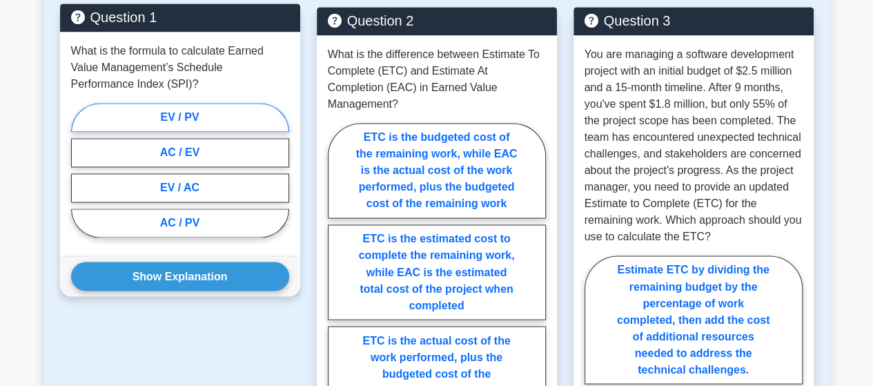
click at [191, 103] on label "EV / PV" at bounding box center [180, 117] width 218 height 29
click at [80, 170] on input "EV / PV" at bounding box center [75, 174] width 9 height 9
radio input "true"
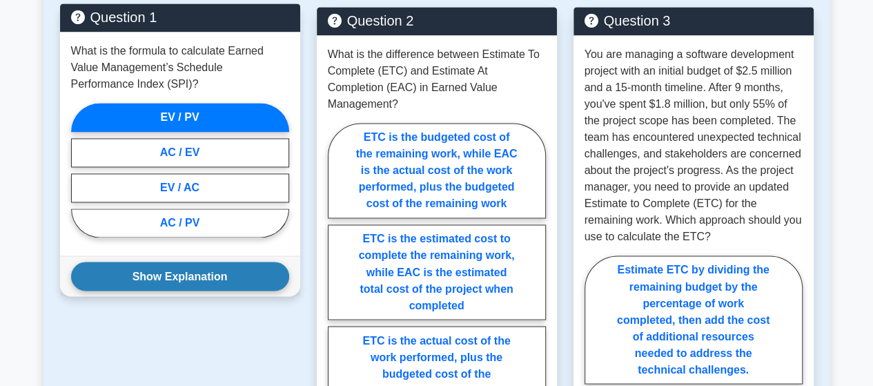
click at [179, 262] on button "Show Explanation" at bounding box center [180, 276] width 218 height 29
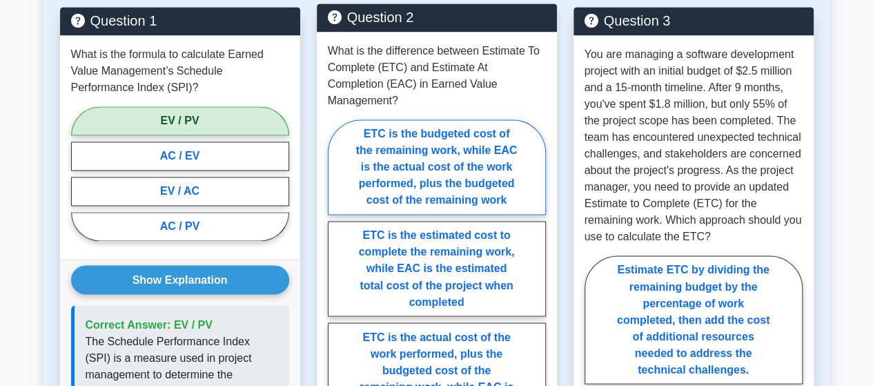
click at [435, 142] on label "ETC is the budgeted cost of the remaining work, while EAC is the actual cost of…" at bounding box center [437, 166] width 218 height 95
click at [337, 327] on input "ETC is the budgeted cost of the remaining work, while EAC is the actual cost of…" at bounding box center [332, 331] width 9 height 9
radio input "true"
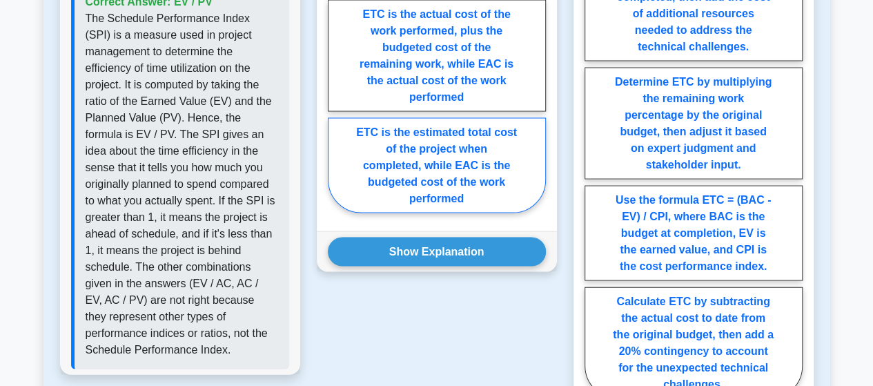
scroll to position [1380, 0]
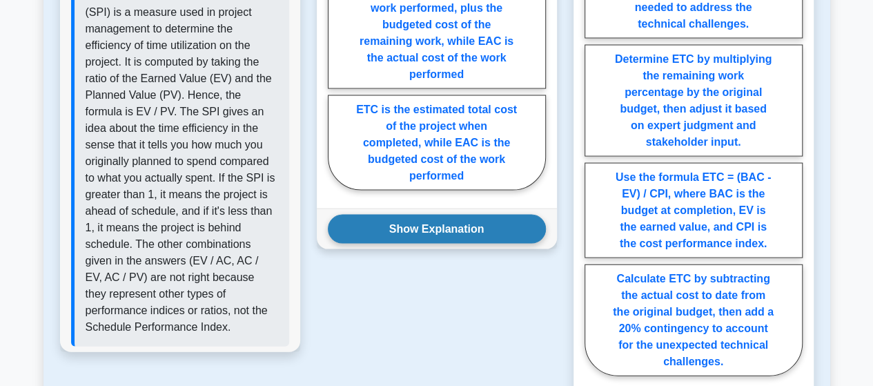
click at [447, 215] on button "Show Explanation" at bounding box center [437, 229] width 218 height 29
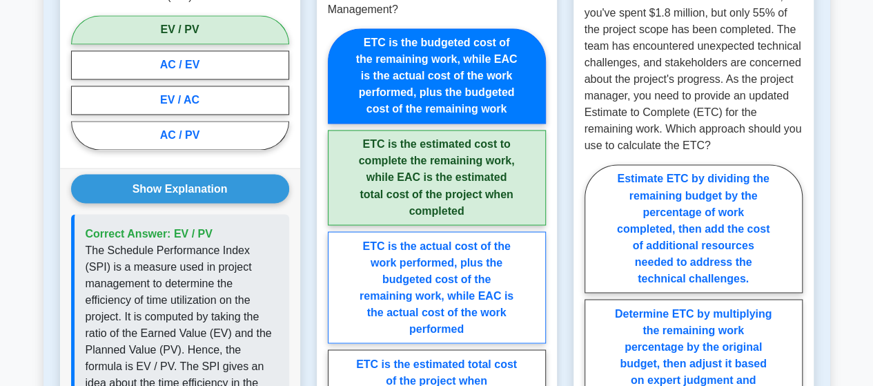
scroll to position [966, 0]
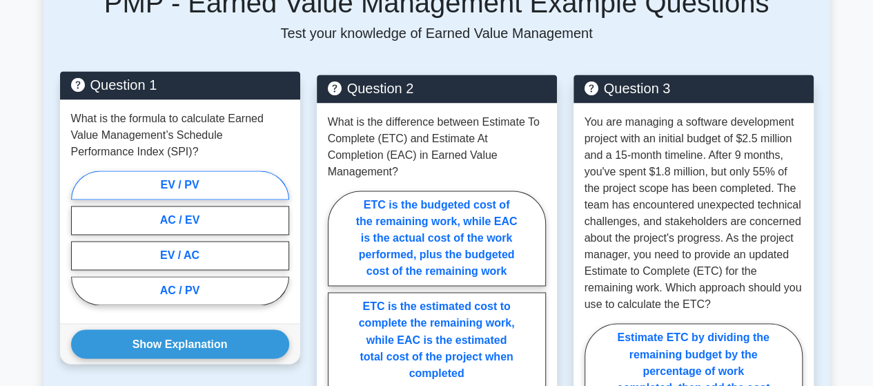
click at [181, 170] on label "EV / PV" at bounding box center [180, 184] width 218 height 29
click at [80, 237] on input "EV / PV" at bounding box center [75, 241] width 9 height 9
radio input "true"
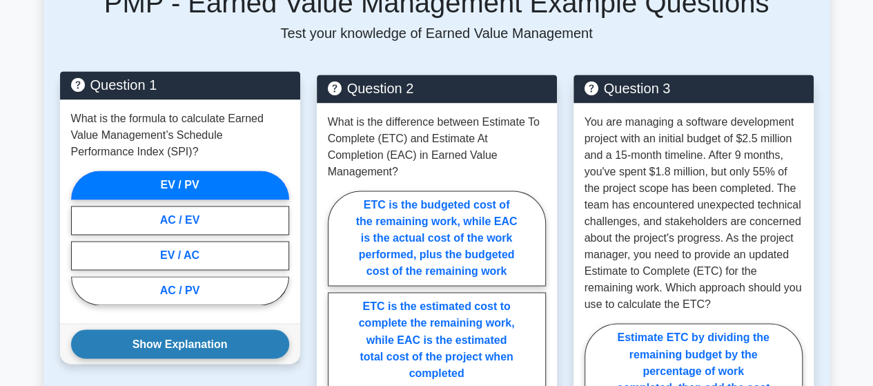
click at [173, 329] on button "Show Explanation" at bounding box center [180, 343] width 218 height 29
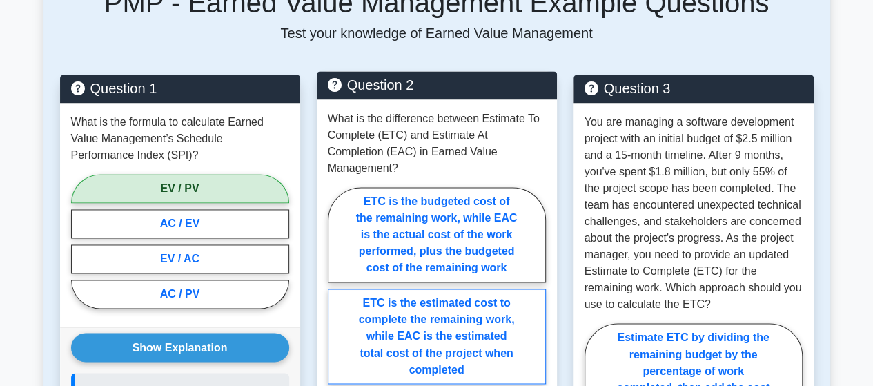
click at [431, 309] on label "ETC is the estimated cost to complete the remaining work, while EAC is the esti…" at bounding box center [437, 336] width 218 height 95
radio input "true"
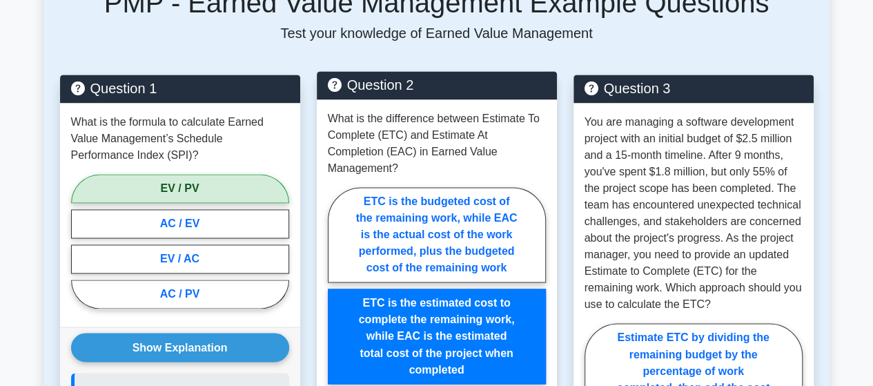
scroll to position [1313, 0]
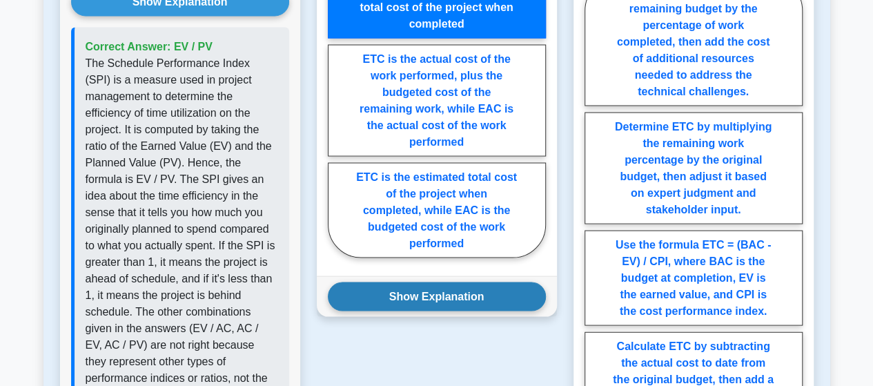
click at [423, 282] on button "Show Explanation" at bounding box center [437, 296] width 218 height 29
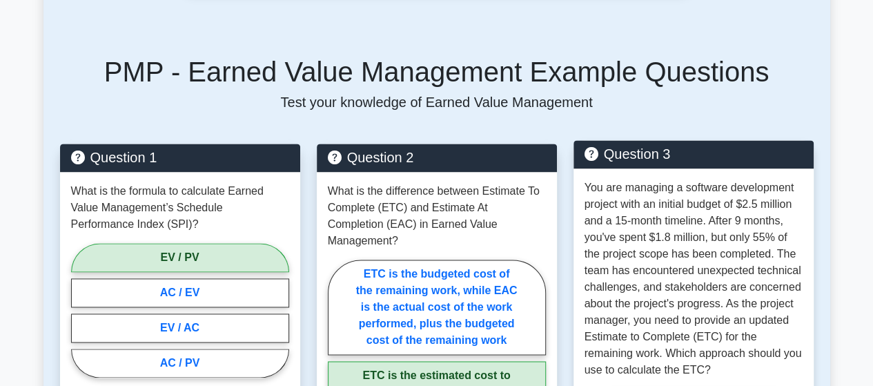
scroll to position [968, 0]
